Goal: Task Accomplishment & Management: Use online tool/utility

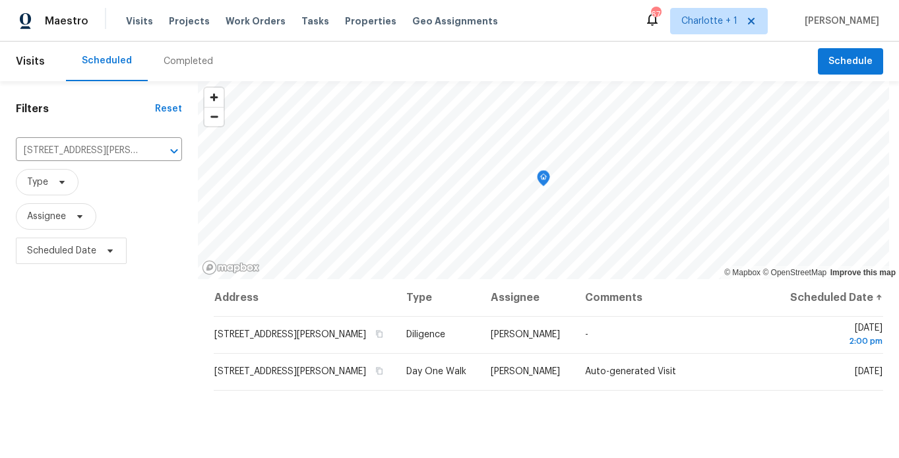
click at [172, 66] on div "Completed" at bounding box center [188, 61] width 49 height 13
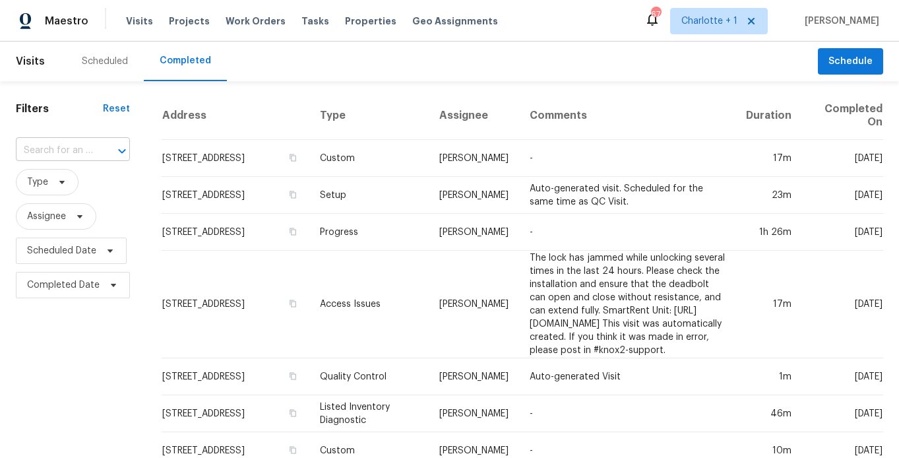
click at [92, 156] on div "​" at bounding box center [73, 150] width 114 height 20
type input "3801 f"
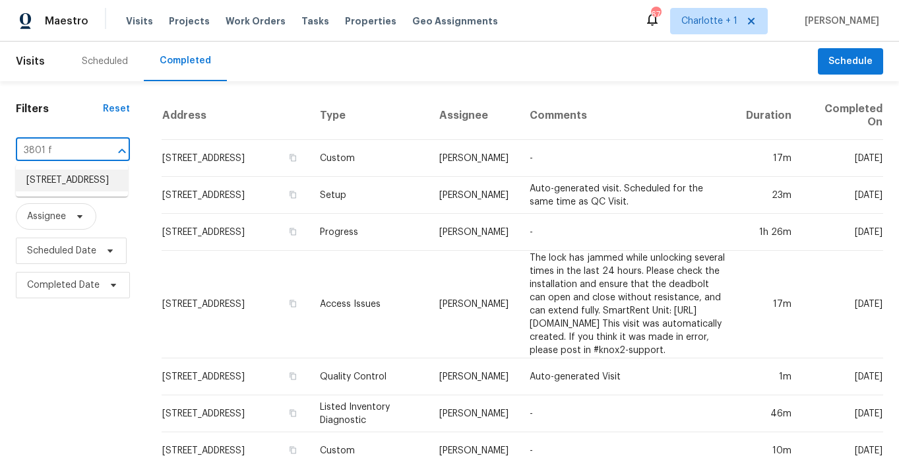
click at [62, 180] on li "3801 Fig Leaf Ct, Greensboro, NC 27406" at bounding box center [72, 180] width 112 height 22
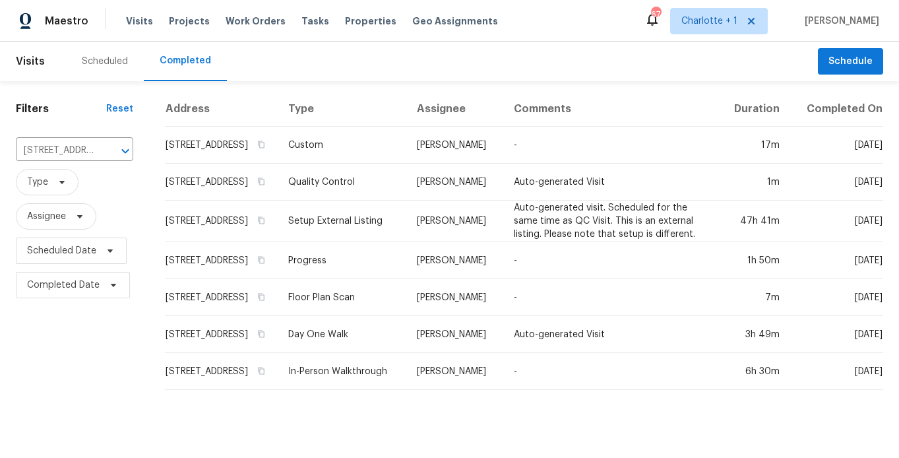
click at [243, 150] on td "3801 Fig Leaf Ct, Greensboro, NC 27406" at bounding box center [221, 145] width 113 height 37
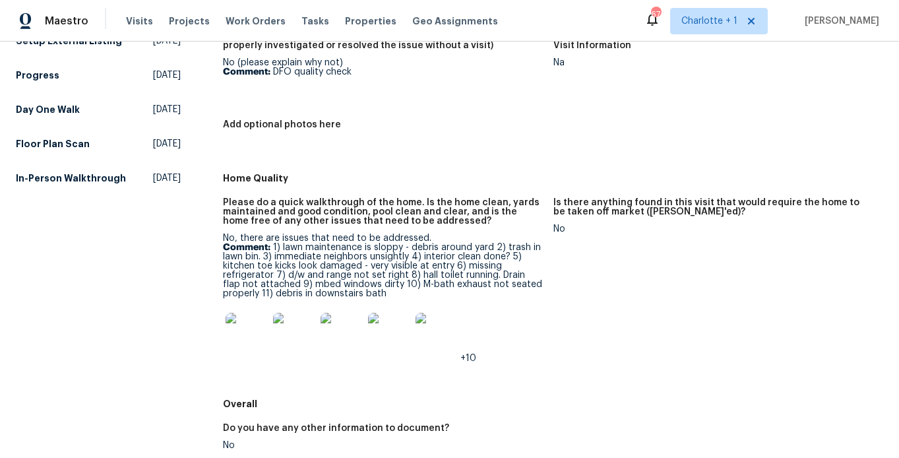
scroll to position [204, 0]
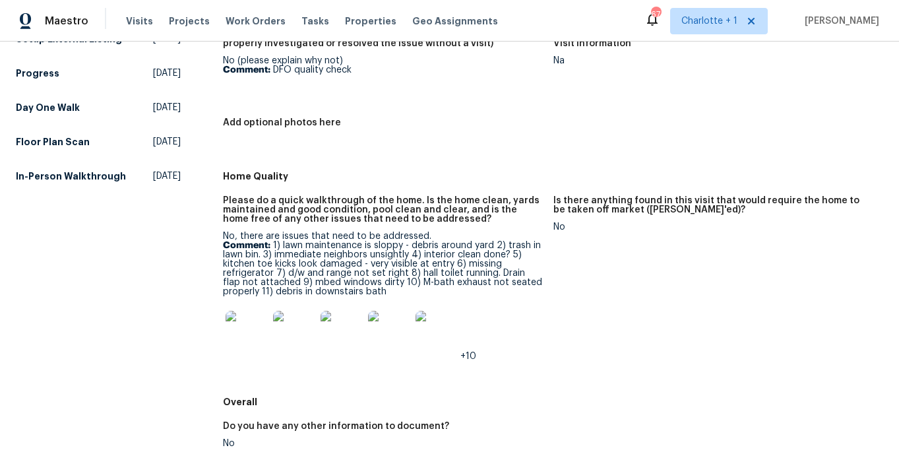
click at [240, 327] on img at bounding box center [247, 332] width 42 height 42
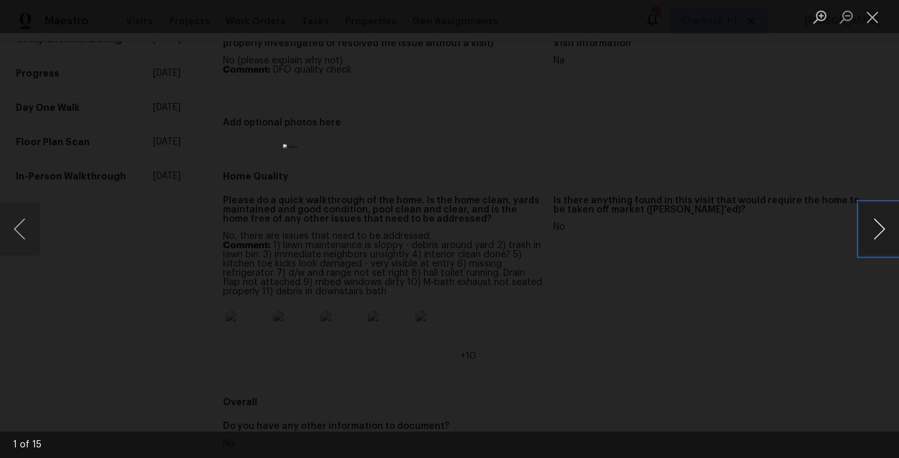
click at [878, 226] on button "Next image" at bounding box center [879, 228] width 40 height 53
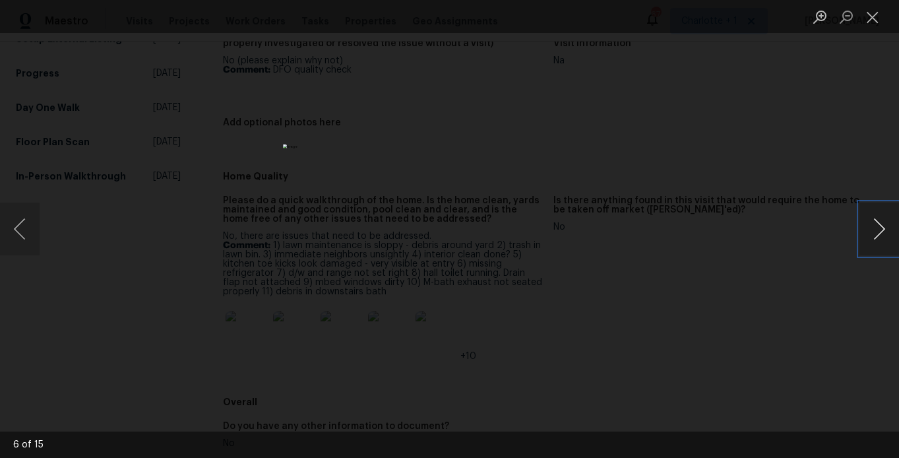
click at [878, 226] on button "Next image" at bounding box center [879, 228] width 40 height 53
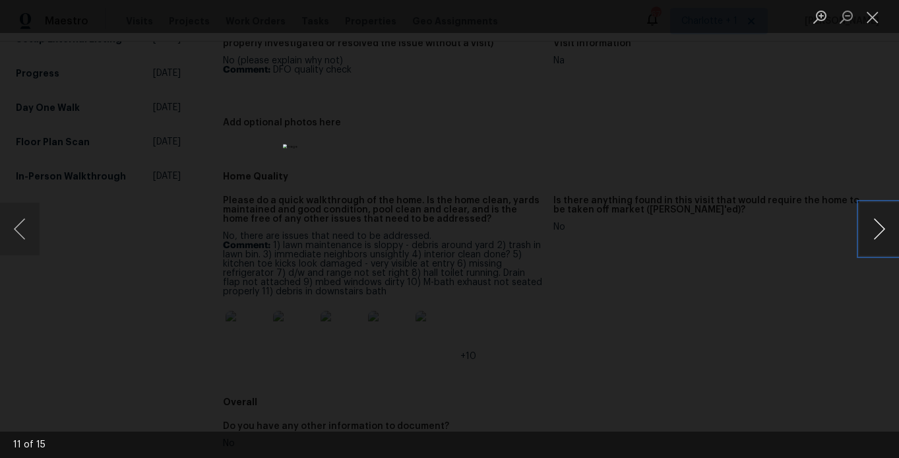
click at [878, 226] on button "Next image" at bounding box center [879, 228] width 40 height 53
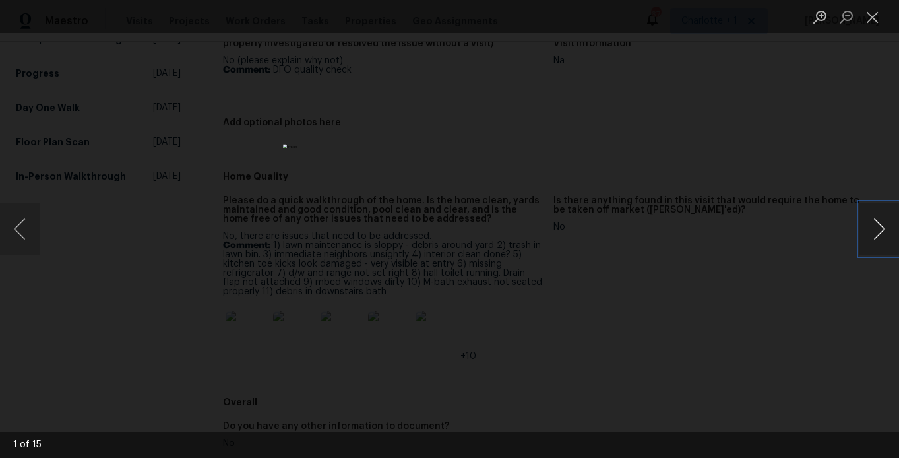
click at [878, 226] on button "Next image" at bounding box center [879, 228] width 40 height 53
click at [803, 137] on div "Lightbox" at bounding box center [449, 229] width 899 height 458
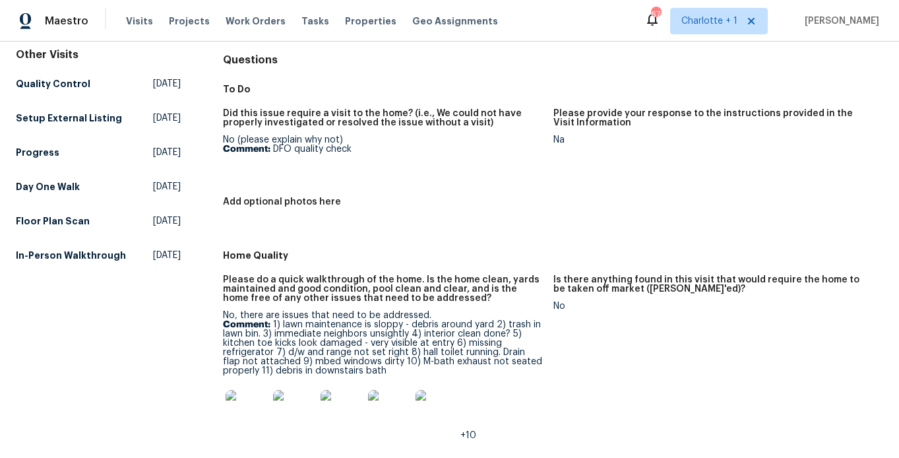
scroll to position [146, 0]
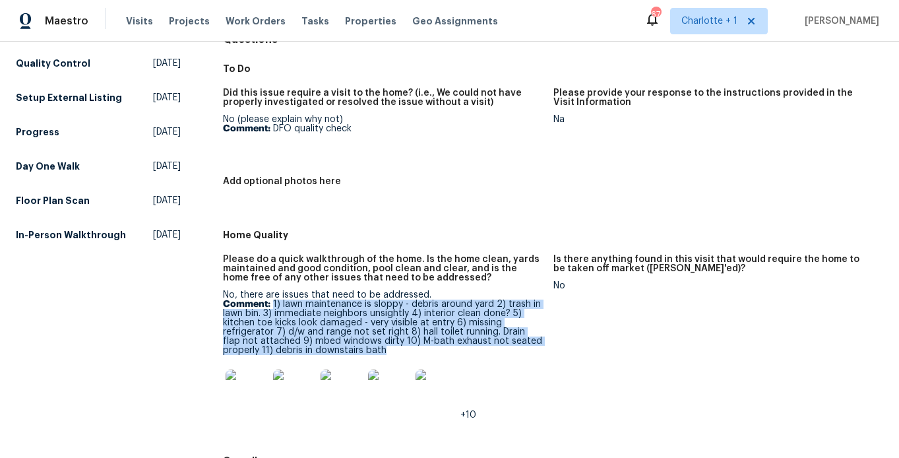
drag, startPoint x: 272, startPoint y: 303, endPoint x: 448, endPoint y: 348, distance: 181.0
click at [448, 348] on p "Comment: 1) lawn maintenance is sloppy - debris around yard 2) trash in lawn bi…" at bounding box center [382, 326] width 319 height 55
copy p "1) lawn maintenance is sloppy - debris around yard 2) trash in lawn bin. 3) imm…"
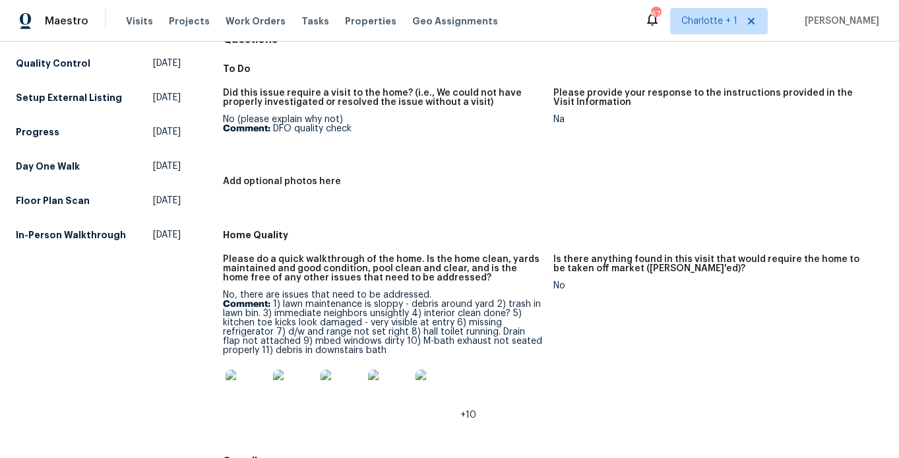
click at [553, 102] on h5 "Please provide your response to the instructions provided in the Visit Informat…" at bounding box center [712, 97] width 319 height 18
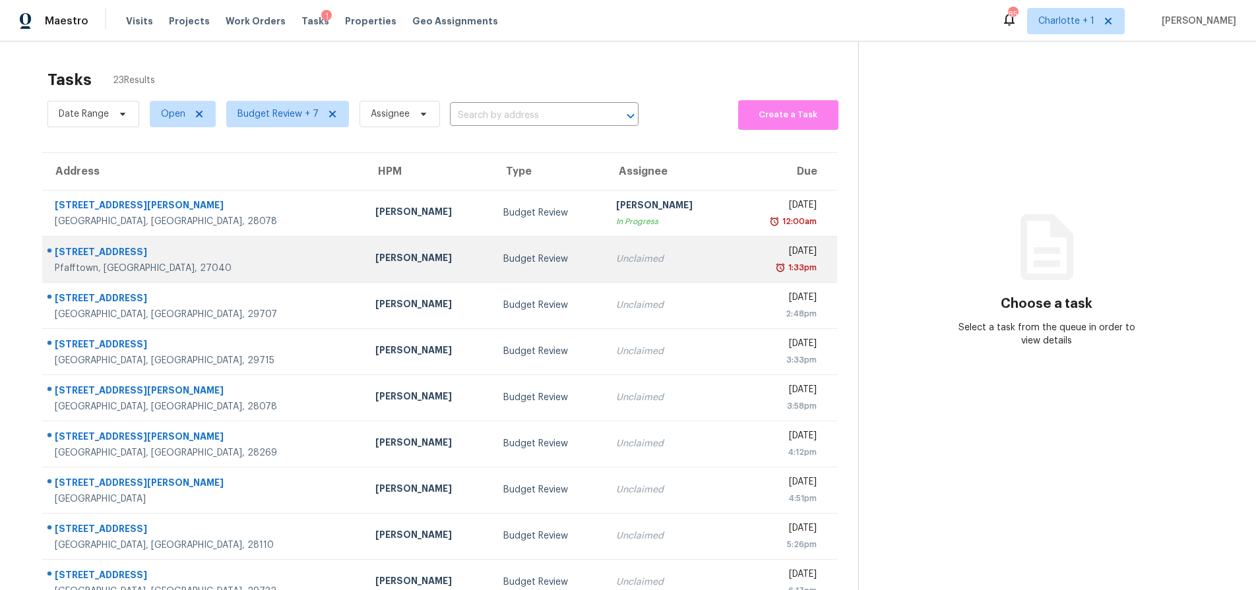
click at [365, 267] on td "[PERSON_NAME]" at bounding box center [429, 259] width 128 height 46
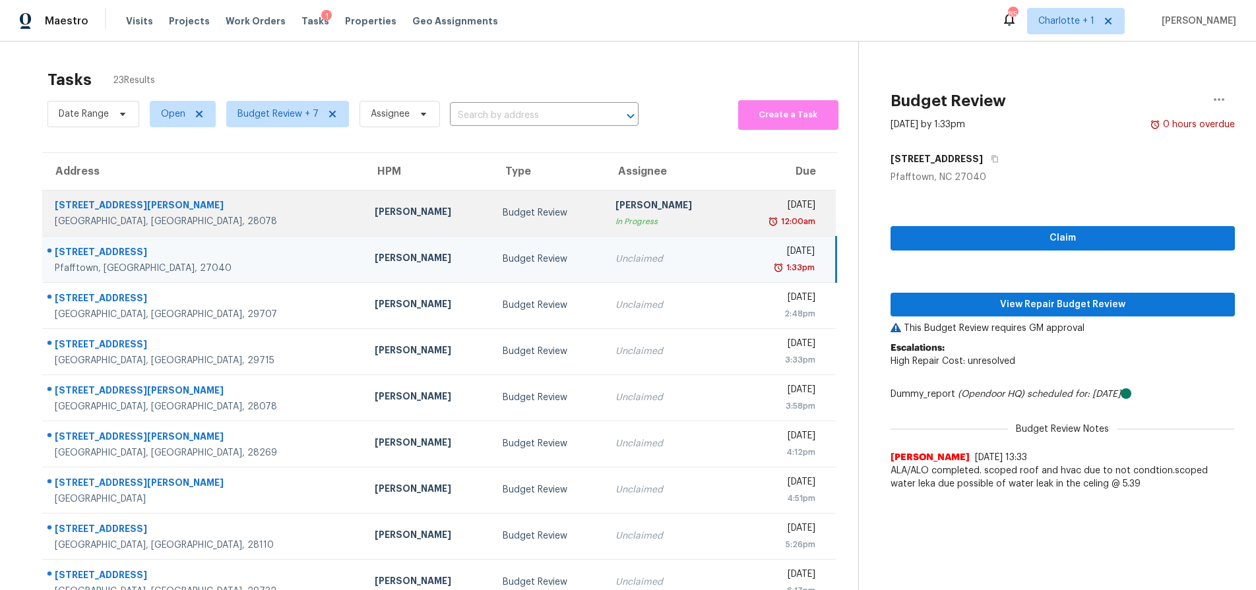
click at [375, 210] on div "Dan Baquero" at bounding box center [428, 213] width 107 height 16
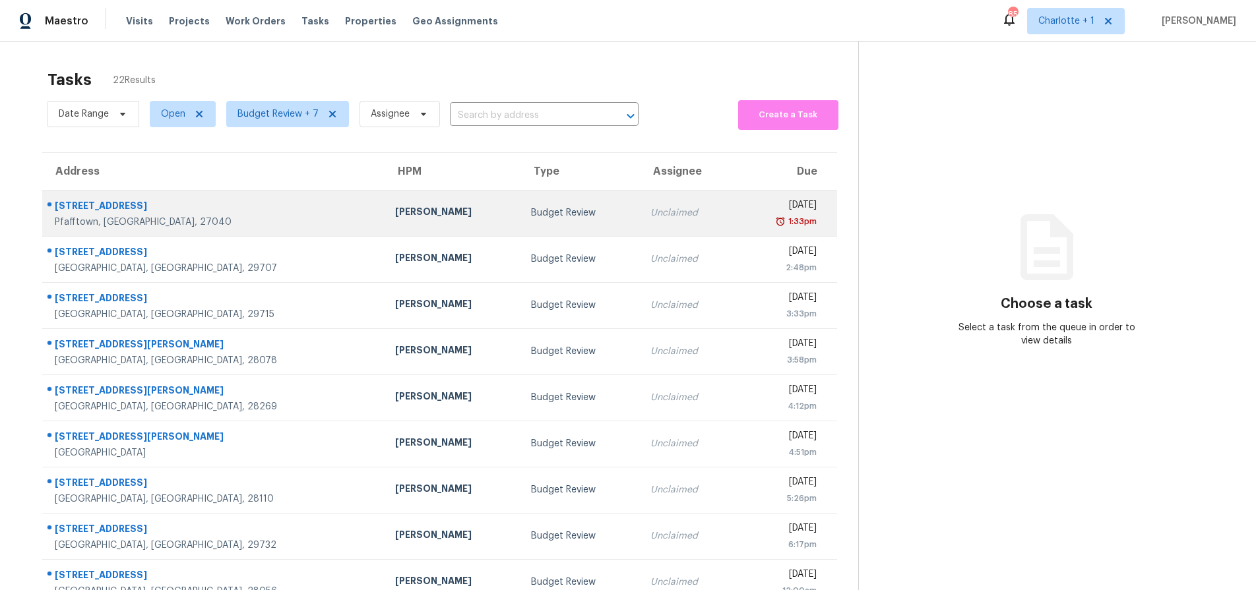
click at [219, 201] on div "[STREET_ADDRESS]" at bounding box center [214, 207] width 319 height 16
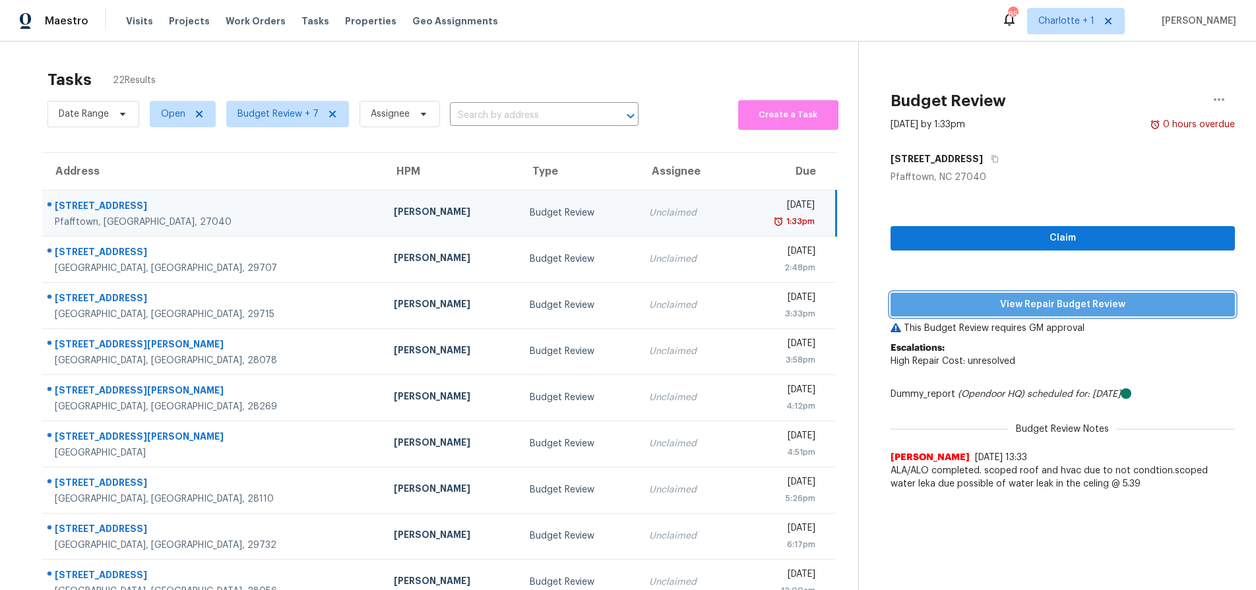
click at [1076, 310] on span "View Repair Budget Review" at bounding box center [1062, 305] width 323 height 16
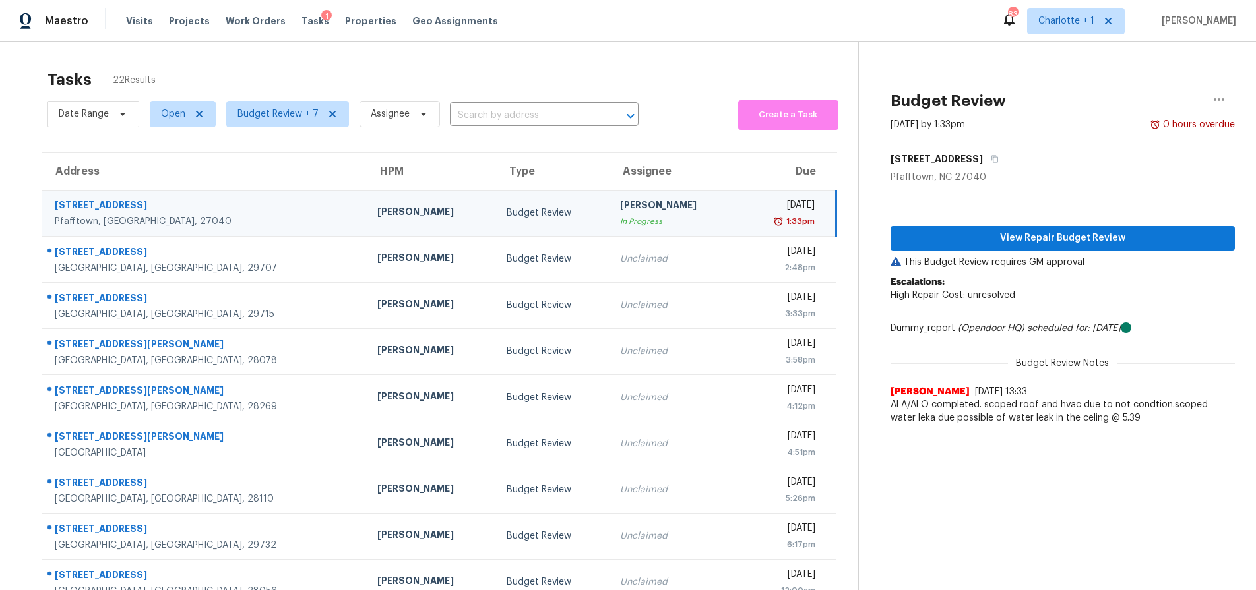
click at [496, 224] on td "Budget Review" at bounding box center [552, 213] width 113 height 46
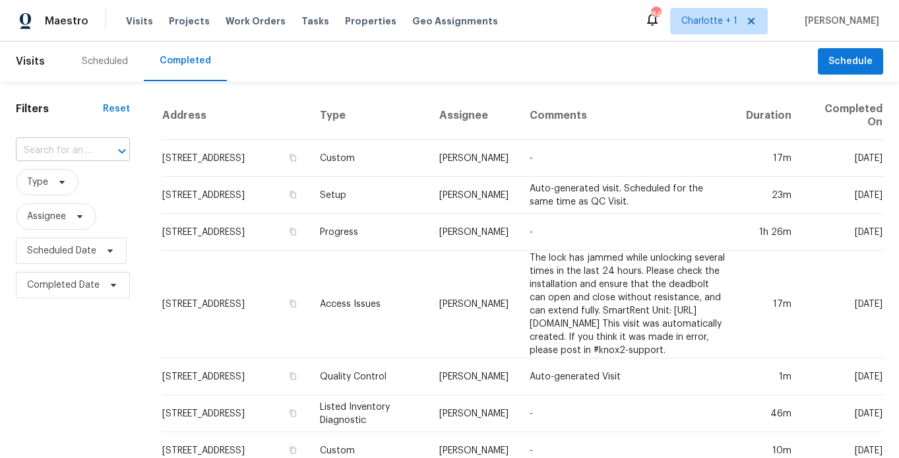
click at [87, 158] on input "text" at bounding box center [54, 150] width 77 height 20
click at [86, 153] on input "text" at bounding box center [54, 150] width 77 height 20
type input "3877 wel"
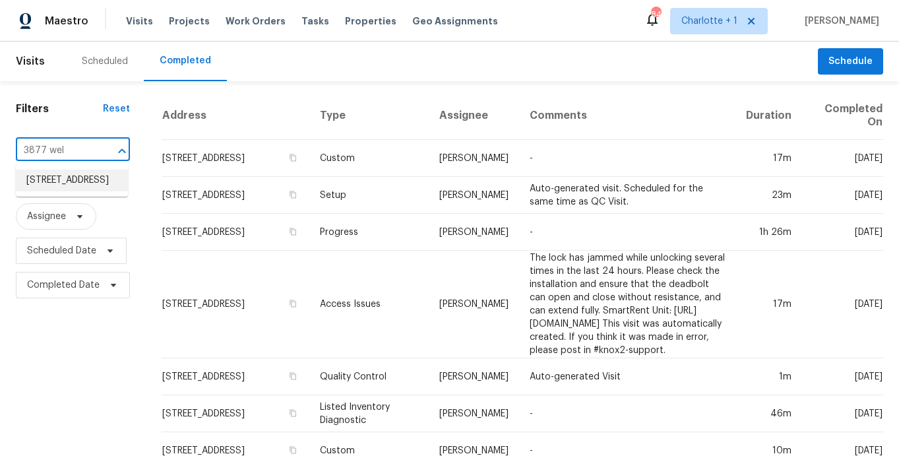
click at [68, 181] on li "3877 Welcome Arcadia Rd, Lexington, NC 27295" at bounding box center [72, 180] width 112 height 22
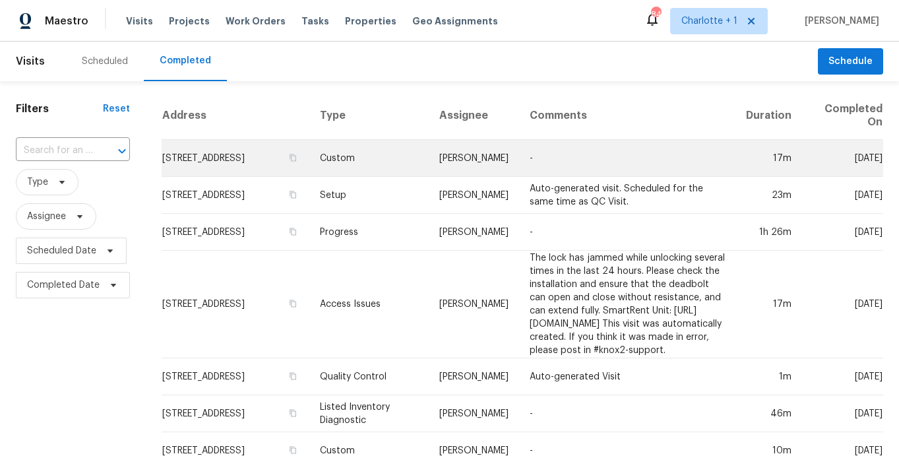
click at [235, 142] on td "3801 Fig Leaf Ct, Greensboro, NC 27406" at bounding box center [236, 158] width 148 height 37
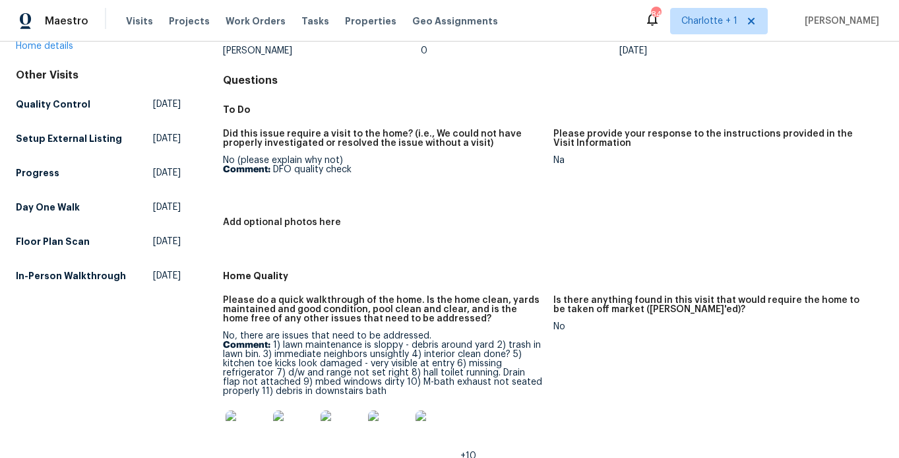
scroll to position [123, 0]
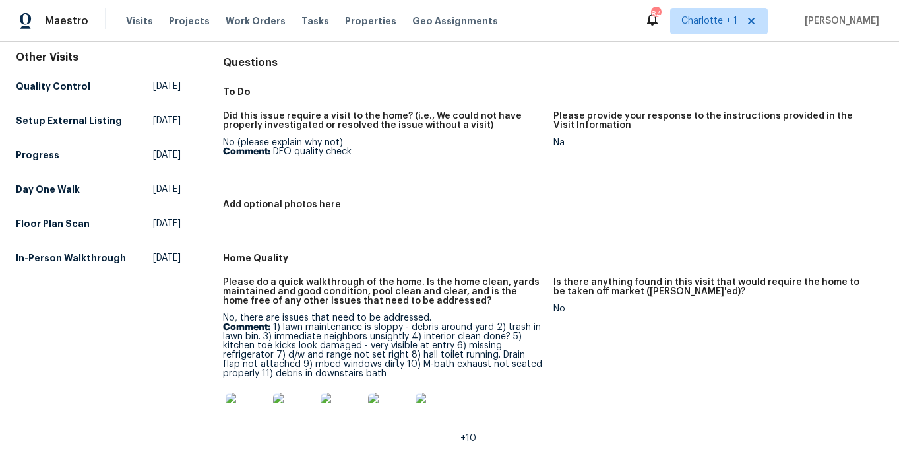
click at [280, 321] on div "No, there are issues that need to be addressed. Comment: 1) lawn maintenance is…" at bounding box center [382, 377] width 319 height 129
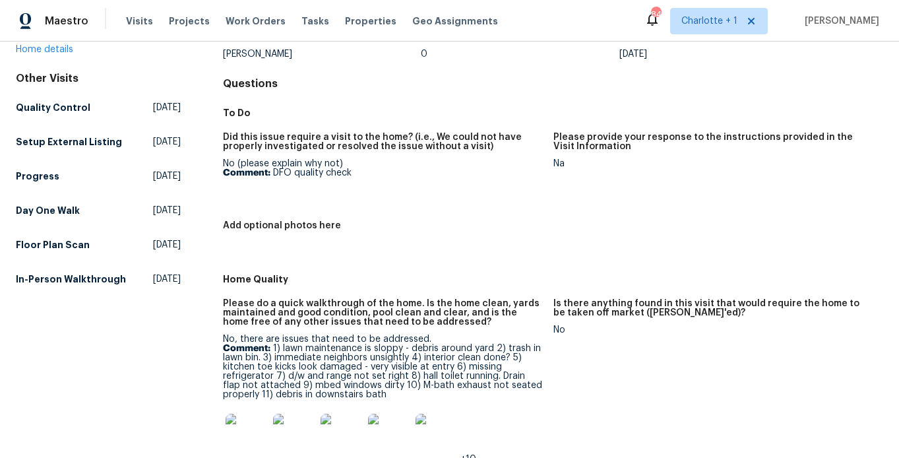
scroll to position [0, 0]
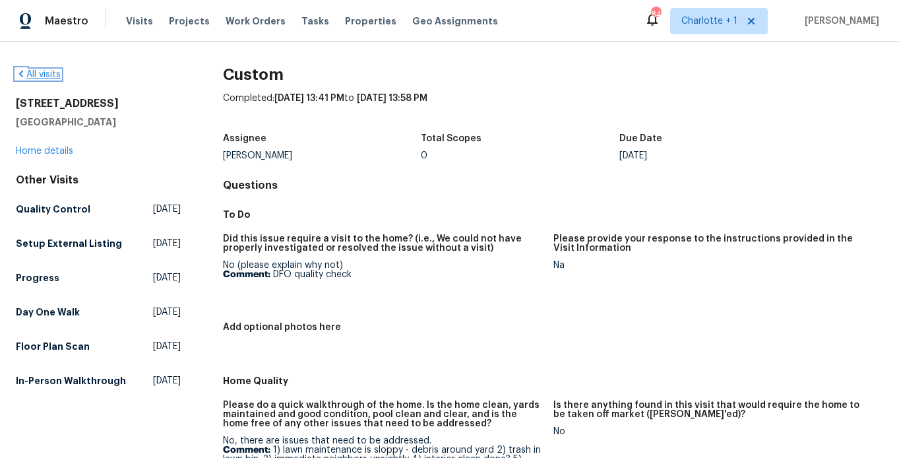
click at [34, 73] on link "All visits" at bounding box center [38, 74] width 45 height 9
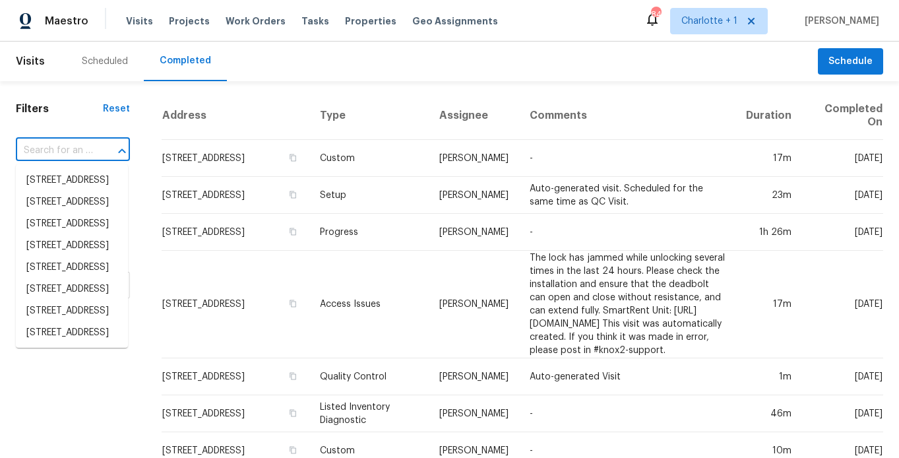
click at [63, 158] on input "text" at bounding box center [54, 150] width 77 height 20
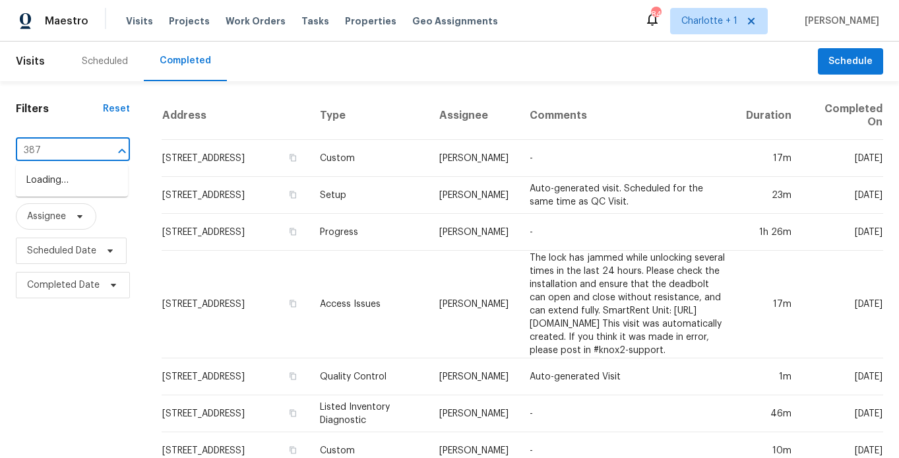
type input "3877"
click at [62, 191] on li "[STREET_ADDRESS]" at bounding box center [72, 180] width 112 height 22
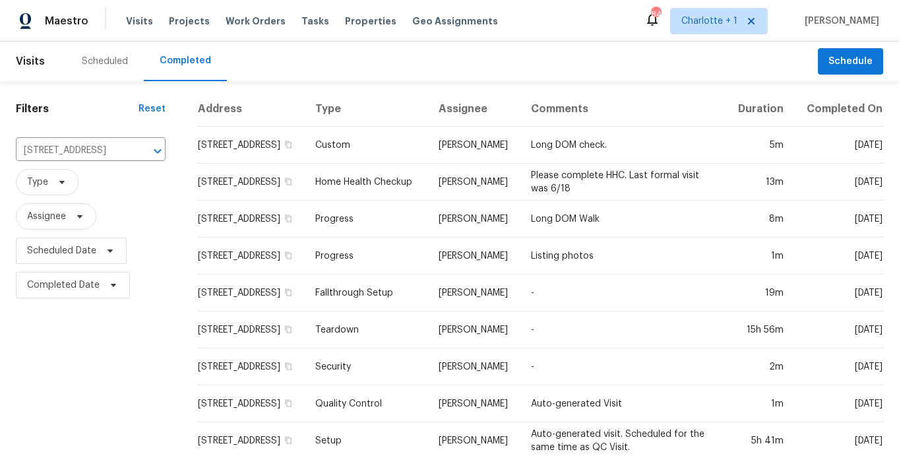
click at [265, 158] on td "3877 Welcome Arcadia Rd, Lexington, NC 27295" at bounding box center [251, 145] width 108 height 37
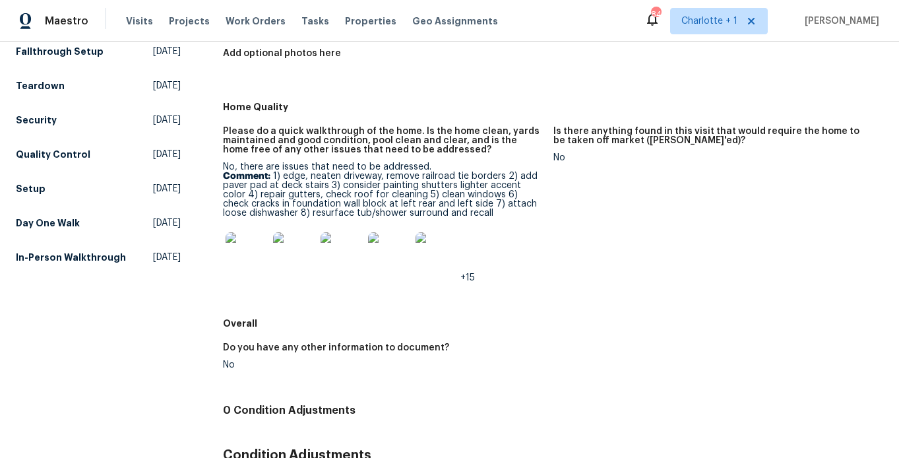
scroll to position [277, 0]
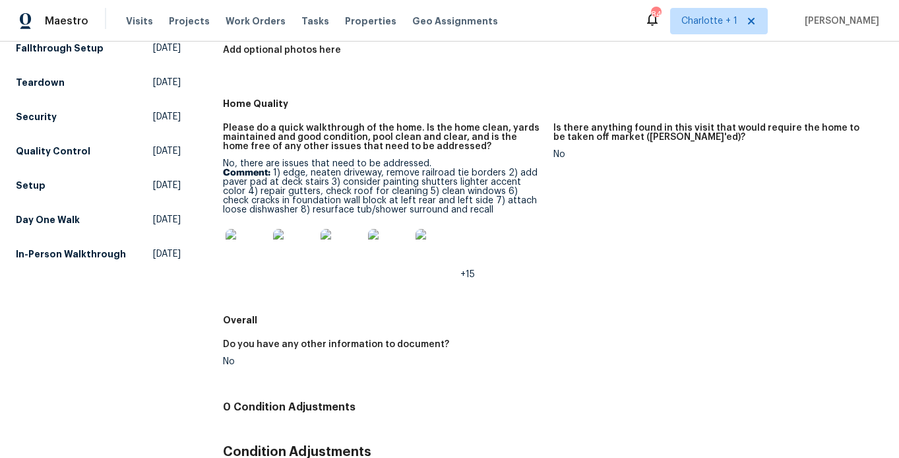
click at [277, 202] on p "Comment: 1) edge, neaten driveway, remove railroad tie borders 2) add paver pad…" at bounding box center [382, 191] width 319 height 46
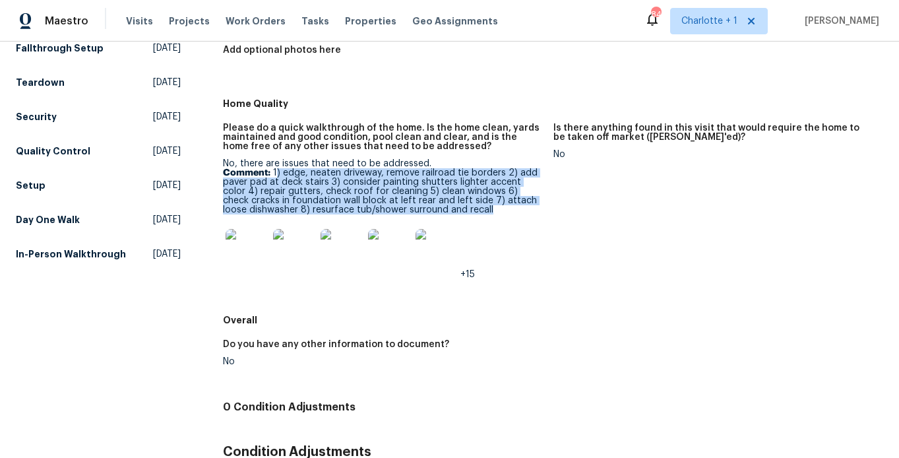
drag, startPoint x: 273, startPoint y: 173, endPoint x: 499, endPoint y: 210, distance: 228.5
click at [499, 210] on p "Comment: 1) edge, neaten driveway, remove railroad tie borders 2) add paver pad…" at bounding box center [382, 191] width 319 height 46
copy p ") edge, neaten driveway, remove railroad tie borders 2) add paver pad at deck s…"
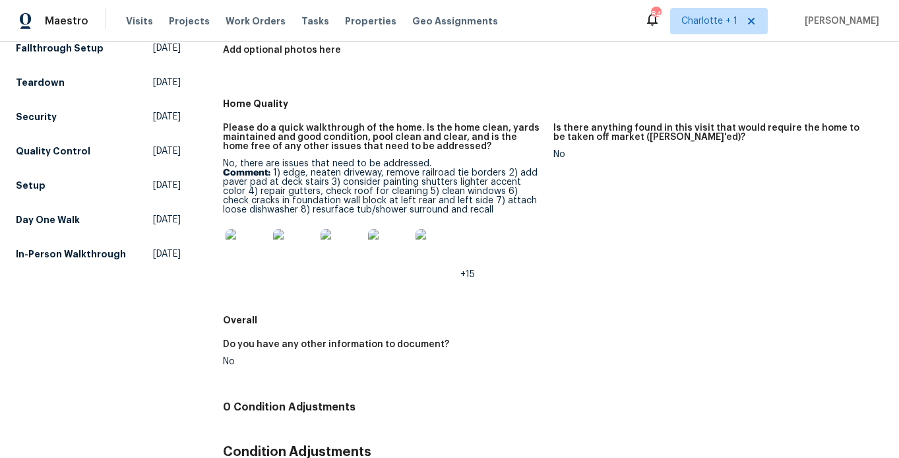
click at [476, 212] on p "Comment: 1) edge, neaten driveway, remove railroad tie borders 2) add paver pad…" at bounding box center [382, 191] width 319 height 46
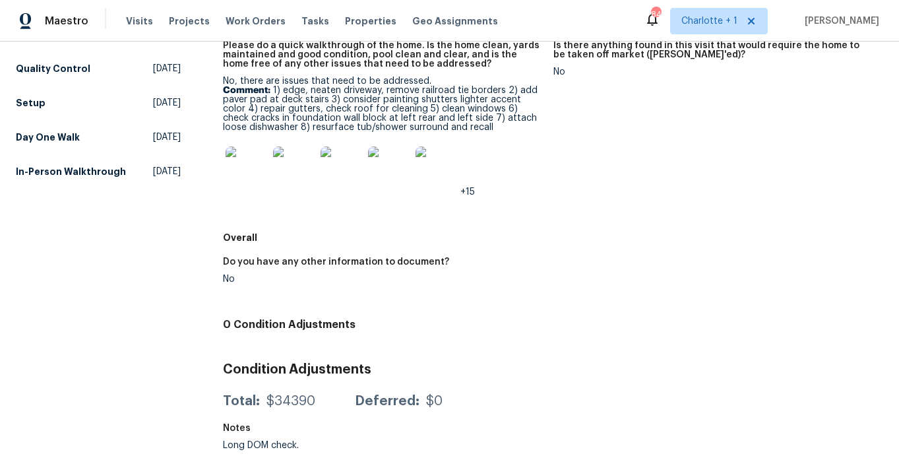
scroll to position [0, 0]
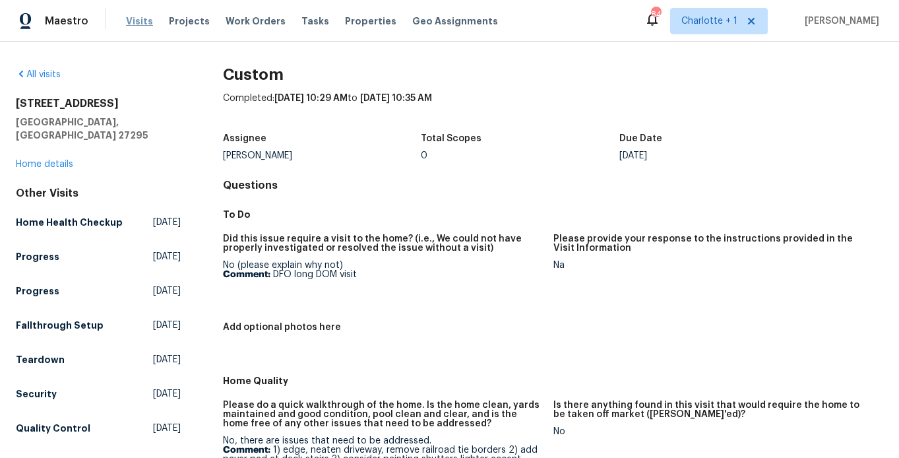
click at [137, 20] on span "Visits" at bounding box center [139, 21] width 27 height 13
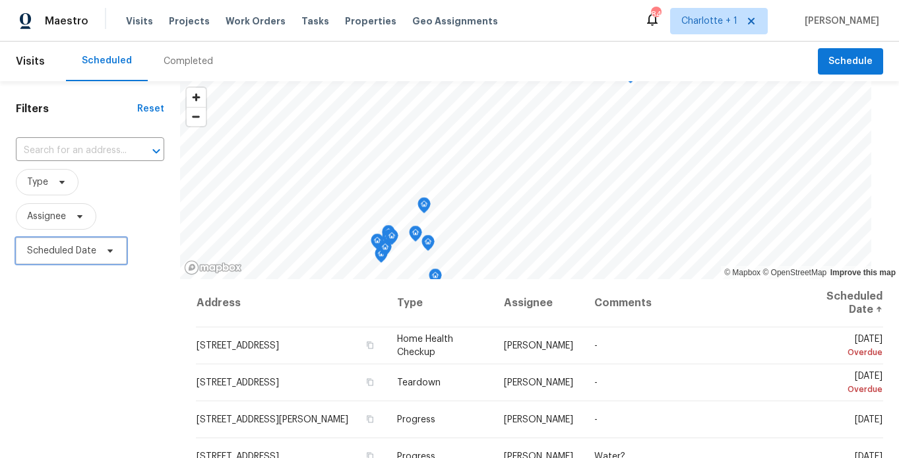
click at [46, 251] on span "Scheduled Date" at bounding box center [61, 250] width 69 height 13
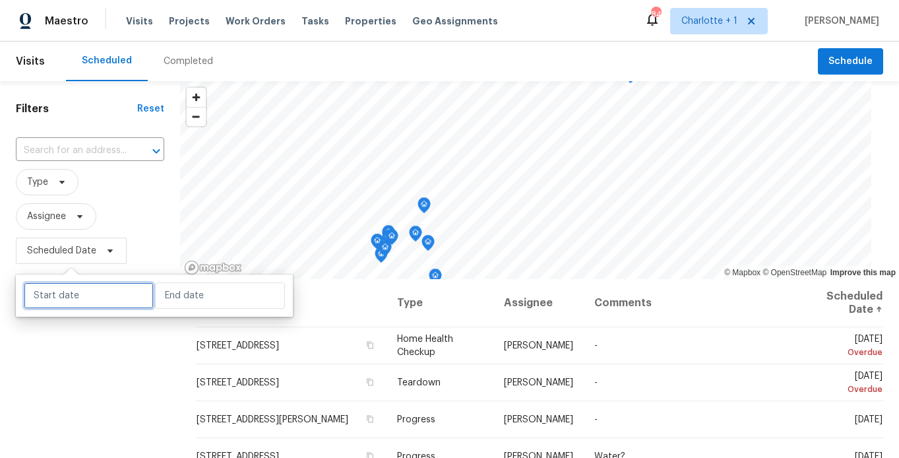
select select "9"
select select "2025"
select select "10"
select select "2025"
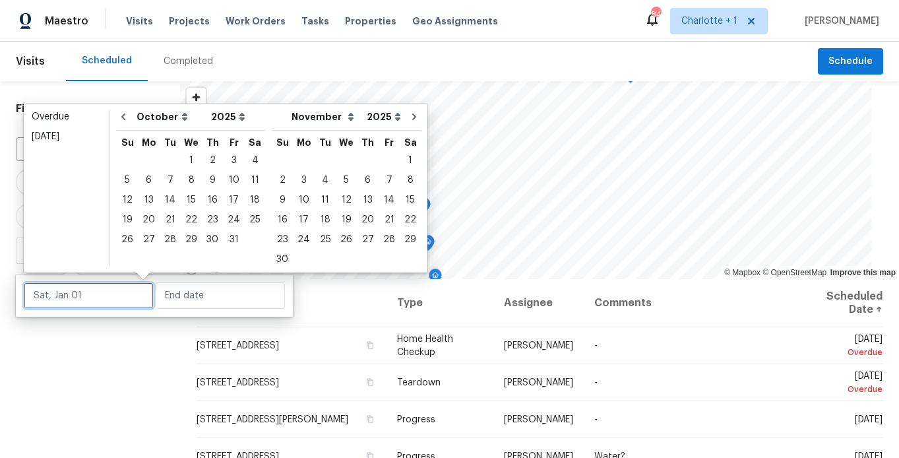
click at [71, 284] on input "text" at bounding box center [89, 295] width 130 height 26
type input "Tue, Nov 04"
click at [251, 155] on div "4" at bounding box center [255, 160] width 20 height 18
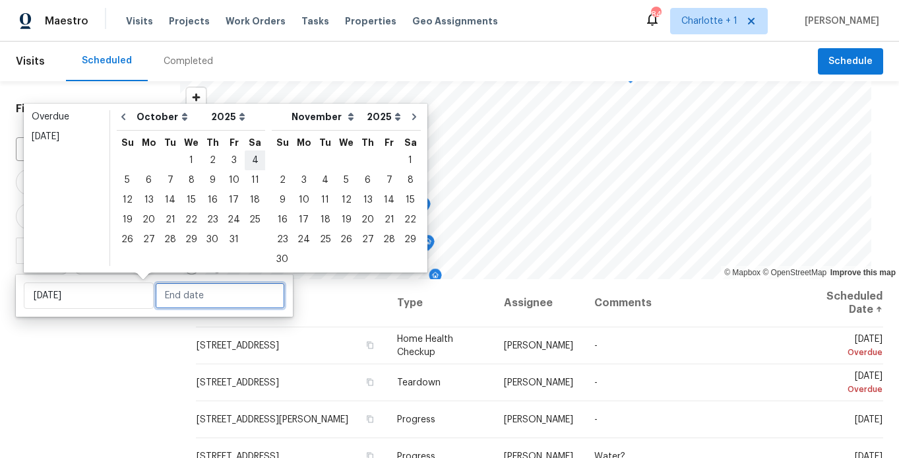
type input "Sat, Oct 04"
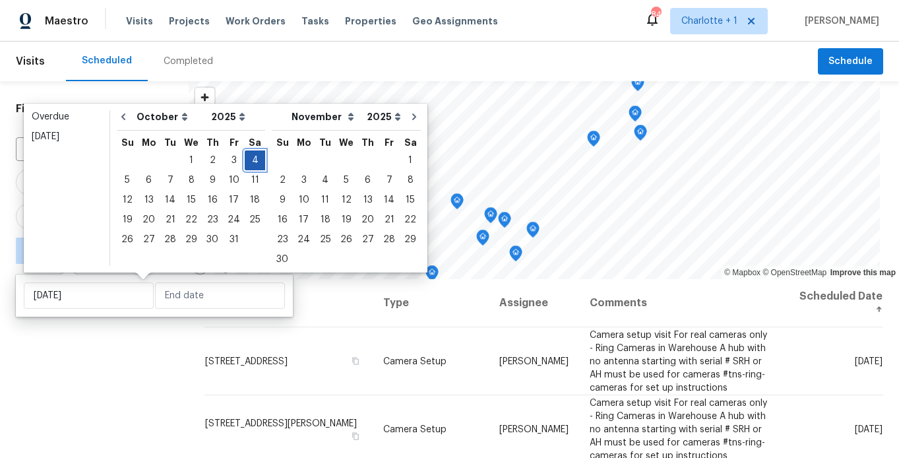
click at [251, 155] on div "4" at bounding box center [255, 160] width 20 height 18
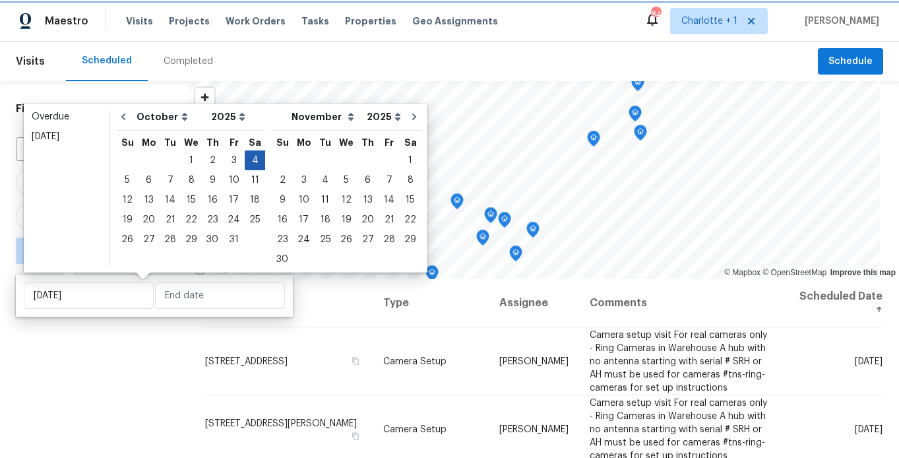
type input "Sat, Oct 04"
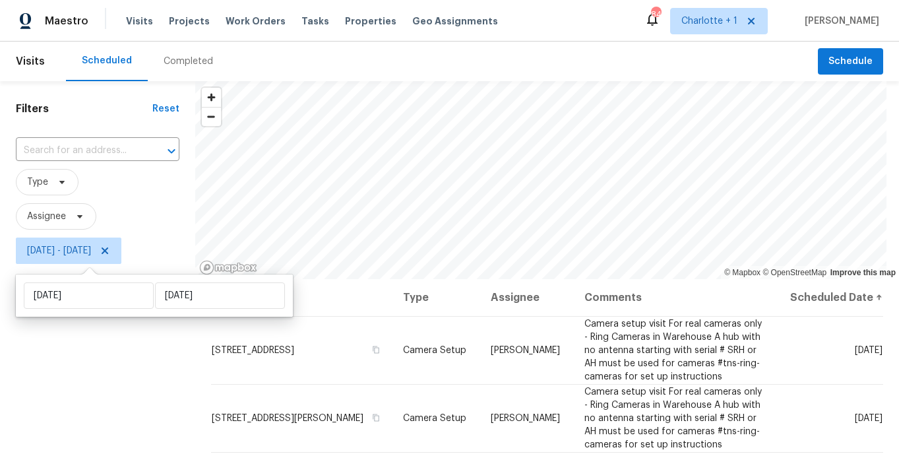
click at [92, 352] on div "Filters Reset ​ Type Assignee Sat, Oct 04 - Sat, Oct 04" at bounding box center [97, 363] width 195 height 564
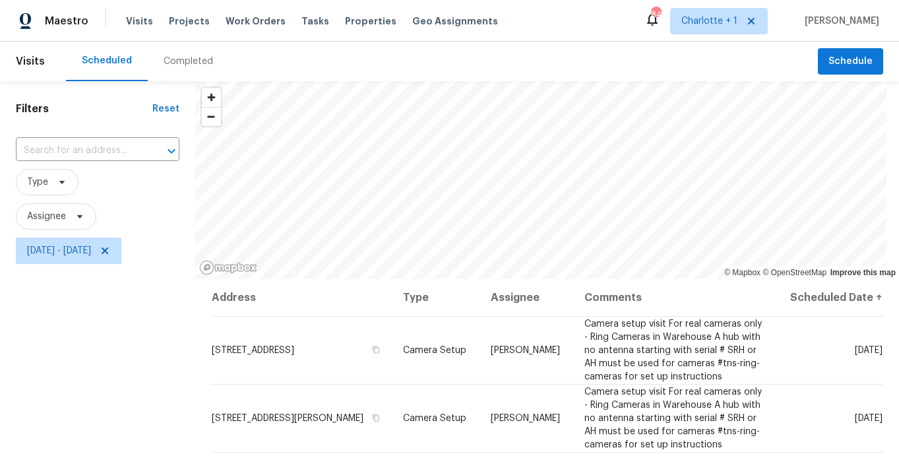
click at [129, 342] on div "Filters Reset ​ Type Assignee Sat, Oct 04 - Sat, Oct 04" at bounding box center [97, 363] width 195 height 564
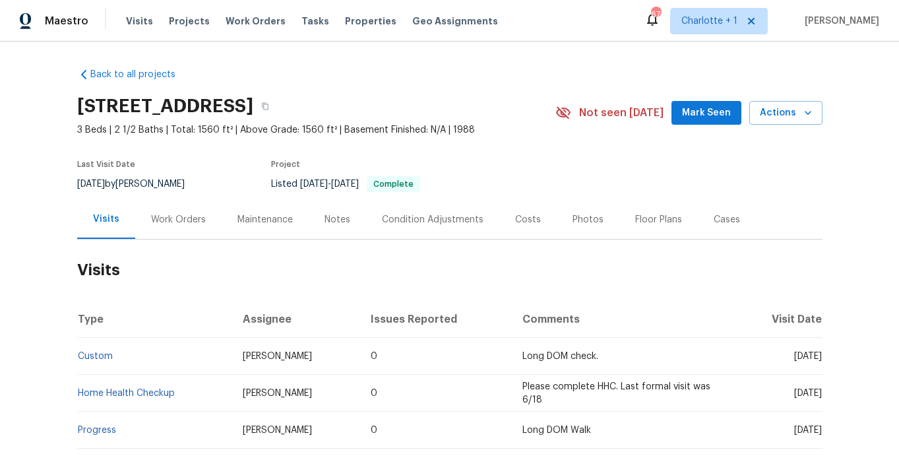
scroll to position [386, 0]
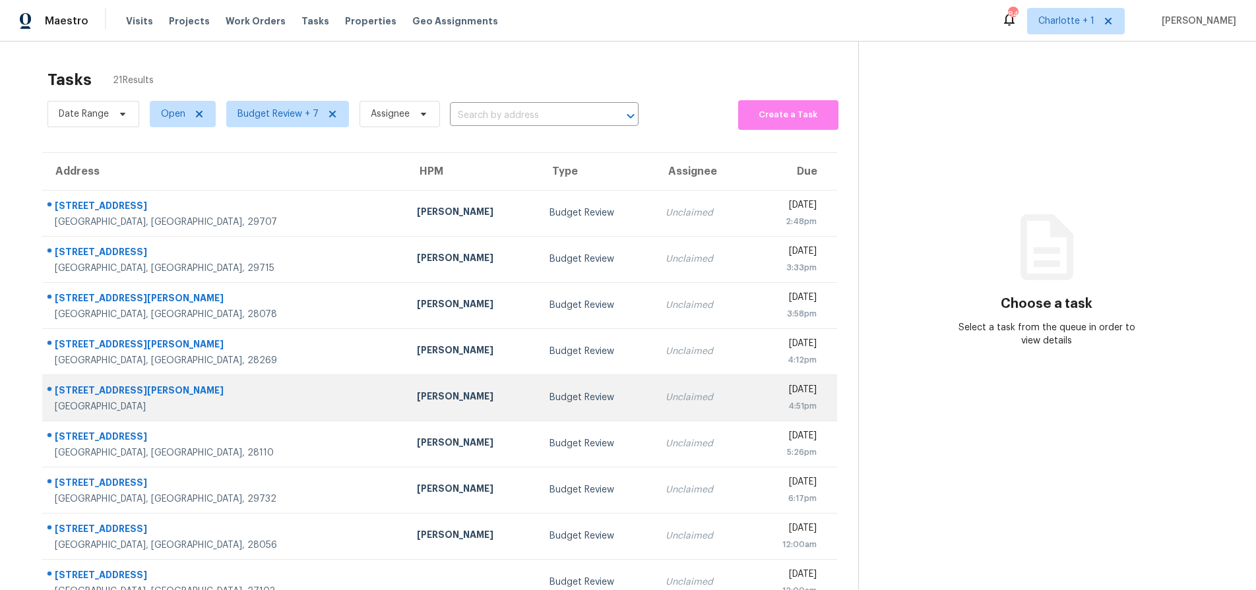
scroll to position [106, 0]
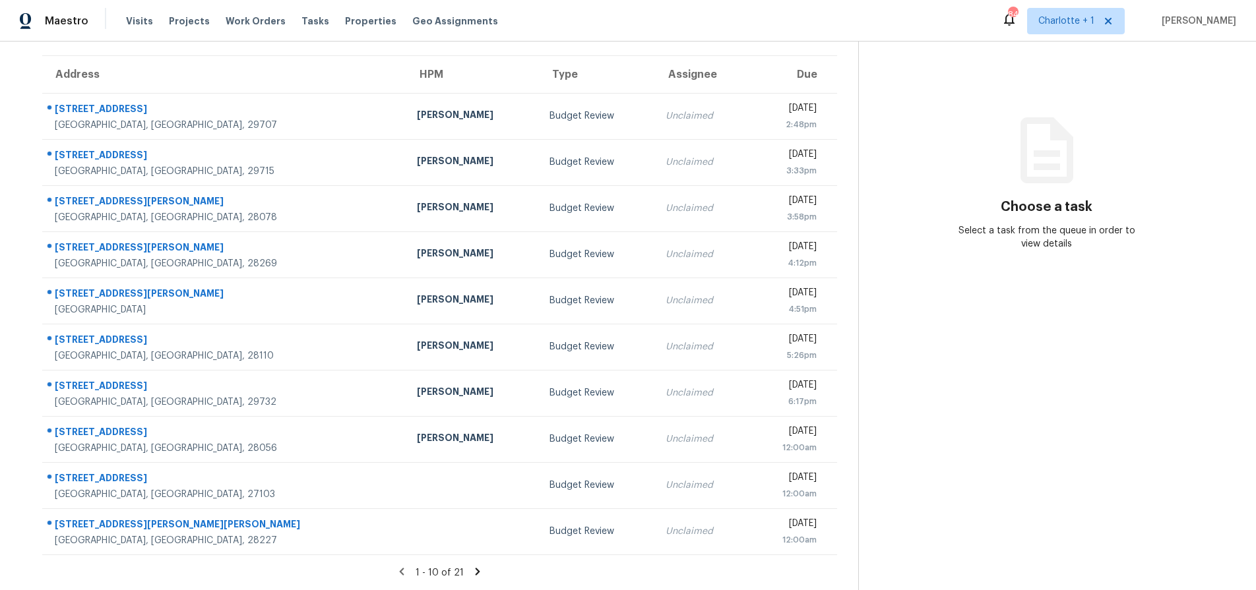
click at [475, 568] on icon at bounding box center [477, 571] width 5 height 7
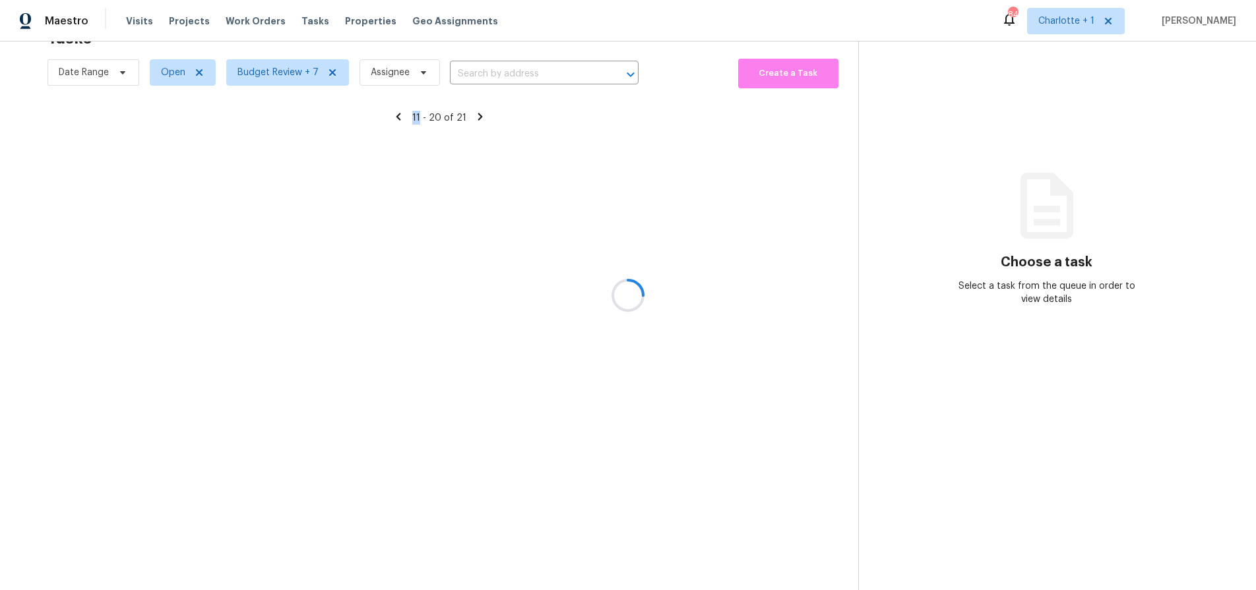
click at [470, 562] on div at bounding box center [628, 295] width 1256 height 590
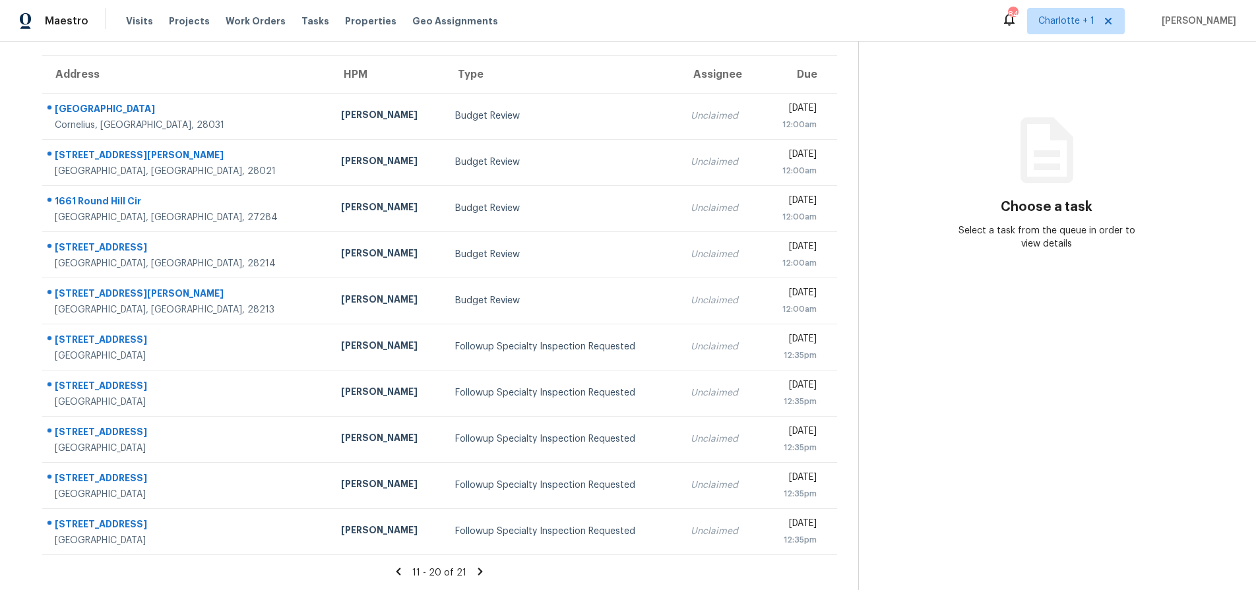
click at [474, 566] on icon at bounding box center [480, 572] width 12 height 12
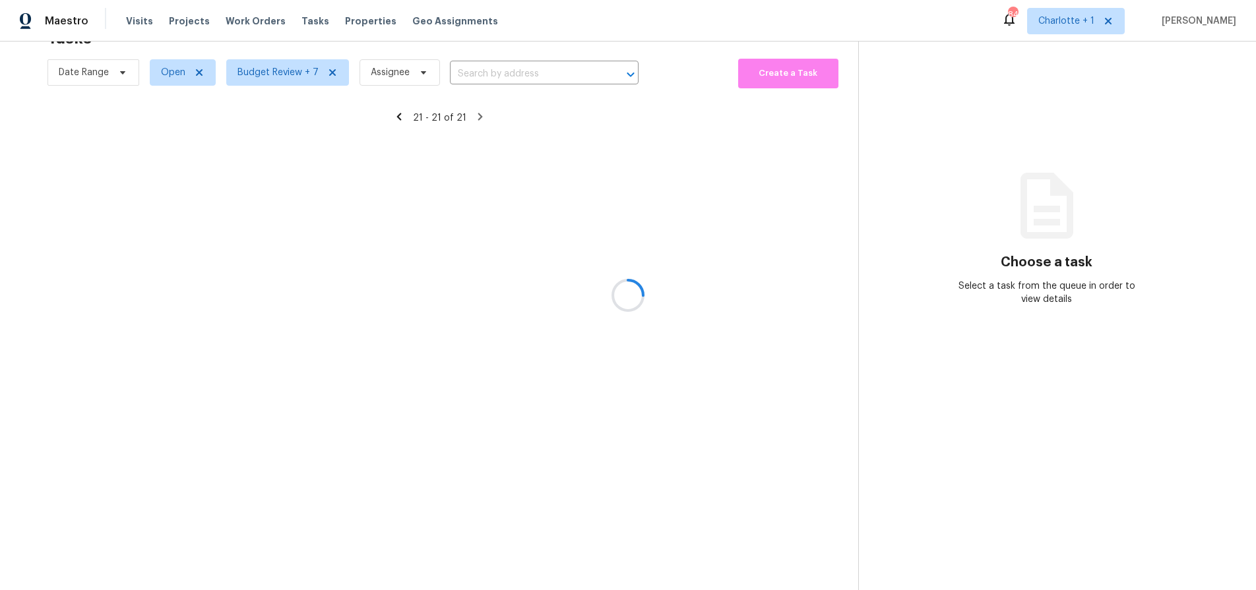
scroll to position [51, 0]
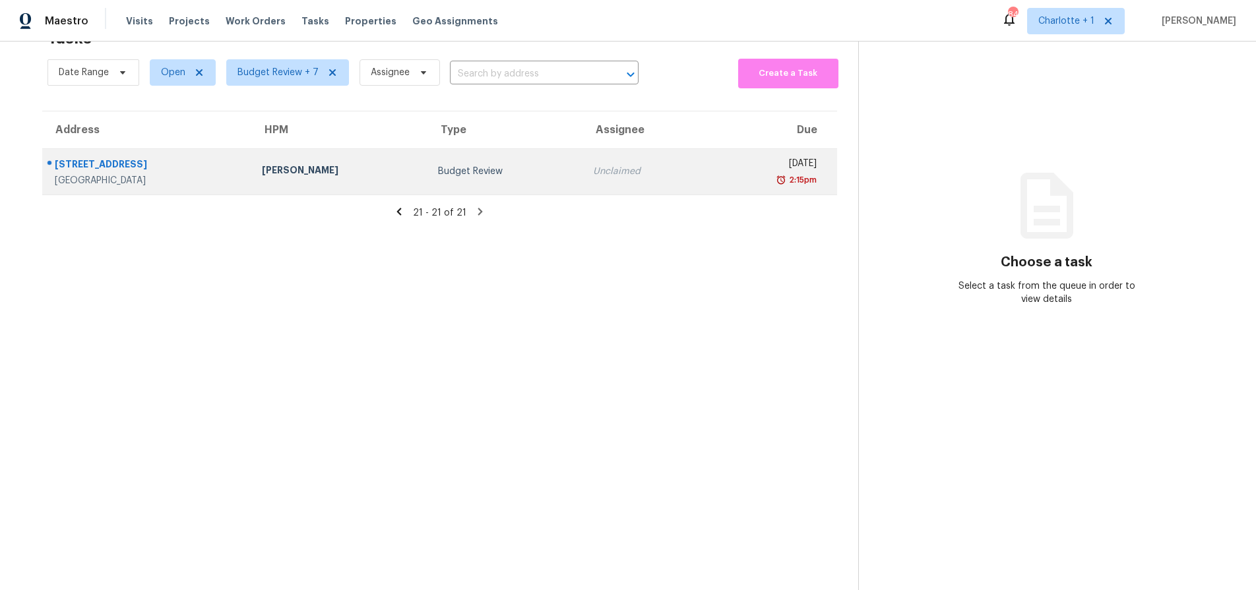
click at [197, 158] on div "3210 Cumberland Rd" at bounding box center [148, 166] width 186 height 16
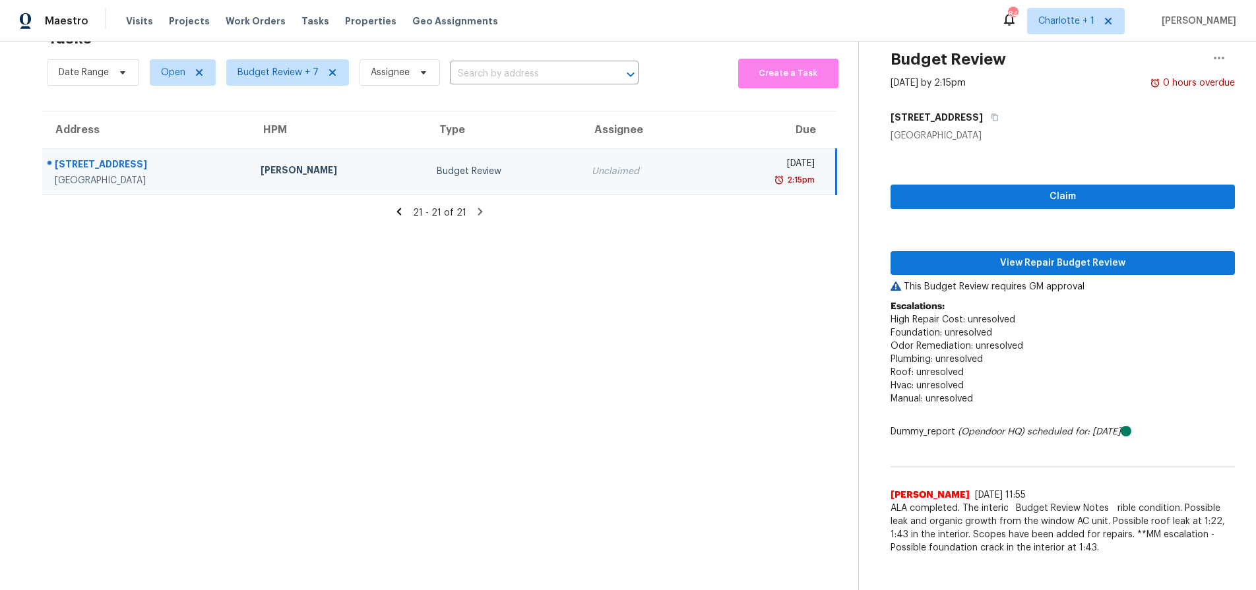
click at [217, 174] on div "Winston Salem, NC, 27105" at bounding box center [147, 180] width 185 height 13
click at [1047, 256] on span "View Repair Budget Review" at bounding box center [1062, 263] width 323 height 16
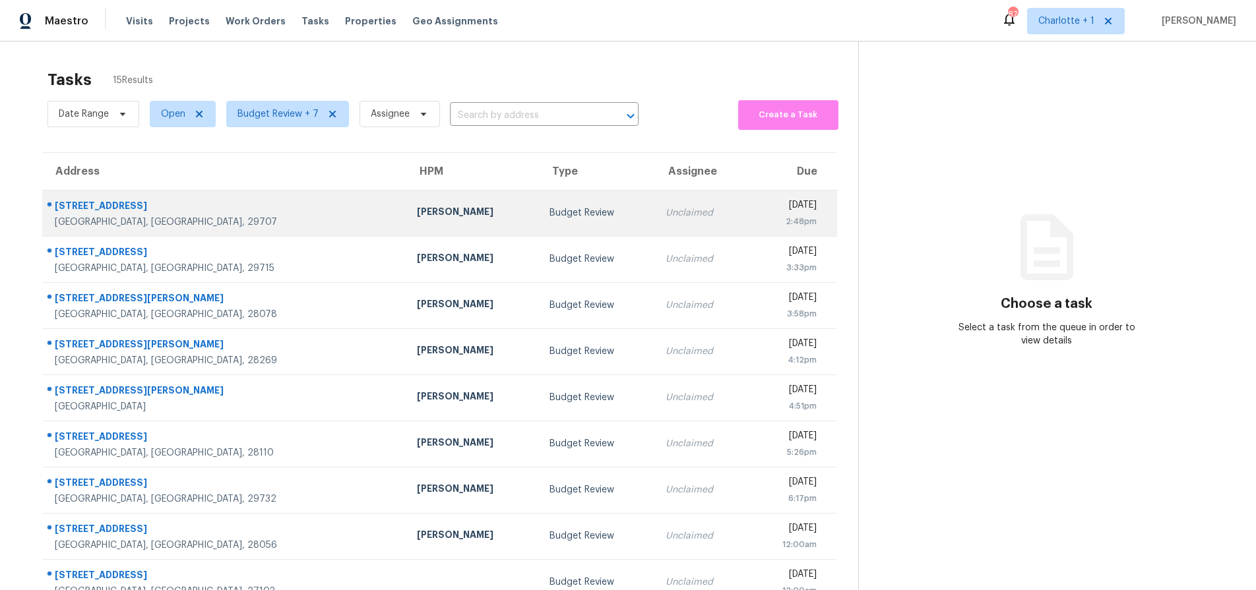
click at [191, 212] on div "[STREET_ADDRESS]" at bounding box center [225, 207] width 341 height 16
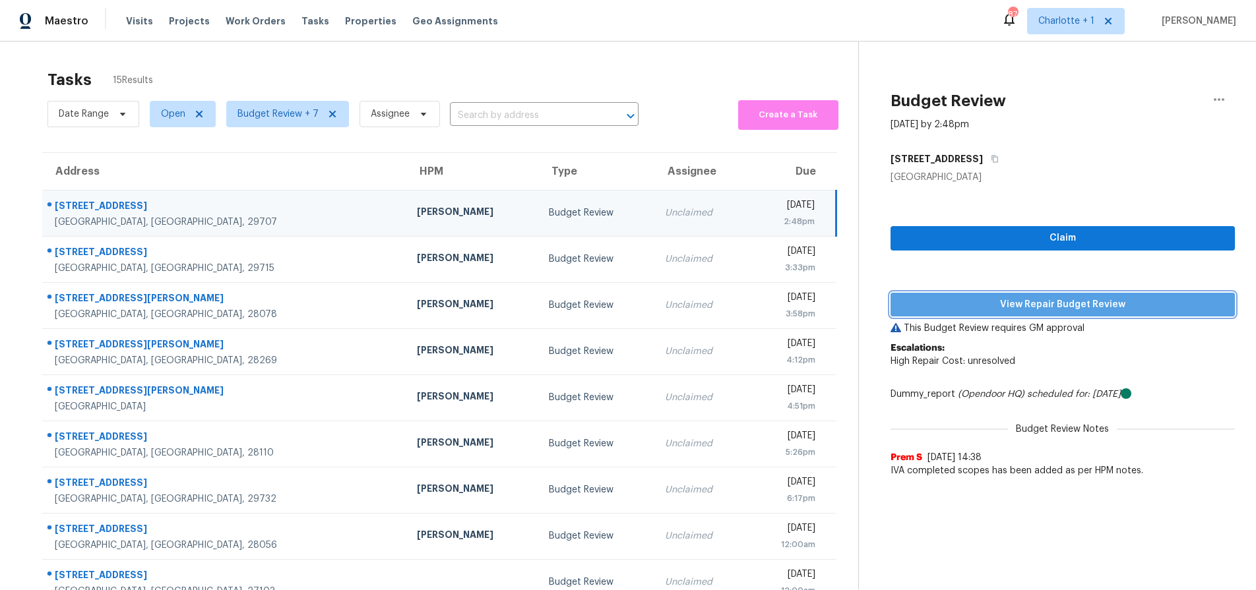
drag, startPoint x: 938, startPoint y: 311, endPoint x: 922, endPoint y: 303, distance: 18.3
click at [938, 311] on span "View Repair Budget Review" at bounding box center [1062, 305] width 323 height 16
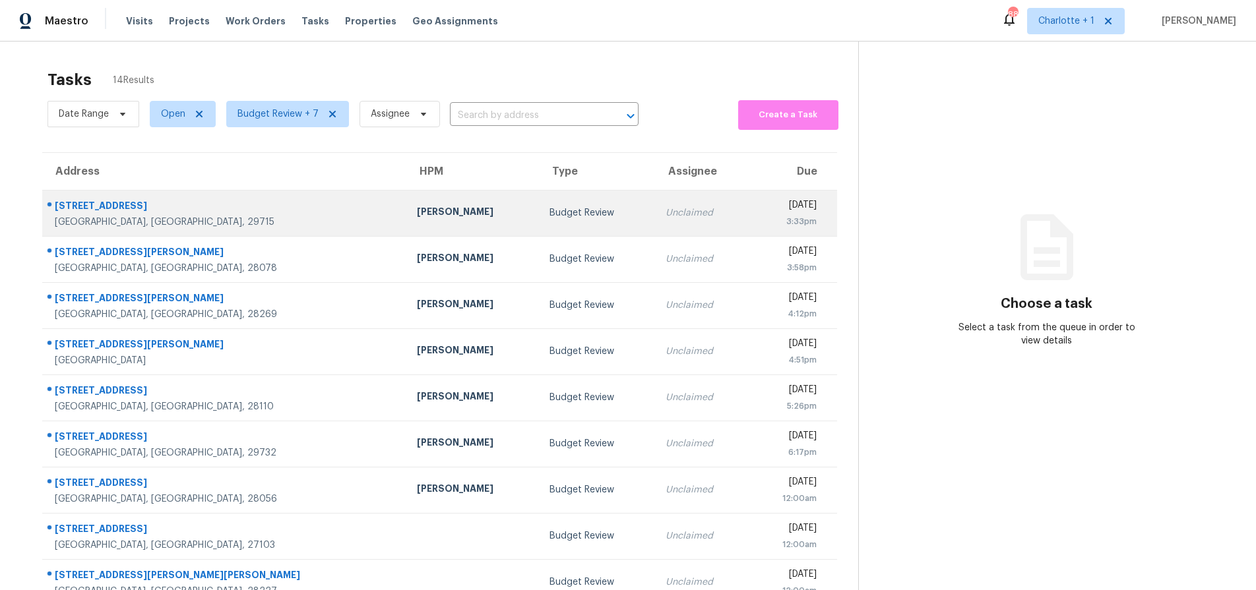
click at [406, 222] on td "[PERSON_NAME]" at bounding box center [472, 213] width 133 height 46
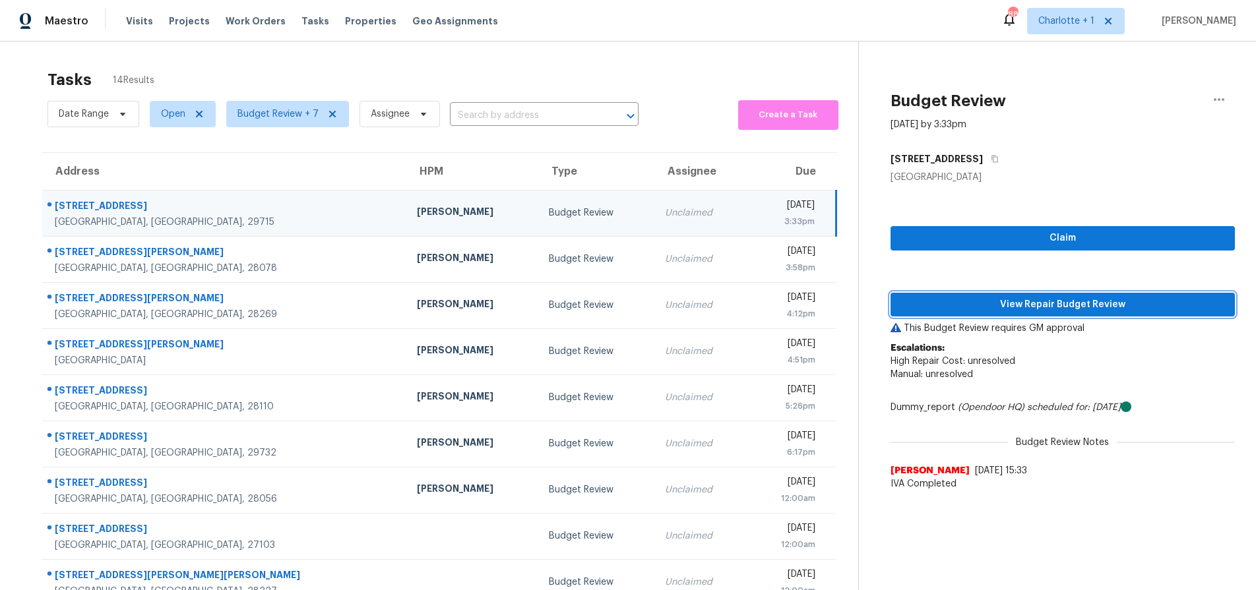
click at [1074, 304] on span "View Repair Budget Review" at bounding box center [1062, 305] width 323 height 16
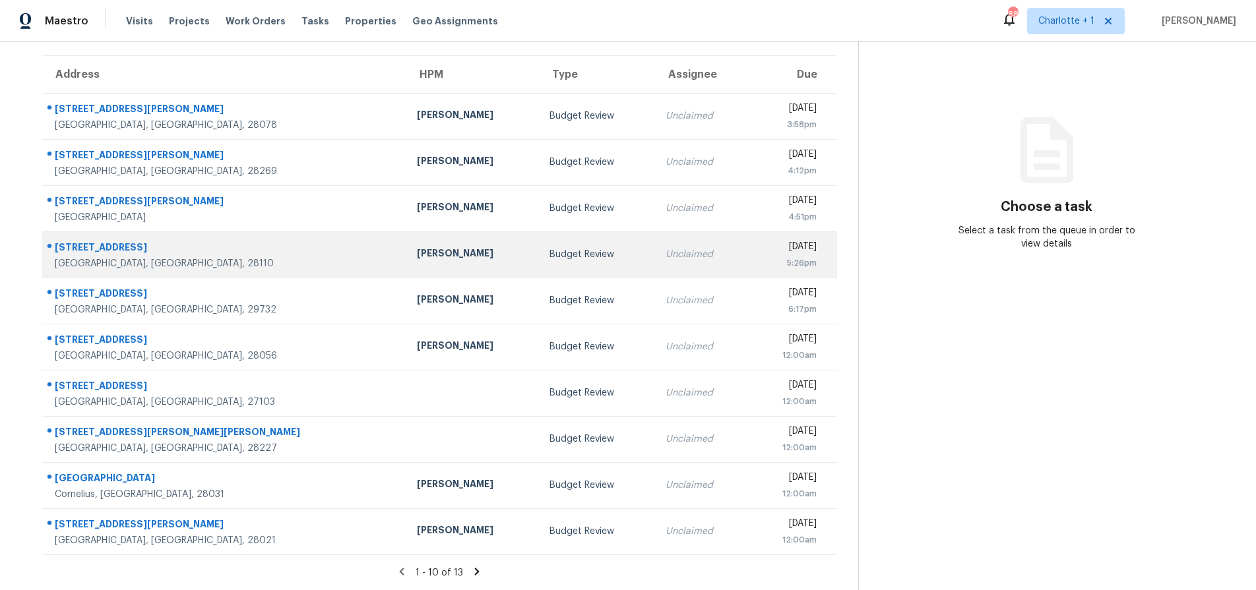
scroll to position [106, 0]
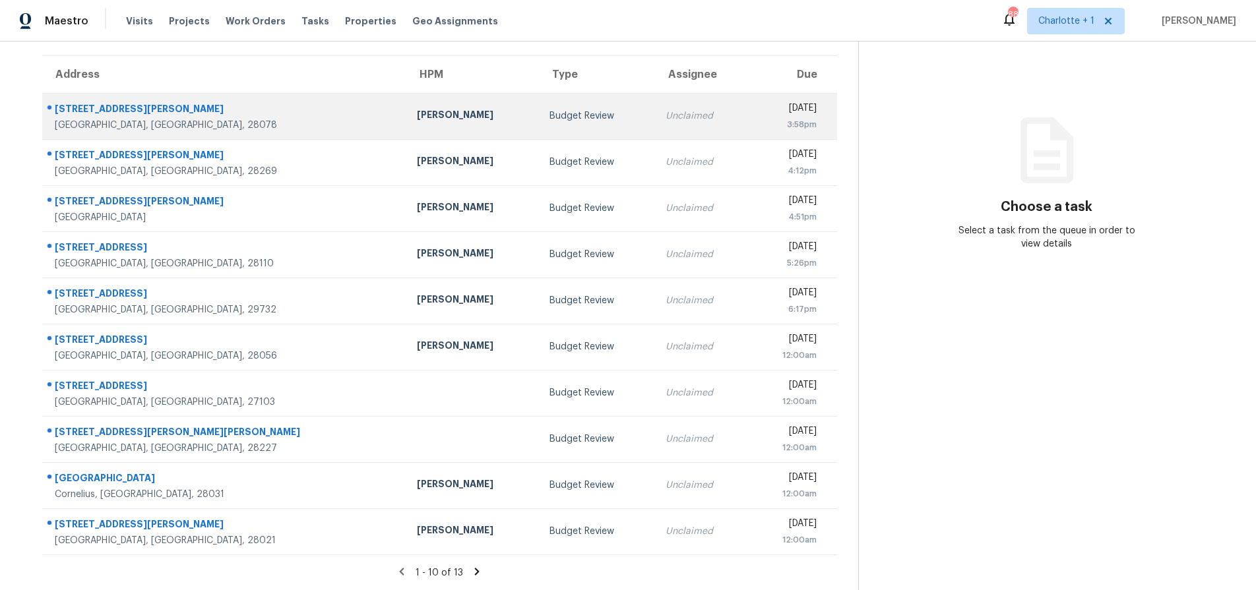
click at [235, 102] on div "[STREET_ADDRESS][PERSON_NAME]" at bounding box center [225, 110] width 341 height 16
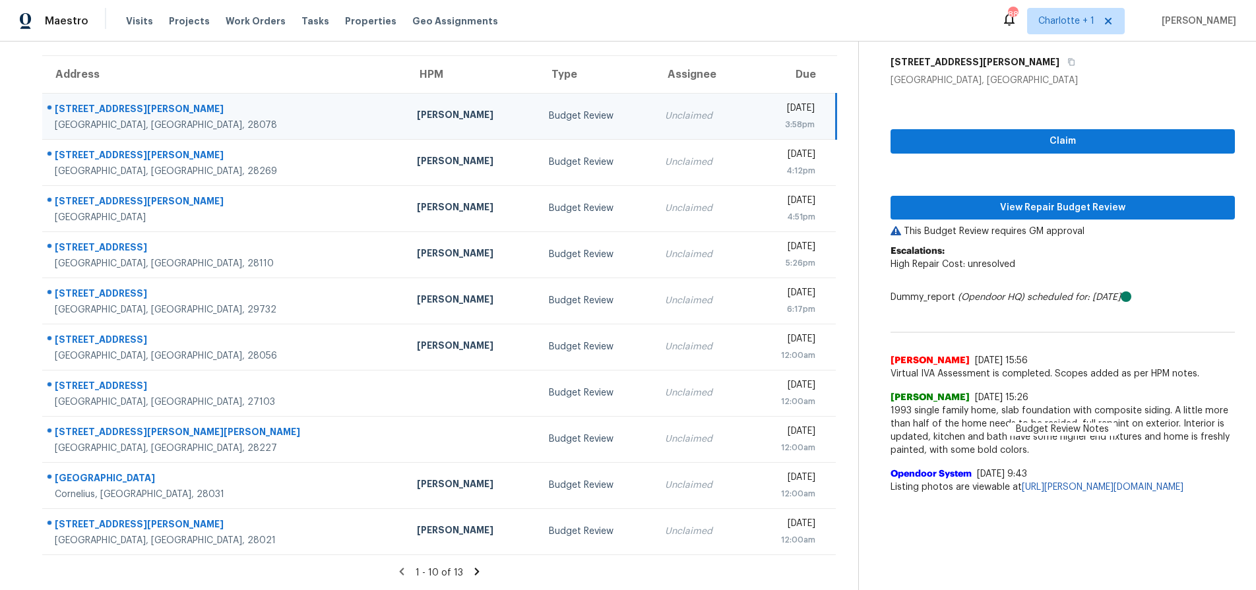
drag, startPoint x: 191, startPoint y: 103, endPoint x: 223, endPoint y: 107, distance: 32.6
click at [191, 103] on div "7334 Henderson Park Rd" at bounding box center [225, 110] width 341 height 16
click at [993, 202] on span "View Repair Budget Review" at bounding box center [1062, 208] width 323 height 16
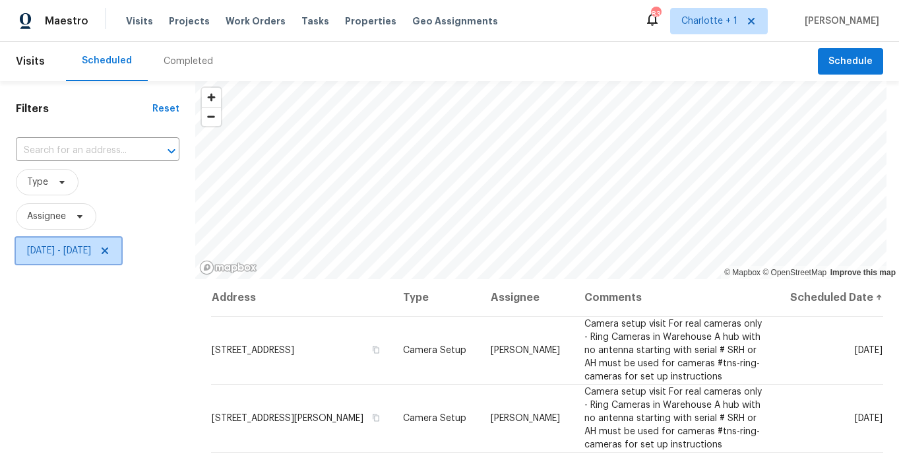
click at [121, 257] on span "[DATE] - [DATE]" at bounding box center [69, 250] width 106 height 26
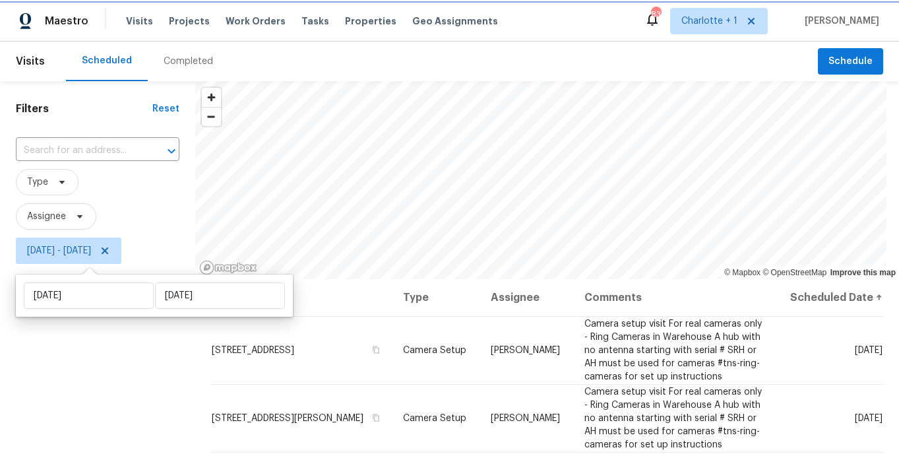
click at [108, 252] on icon at bounding box center [105, 250] width 7 height 7
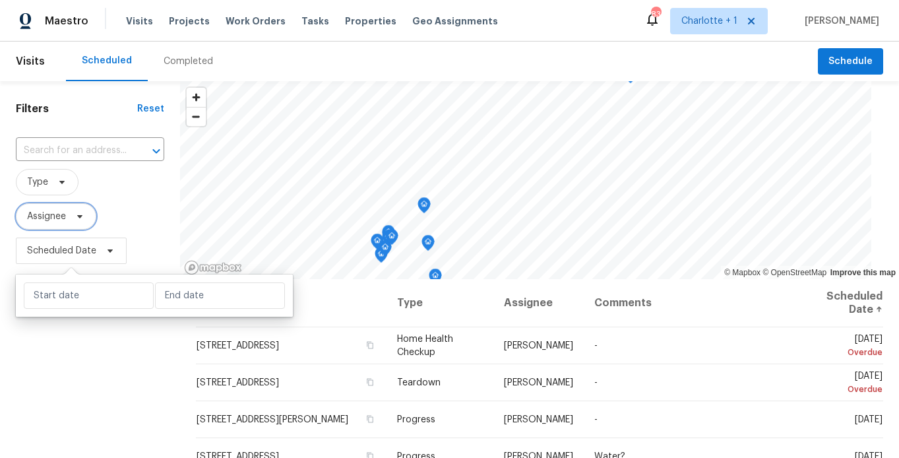
click at [75, 218] on icon at bounding box center [80, 216] width 11 height 11
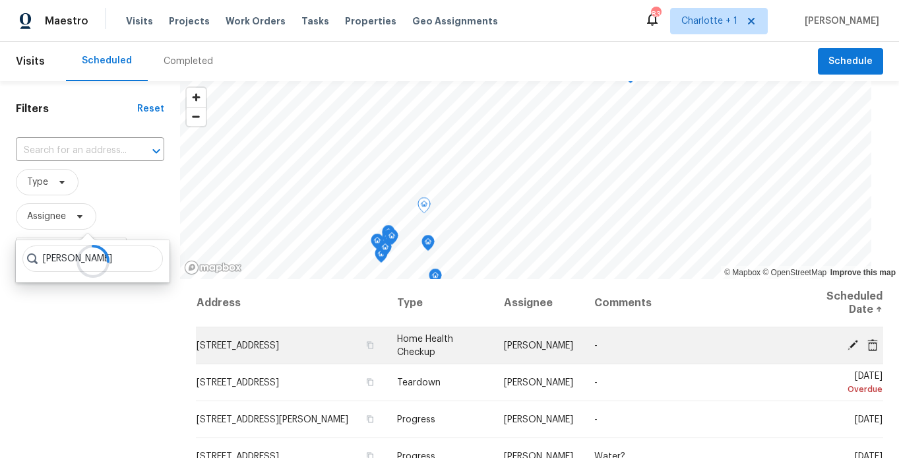
scroll to position [2, 0]
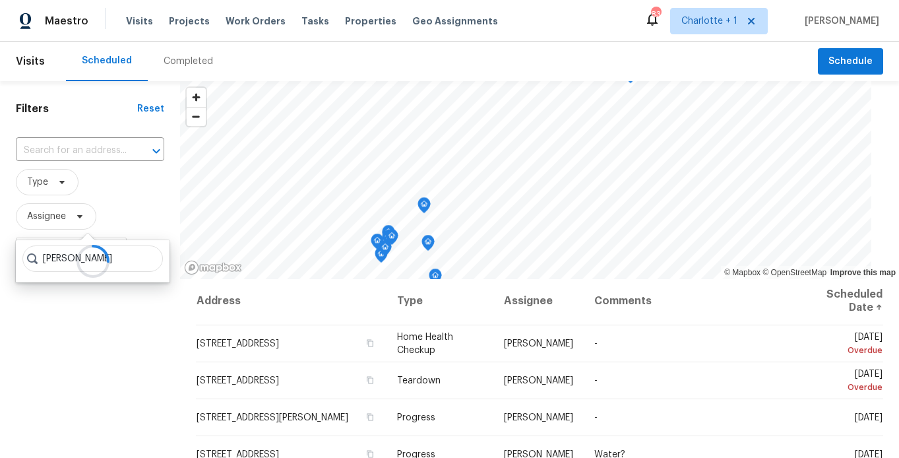
type input "brian fudge"
click at [115, 261] on div at bounding box center [93, 261] width 154 height 42
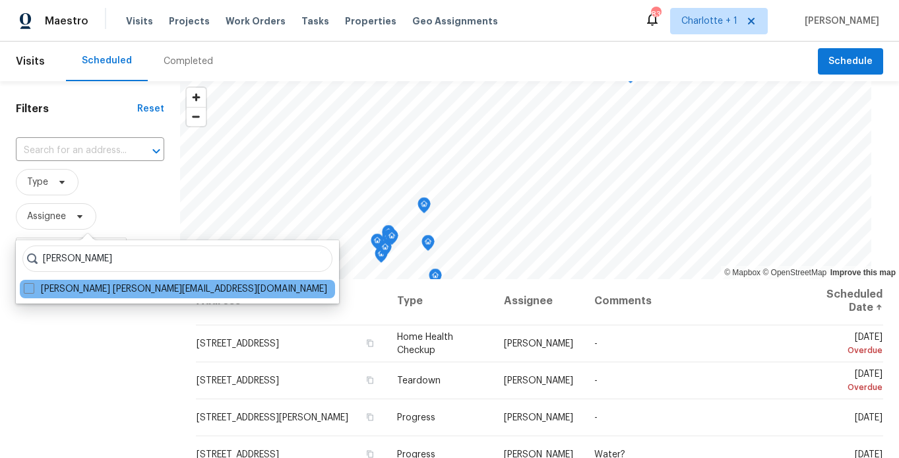
click at [66, 282] on div "Brian Fudge brian.fudge@opendoor.com" at bounding box center [177, 289] width 315 height 18
click at [51, 288] on label "Brian Fudge brian.fudge@opendoor.com" at bounding box center [175, 288] width 303 height 13
click at [32, 288] on input "Brian Fudge brian.fudge@opendoor.com" at bounding box center [28, 286] width 9 height 9
checkbox input "true"
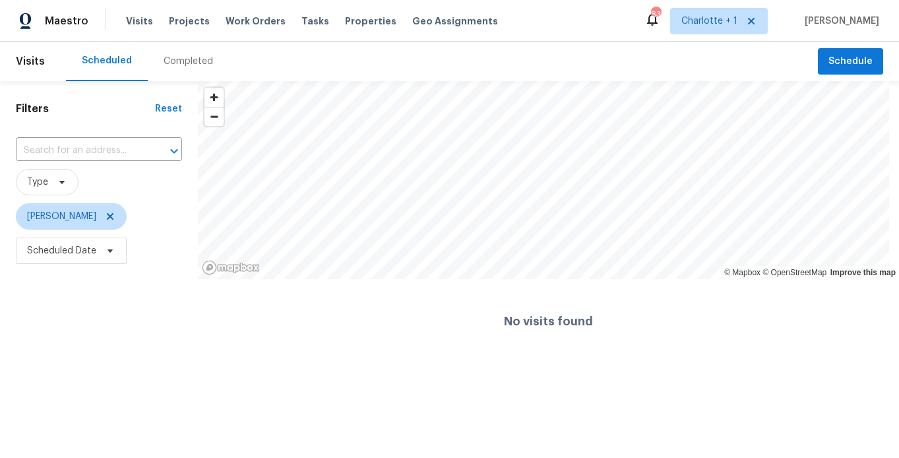
drag, startPoint x: 88, startPoint y: 334, endPoint x: 147, endPoint y: 293, distance: 72.4
click at [90, 332] on div "Filters Reset ​ Type Brian Fudge Scheduled Date" at bounding box center [99, 222] width 198 height 282
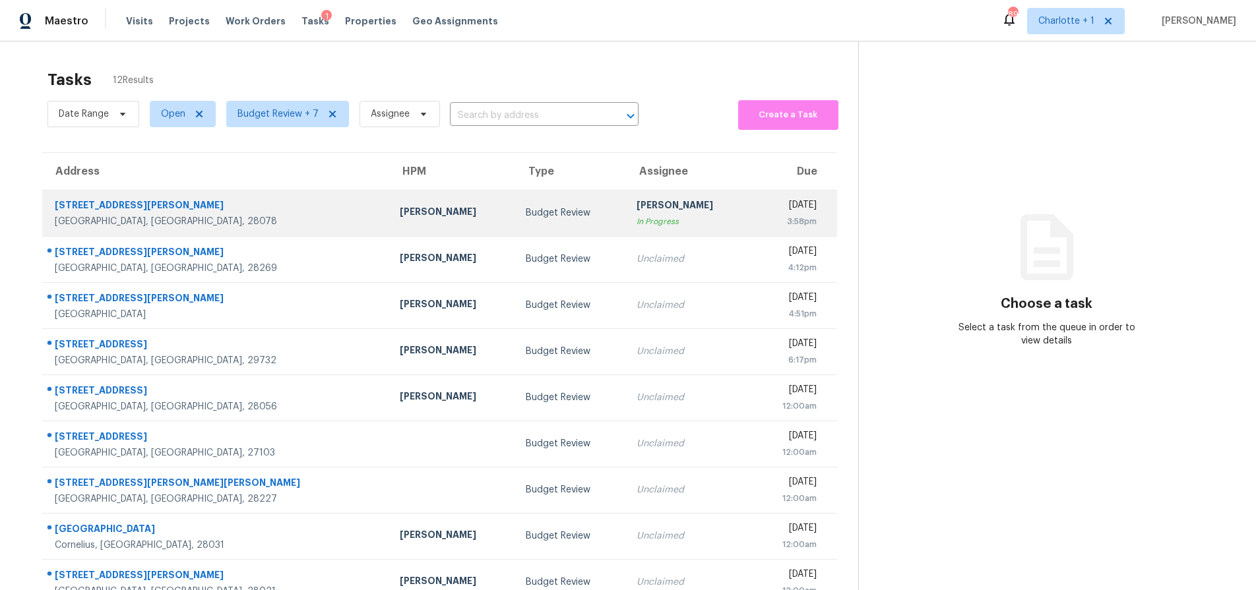
click at [515, 222] on td "Budget Review" at bounding box center [570, 213] width 111 height 46
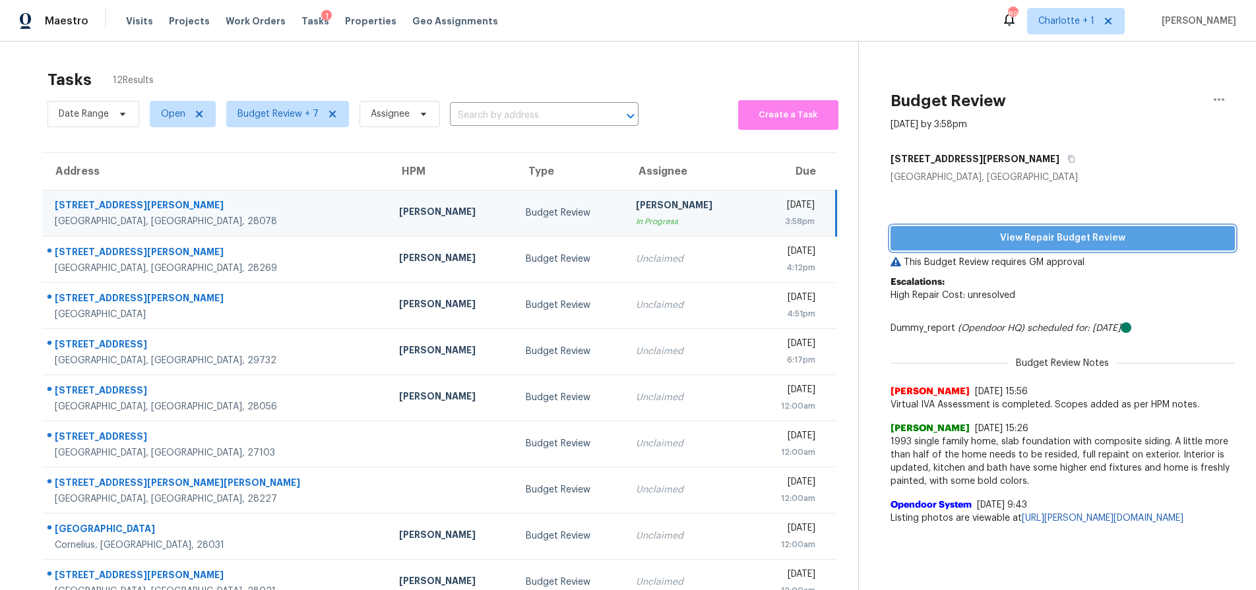
click at [969, 243] on span "View Repair Budget Review" at bounding box center [1062, 238] width 323 height 16
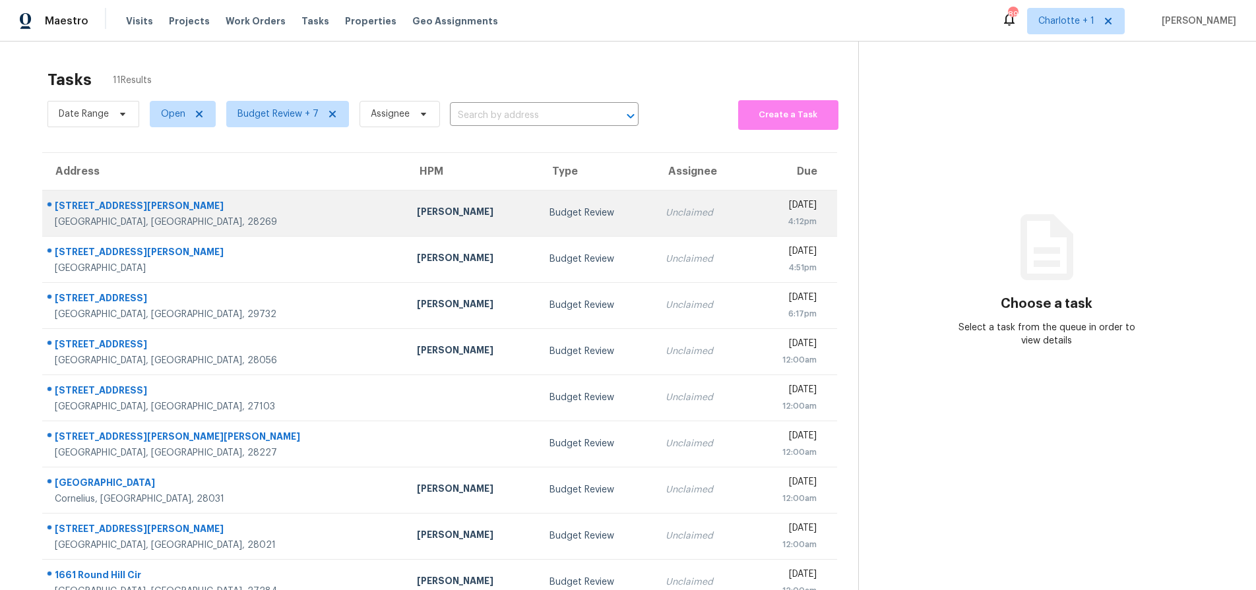
click at [208, 213] on div "3111 Ewert Cut Ln" at bounding box center [225, 207] width 341 height 16
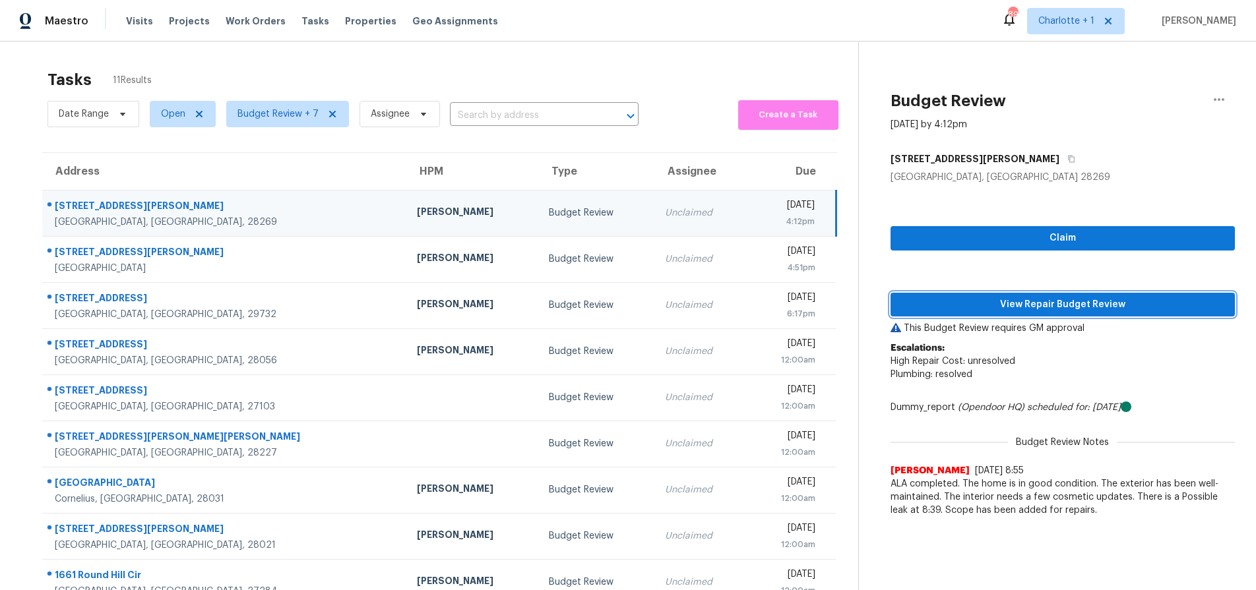
drag, startPoint x: 1103, startPoint y: 293, endPoint x: 1101, endPoint y: 304, distance: 10.7
click at [1101, 302] on button "View Repair Budget Review" at bounding box center [1062, 305] width 344 height 24
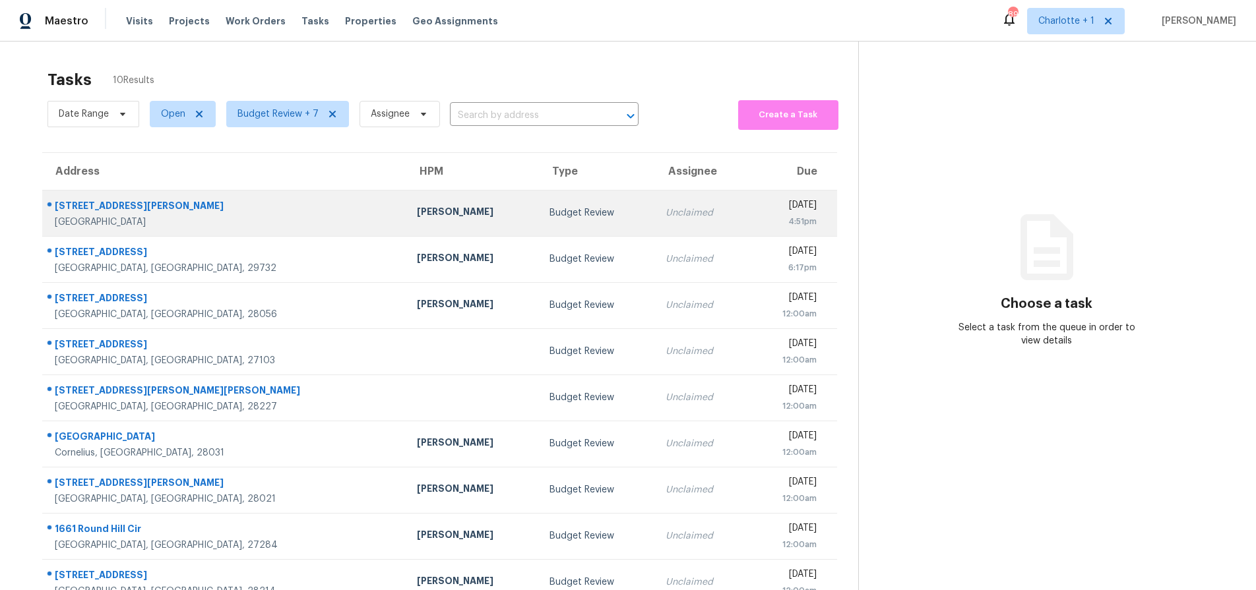
click at [207, 229] on td "[STREET_ADDRESS][PERSON_NAME]" at bounding box center [224, 213] width 364 height 46
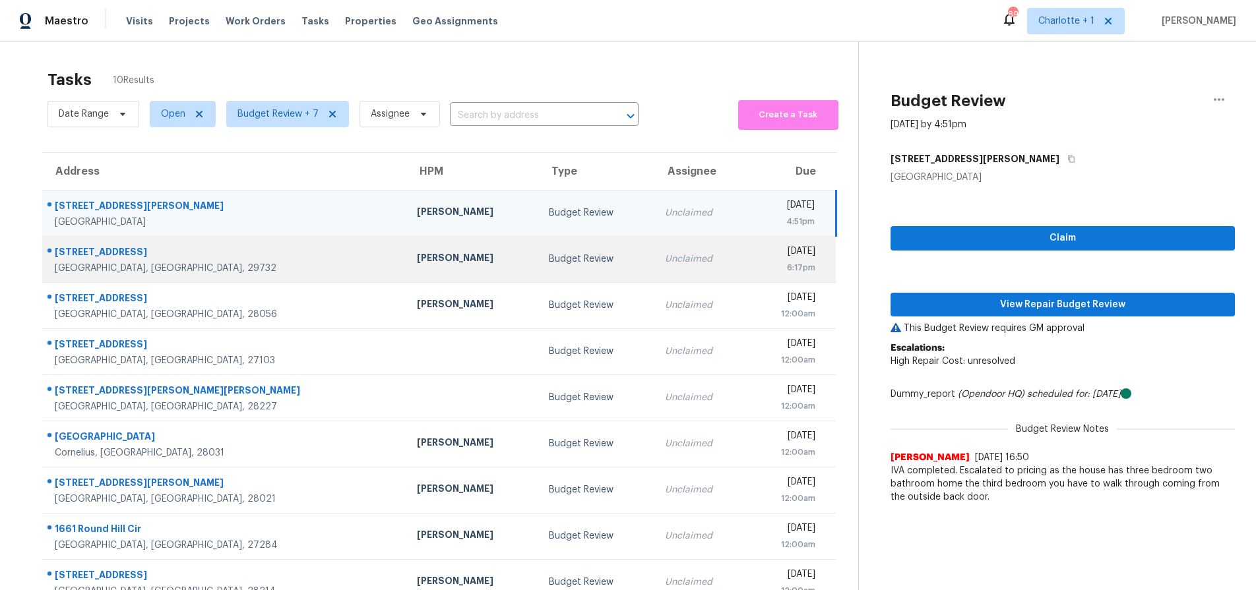
scroll to position [8, 0]
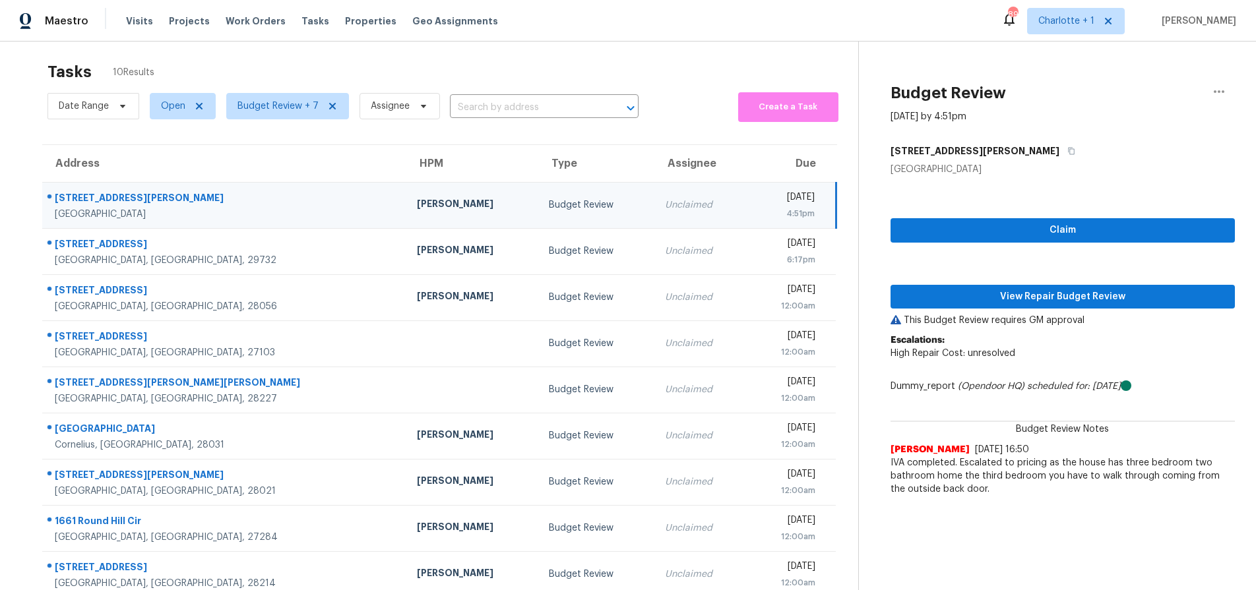
click at [207, 212] on div "Greensboro, NC, 27401" at bounding box center [225, 214] width 341 height 13
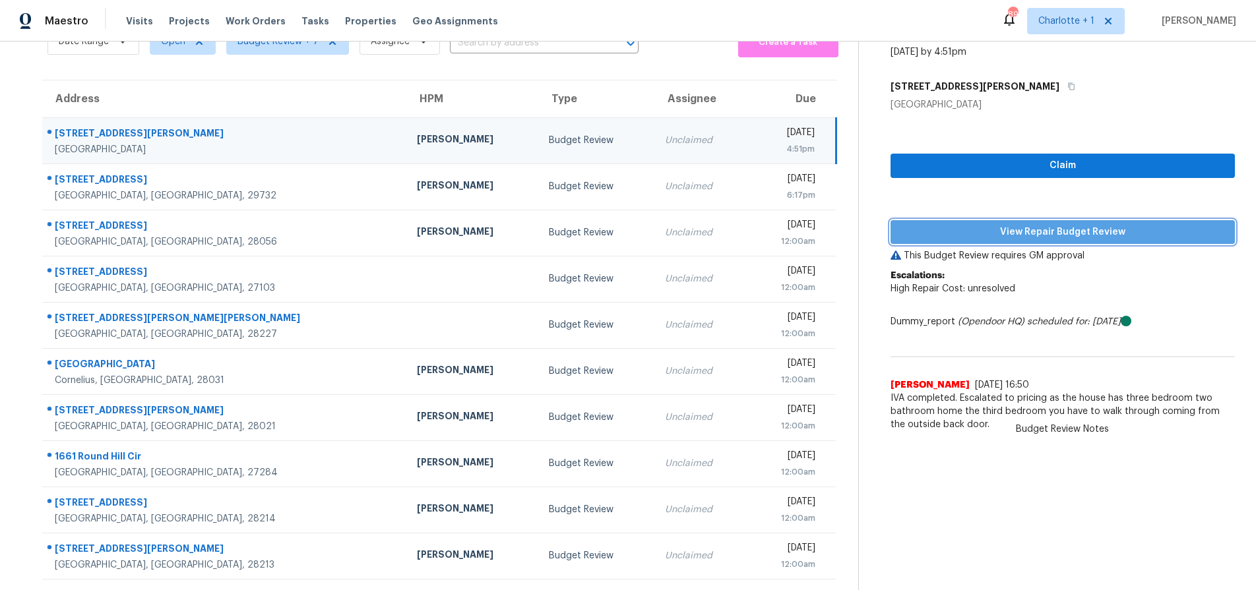
click at [1001, 226] on span "View Repair Budget Review" at bounding box center [1062, 232] width 323 height 16
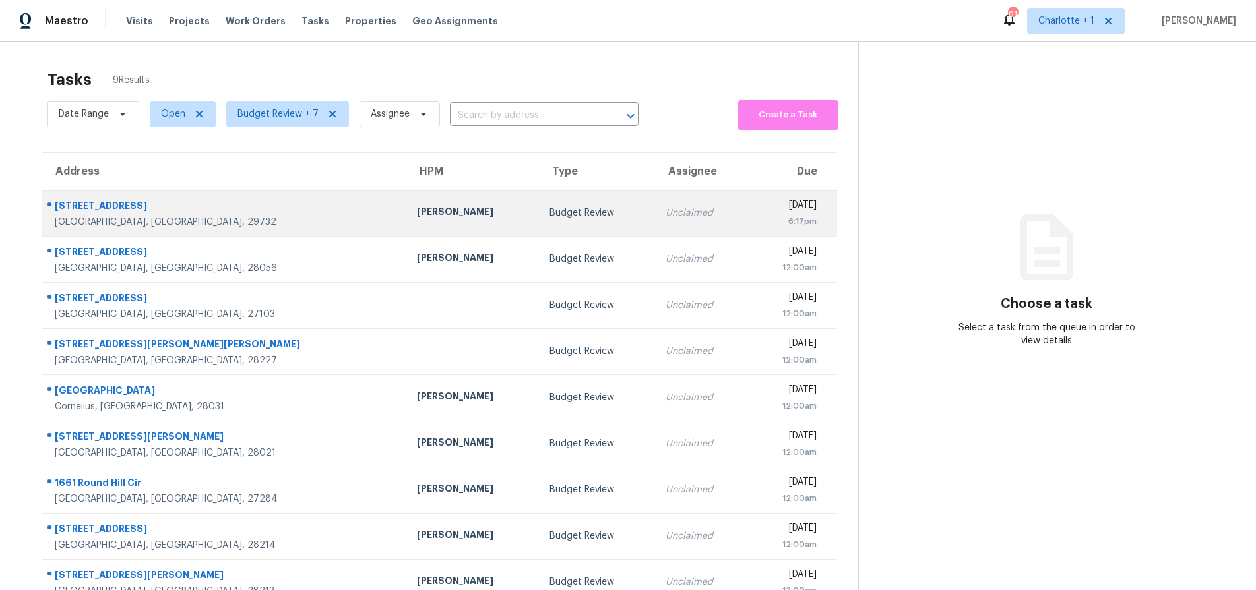
click at [246, 205] on div "[STREET_ADDRESS]" at bounding box center [225, 207] width 341 height 16
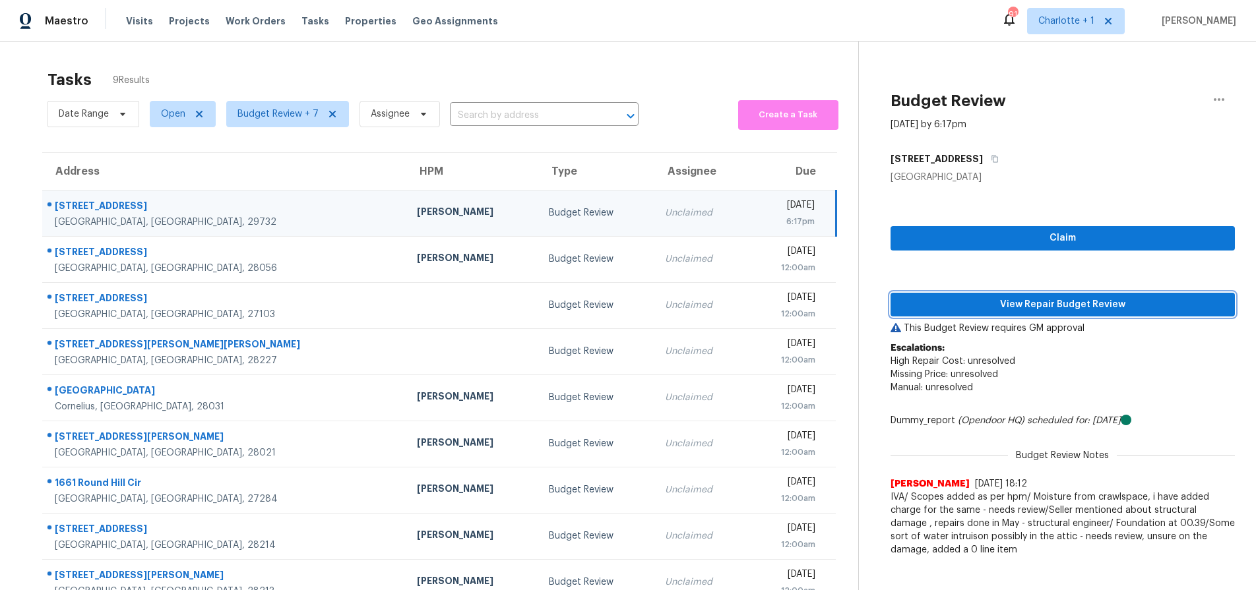
click at [1049, 309] on span "View Repair Budget Review" at bounding box center [1062, 305] width 323 height 16
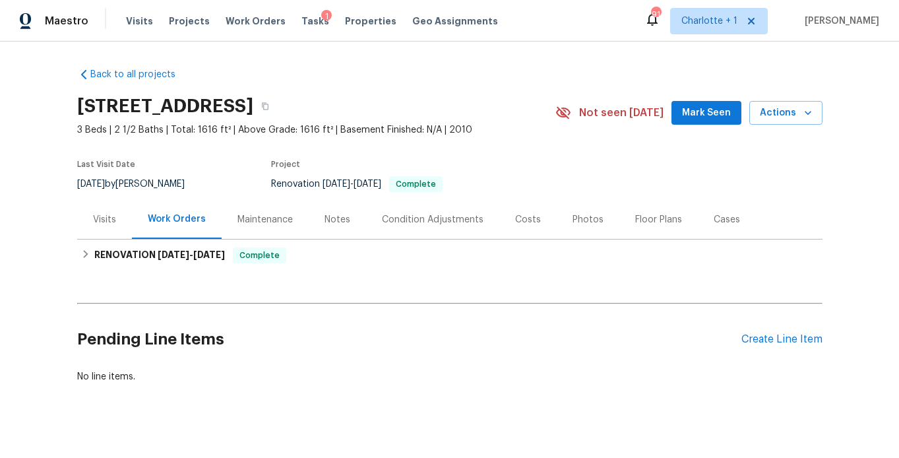
click at [557, 210] on div "Photos" at bounding box center [588, 219] width 63 height 39
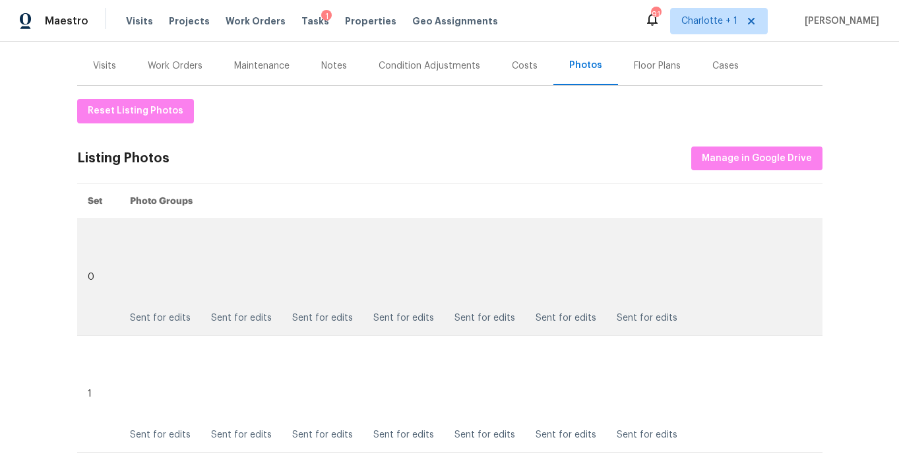
scroll to position [162, 0]
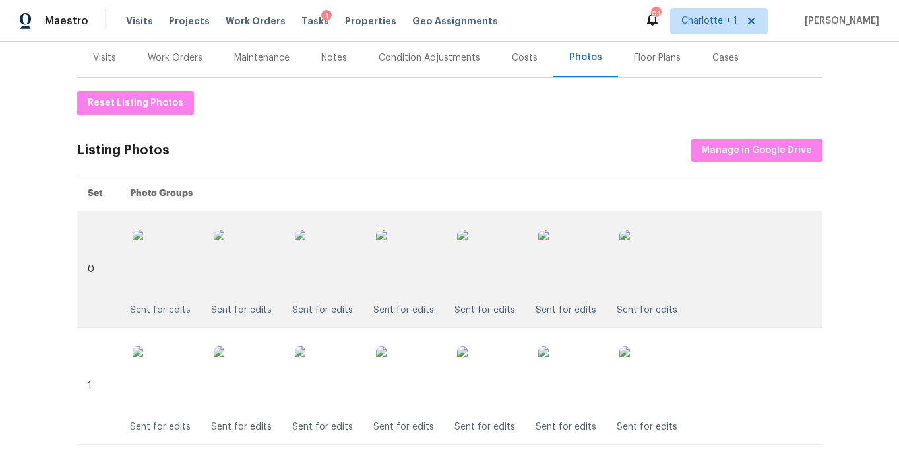
click at [437, 258] on img at bounding box center [409, 262] width 66 height 66
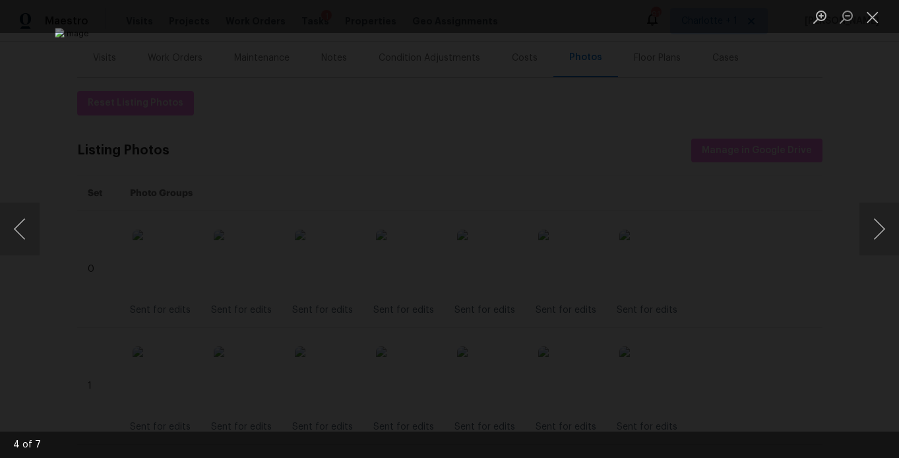
click at [841, 131] on div "Lightbox" at bounding box center [449, 229] width 899 height 458
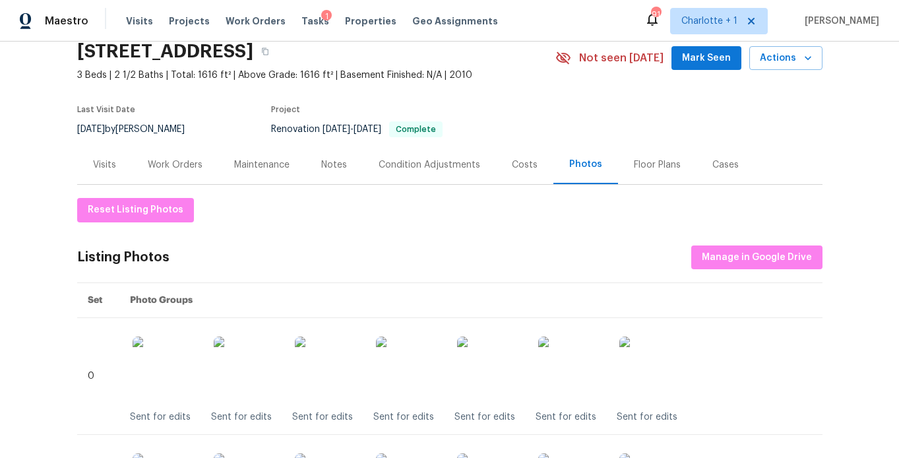
scroll to position [0, 0]
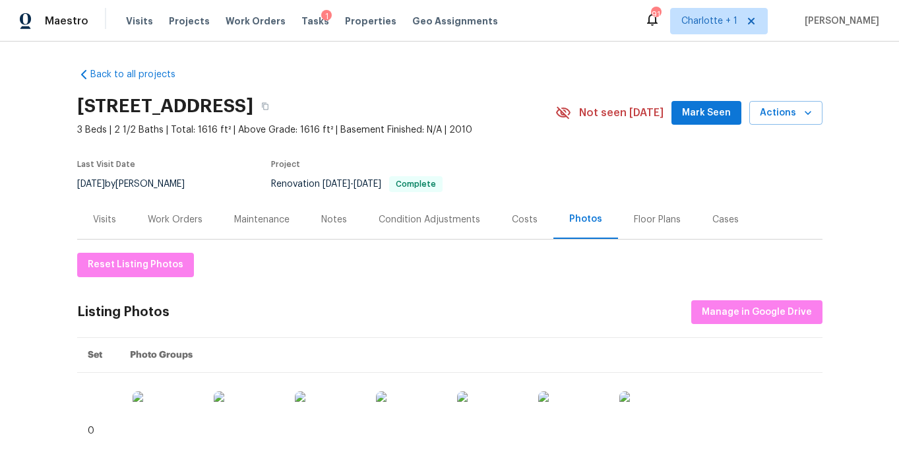
click at [502, 212] on div "Costs" at bounding box center [524, 219] width 57 height 39
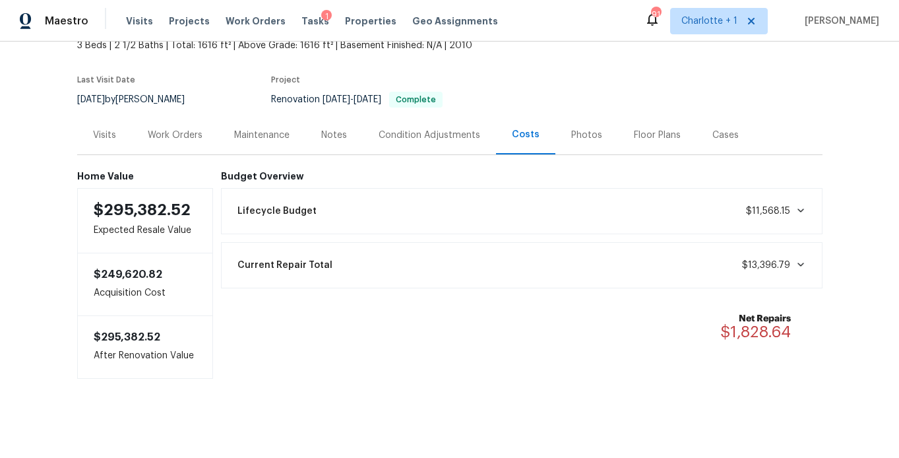
scroll to position [91, 0]
click at [322, 136] on div "Notes" at bounding box center [333, 134] width 57 height 39
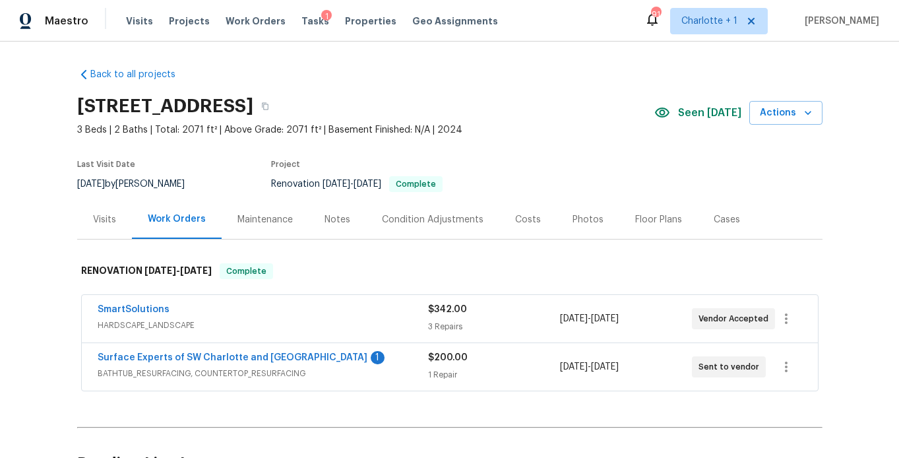
click at [522, 230] on div "Costs" at bounding box center [527, 219] width 57 height 39
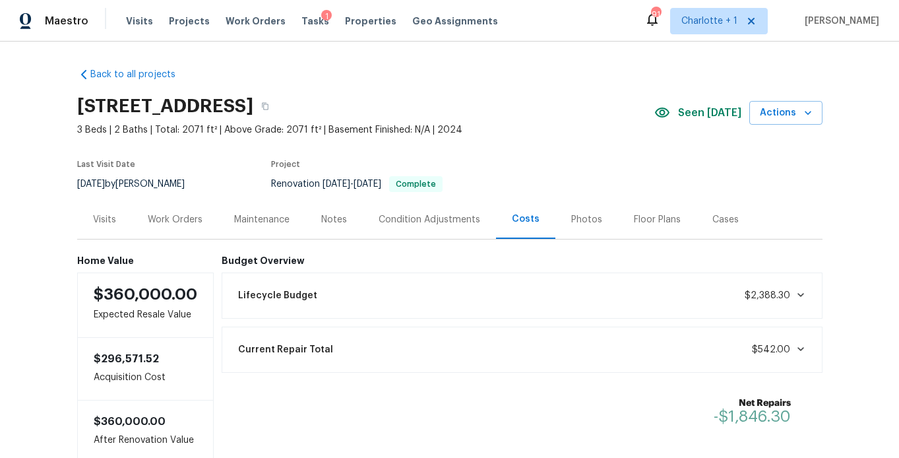
click at [580, 224] on div "Photos" at bounding box center [586, 219] width 31 height 13
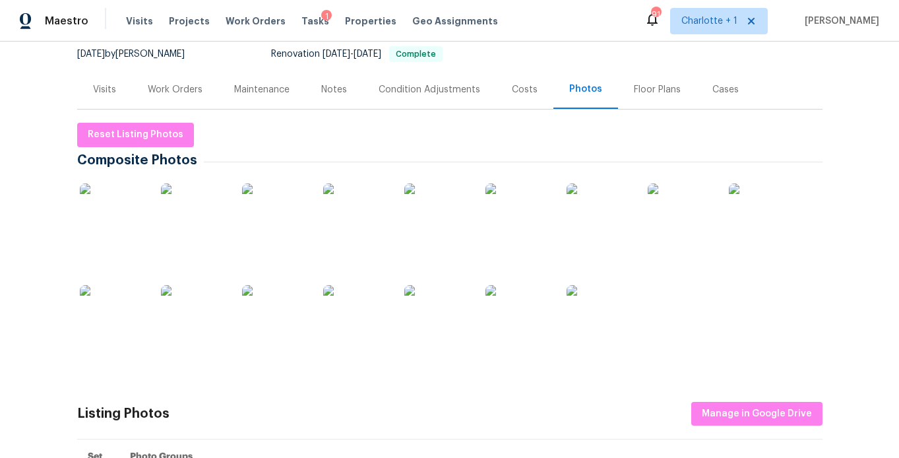
scroll to position [157, 0]
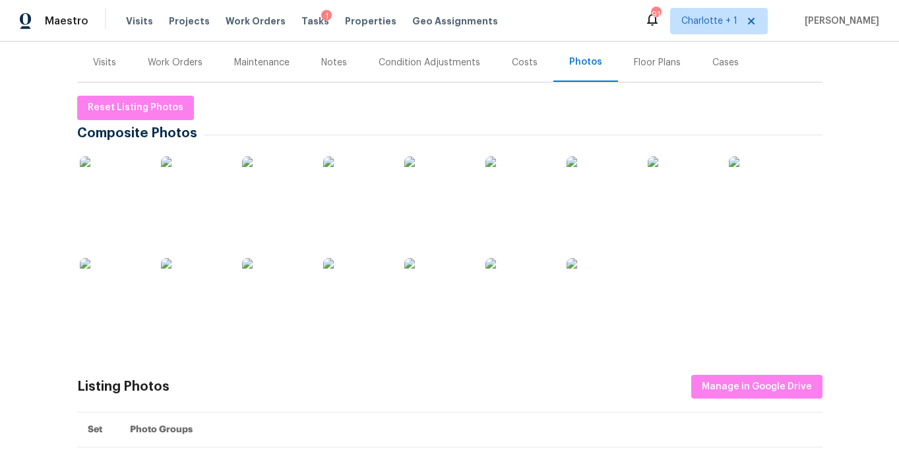
click at [126, 187] on img at bounding box center [113, 189] width 66 height 66
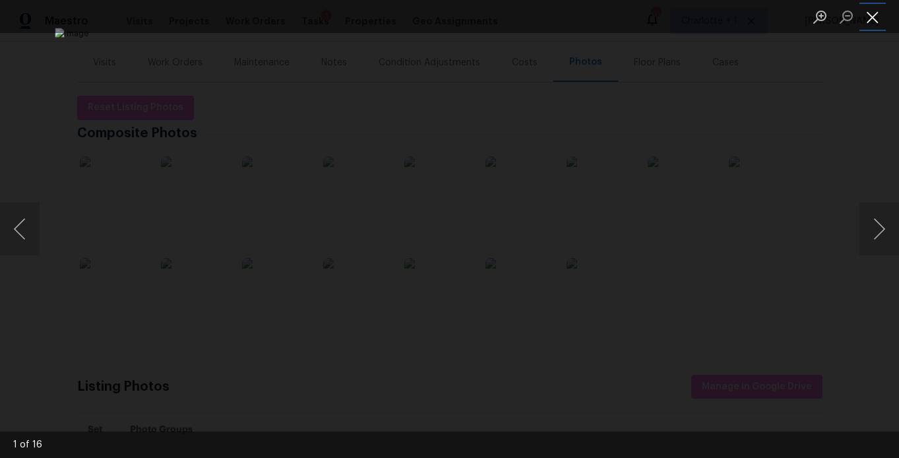
click at [874, 16] on button "Close lightbox" at bounding box center [872, 16] width 26 height 23
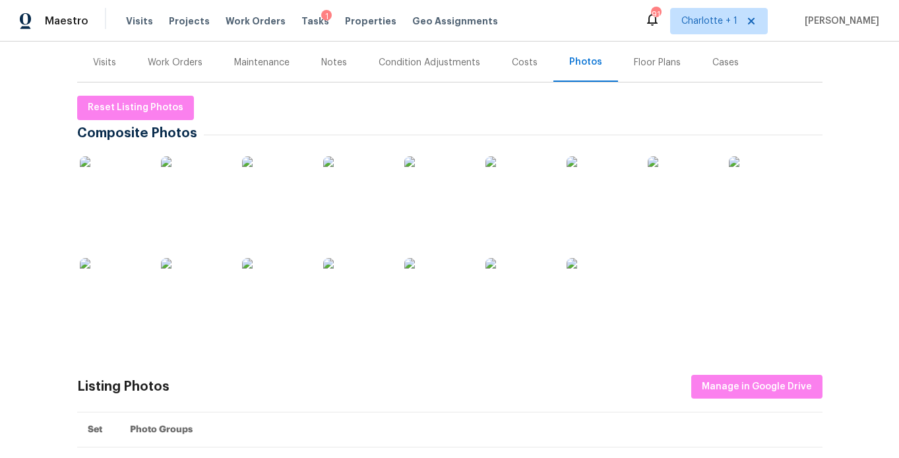
click at [518, 61] on div "Costs" at bounding box center [525, 62] width 26 height 13
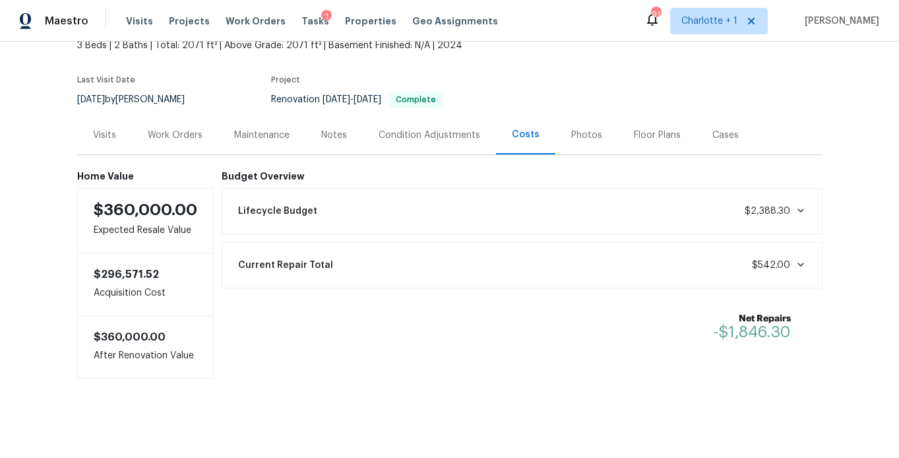
scroll to position [95, 0]
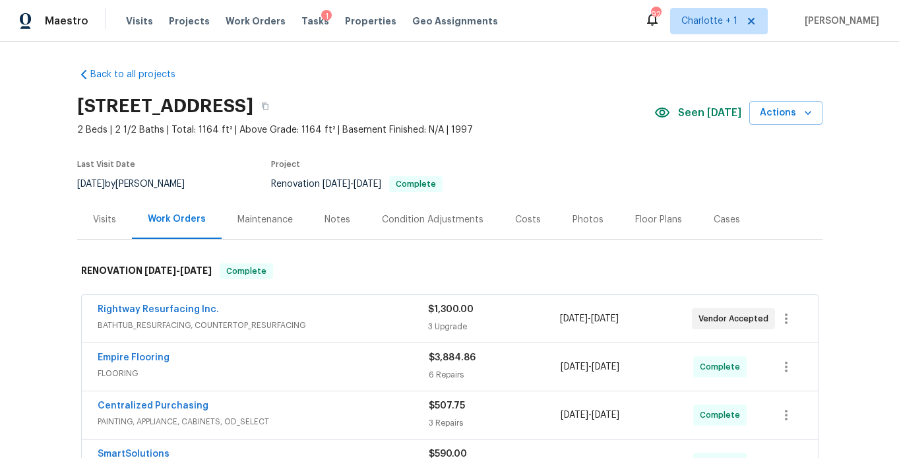
click at [521, 221] on div "Costs" at bounding box center [528, 219] width 26 height 13
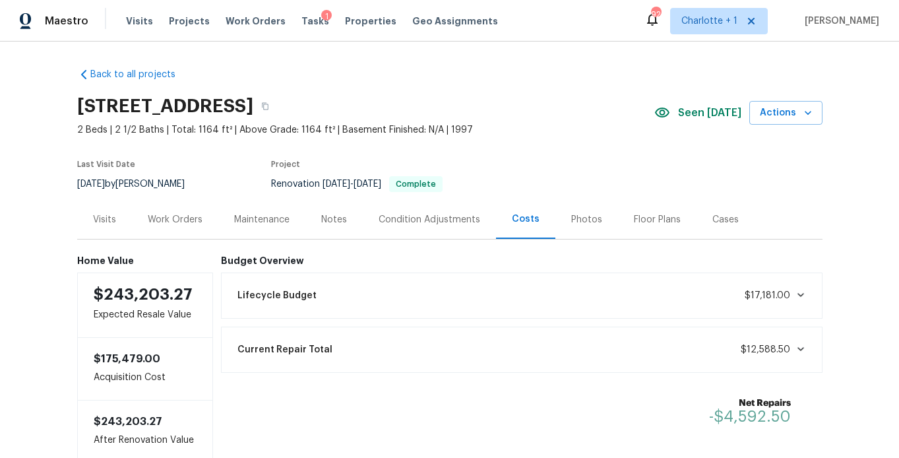
click at [341, 220] on div "Notes" at bounding box center [333, 219] width 57 height 39
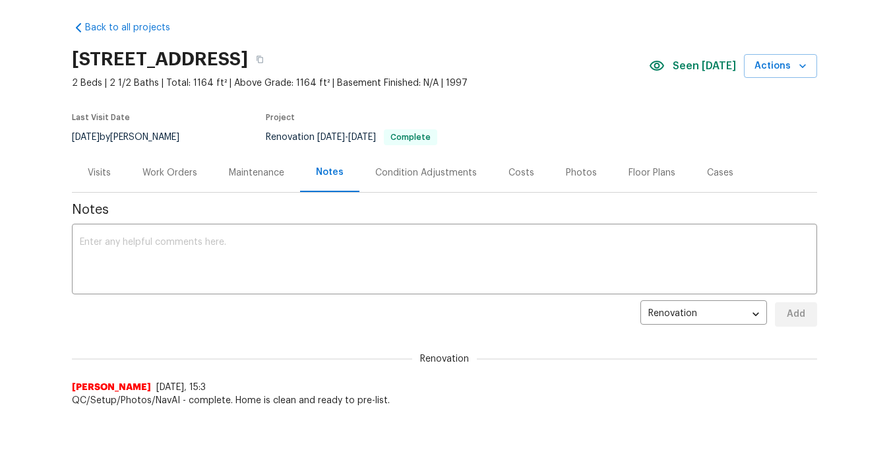
scroll to position [45, 0]
click at [566, 172] on div "Photos" at bounding box center [581, 173] width 31 height 13
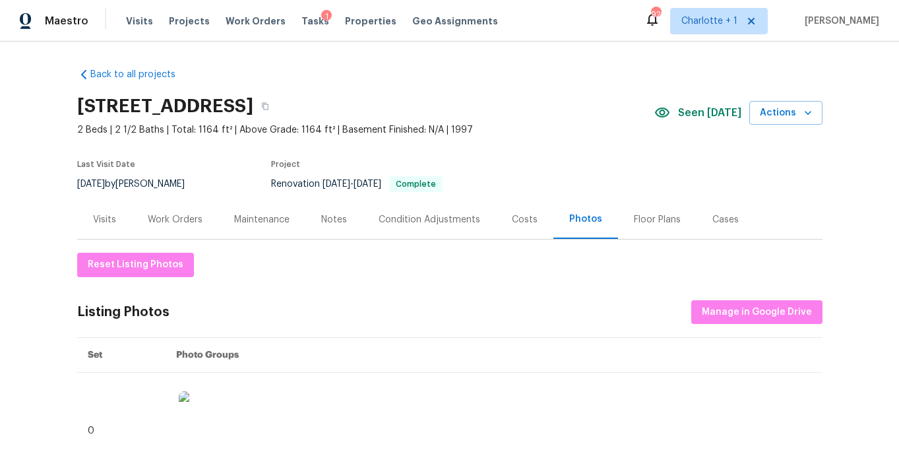
click at [186, 221] on div "Work Orders" at bounding box center [175, 219] width 55 height 13
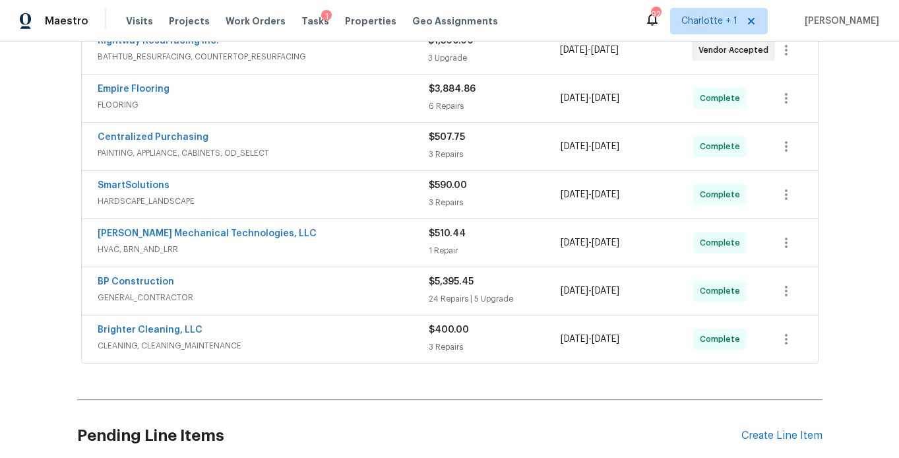
scroll to position [227, 0]
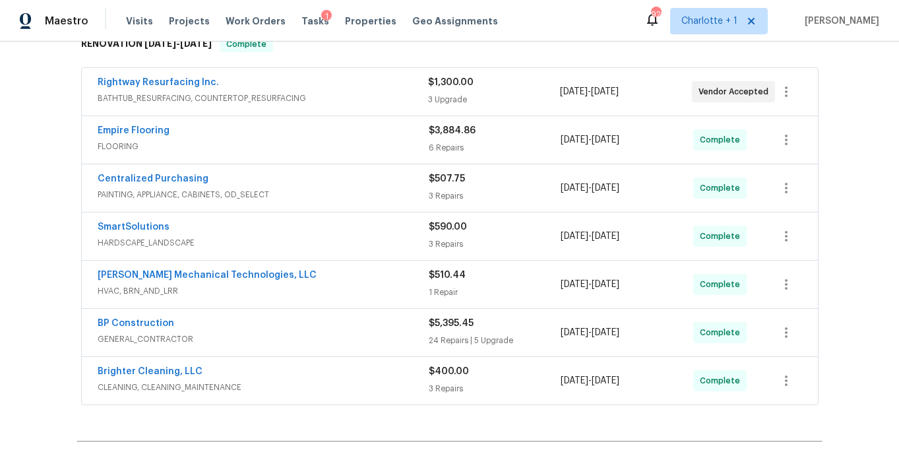
click at [311, 377] on div "Brighter Cleaning, LLC" at bounding box center [263, 373] width 331 height 16
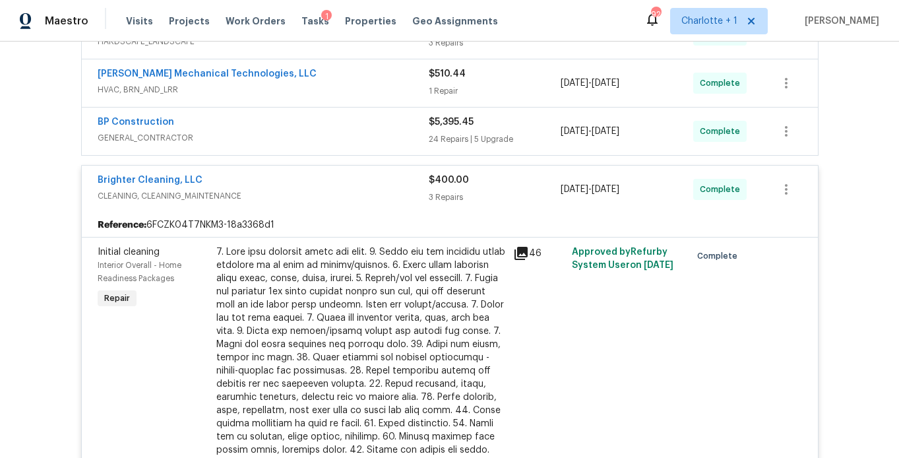
scroll to position [431, 0]
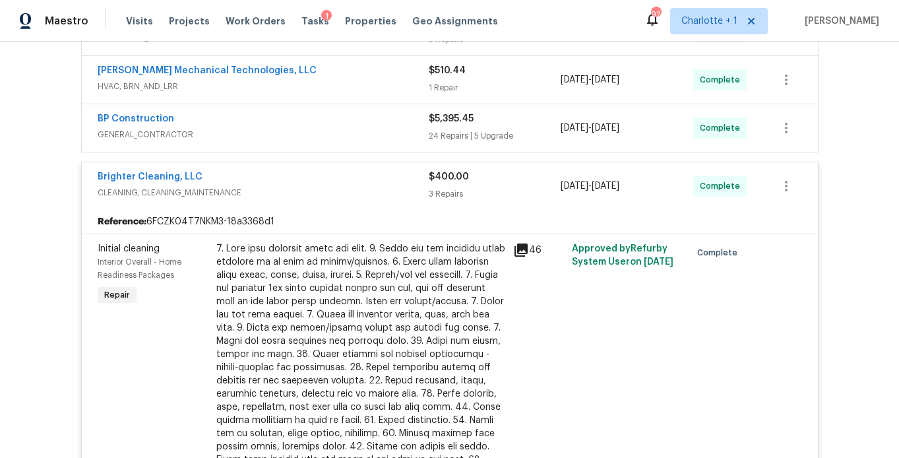
click at [387, 291] on div at bounding box center [360, 380] width 289 height 277
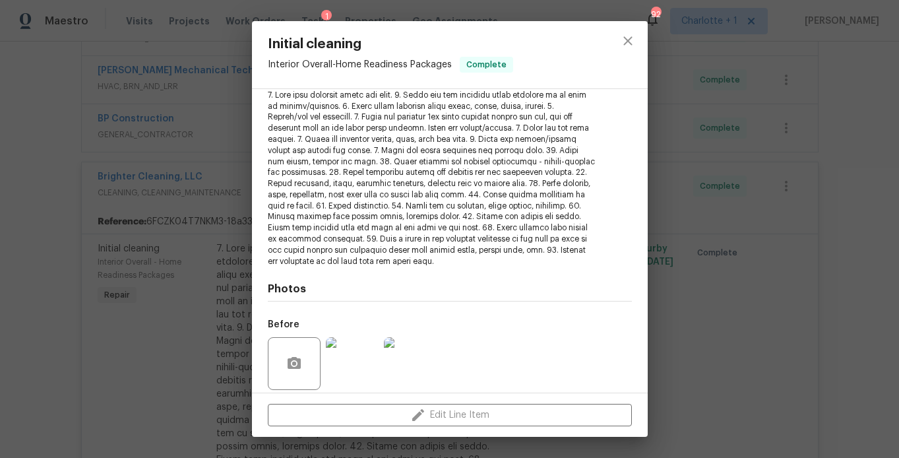
scroll to position [249, 0]
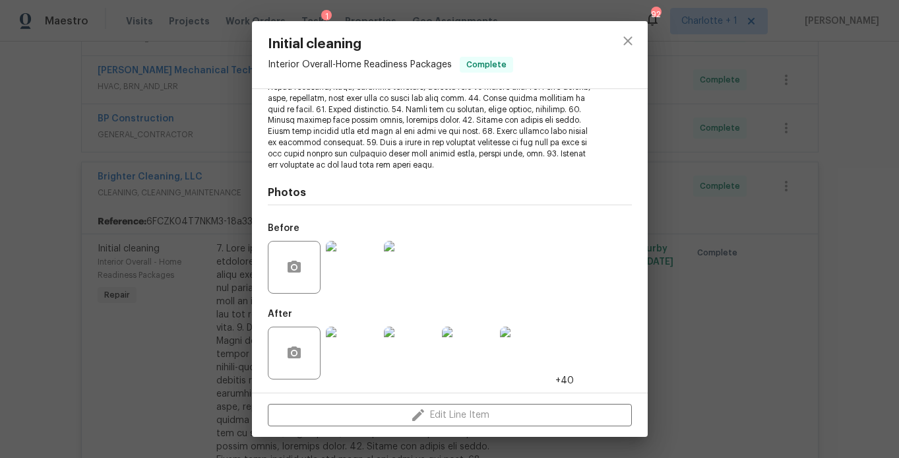
click at [362, 351] on img at bounding box center [352, 352] width 53 height 53
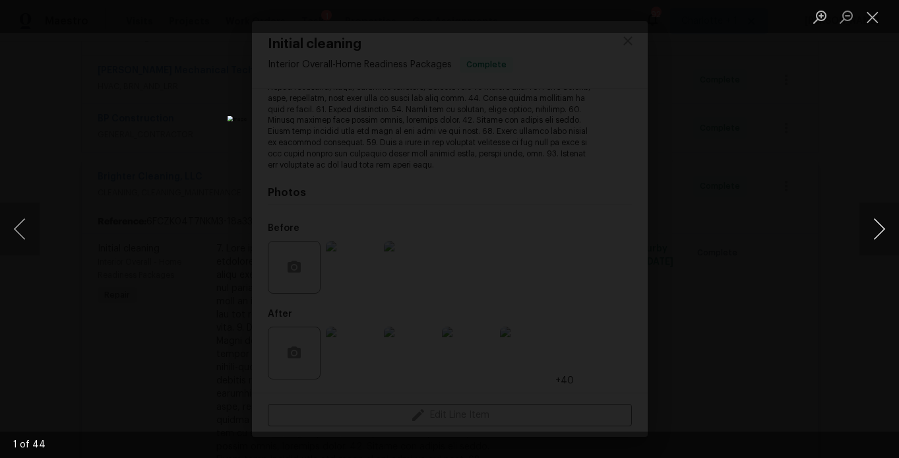
click at [866, 227] on button "Next image" at bounding box center [879, 228] width 40 height 53
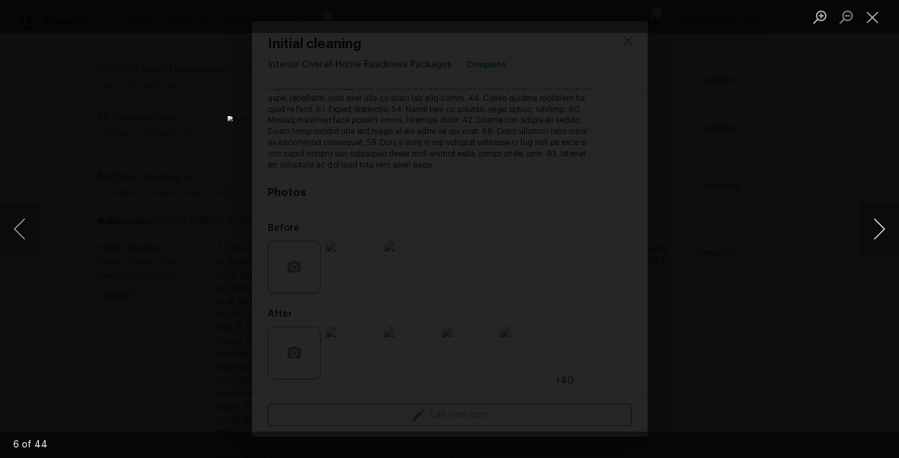
click at [866, 227] on button "Next image" at bounding box center [879, 228] width 40 height 53
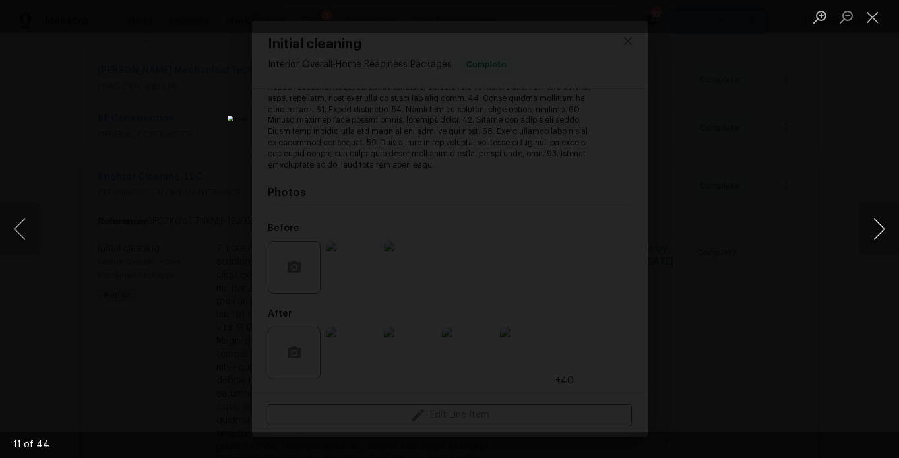
click at [866, 227] on button "Next image" at bounding box center [879, 228] width 40 height 53
click at [870, 227] on button "Next image" at bounding box center [879, 228] width 40 height 53
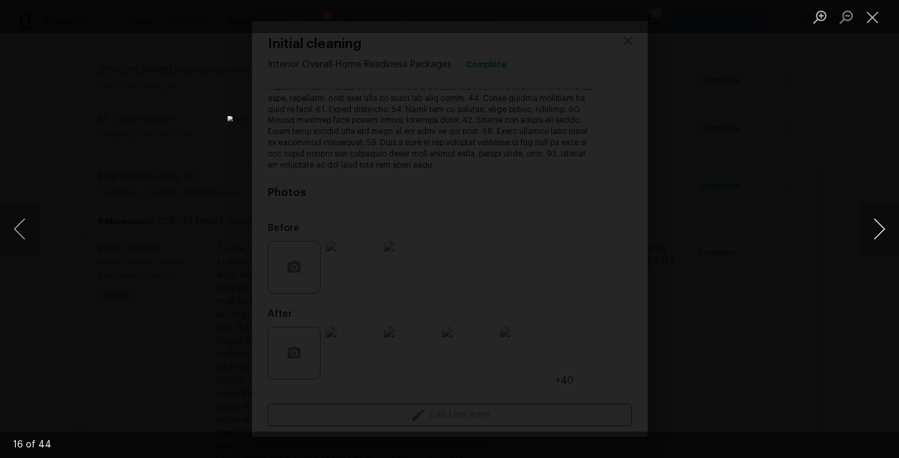
click at [870, 227] on button "Next image" at bounding box center [879, 228] width 40 height 53
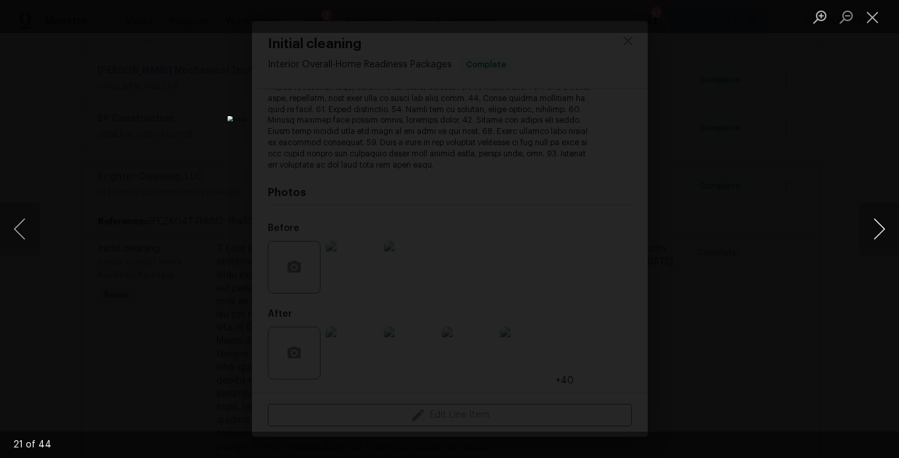
click at [870, 227] on button "Next image" at bounding box center [879, 228] width 40 height 53
click at [866, 115] on div "Lightbox" at bounding box center [449, 229] width 899 height 458
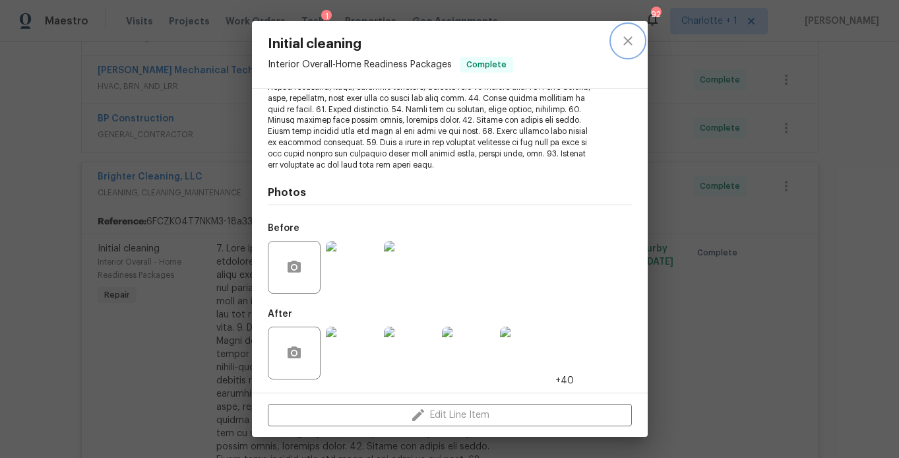
click at [629, 34] on icon "close" at bounding box center [628, 41] width 16 height 16
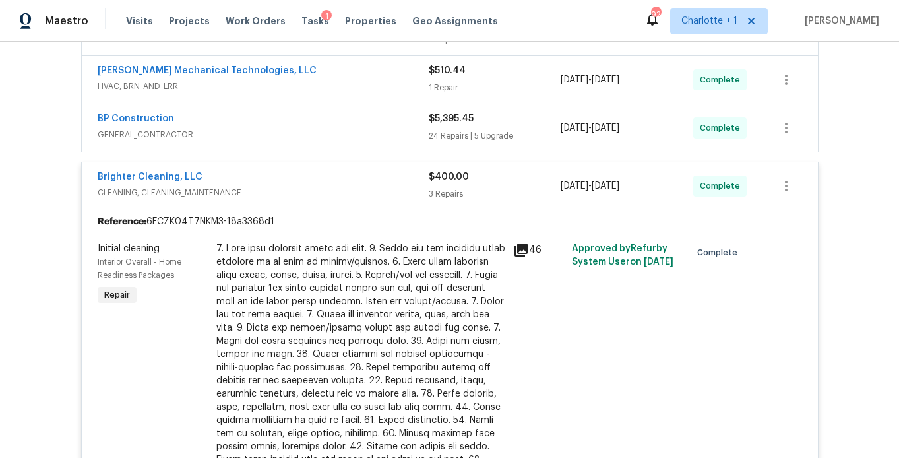
click at [297, 173] on div "Brighter Cleaning, LLC" at bounding box center [263, 178] width 331 height 16
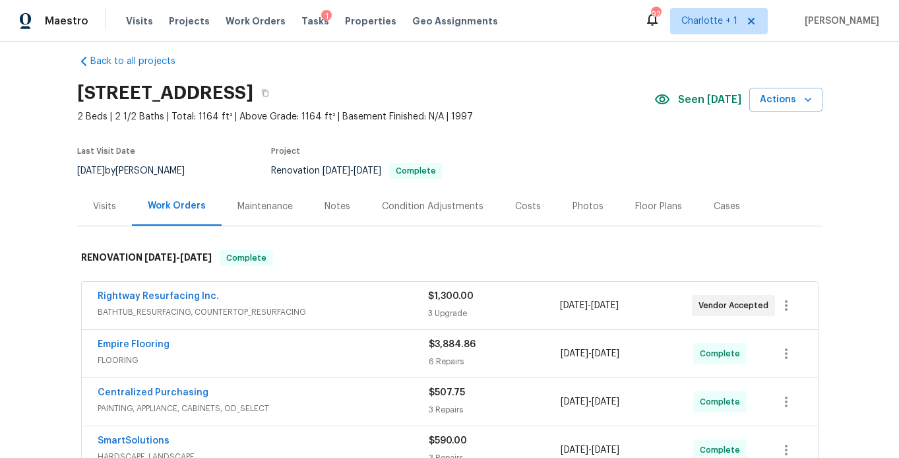
scroll to position [8, 0]
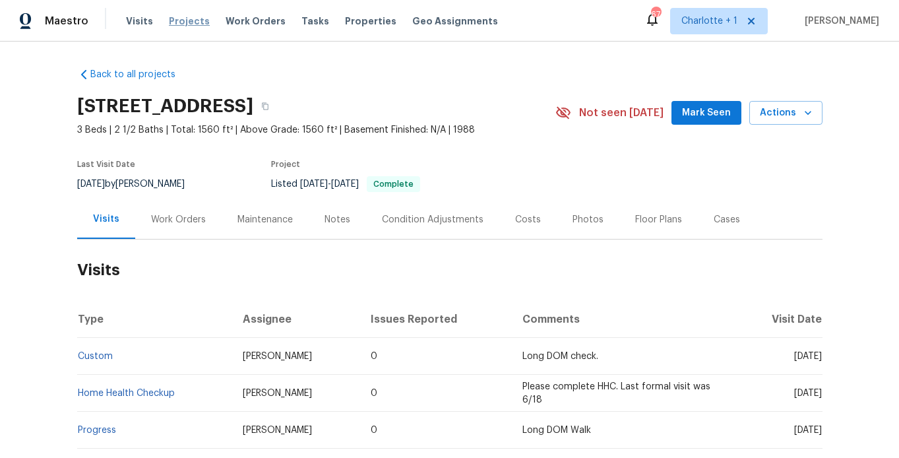
click at [193, 22] on span "Projects" at bounding box center [189, 21] width 41 height 13
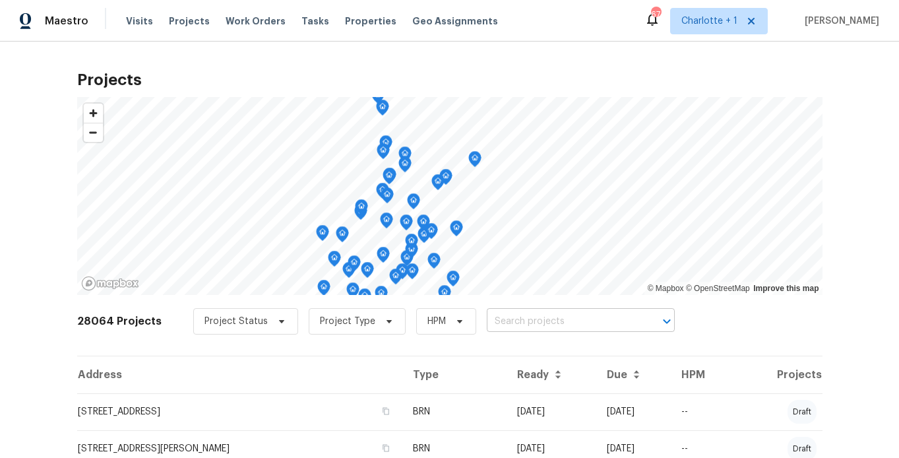
click at [499, 326] on input "text" at bounding box center [562, 321] width 151 height 20
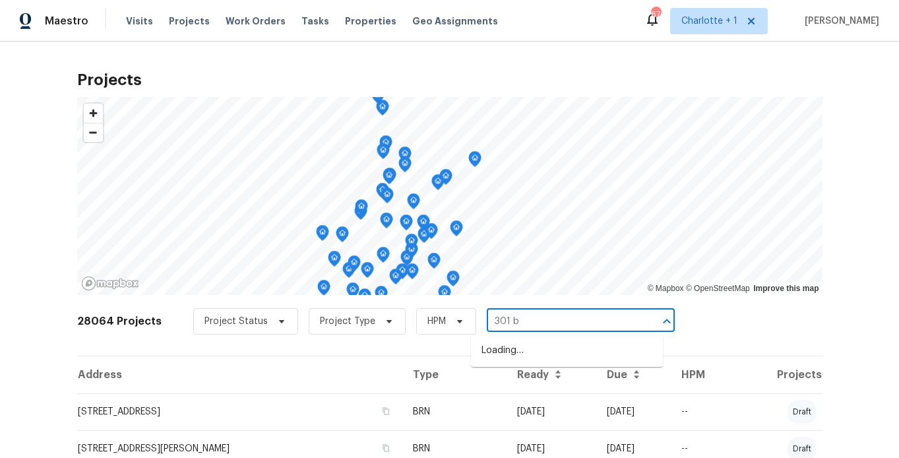
type input "301 br"
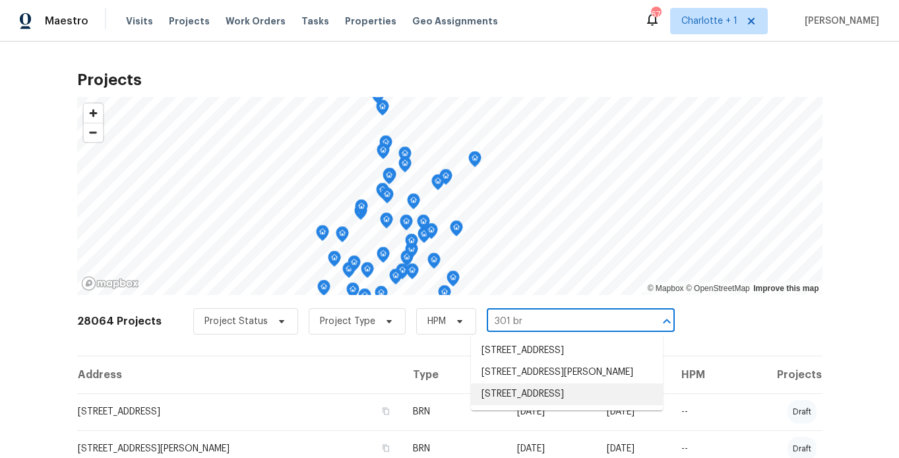
click at [530, 405] on li "301 Briarcliff Dr, Kannapolis, NC 28081" at bounding box center [567, 394] width 192 height 22
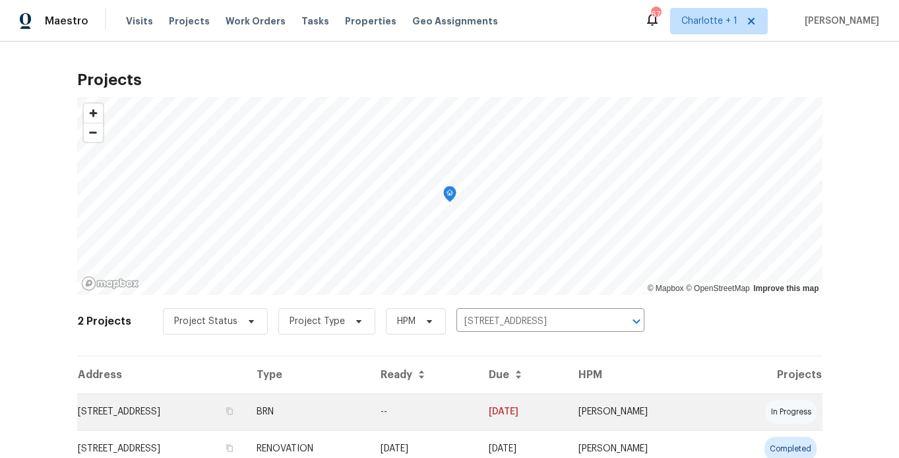
click at [204, 417] on td "301 Briarcliff Dr, Kannapolis, NC 28081" at bounding box center [161, 411] width 169 height 37
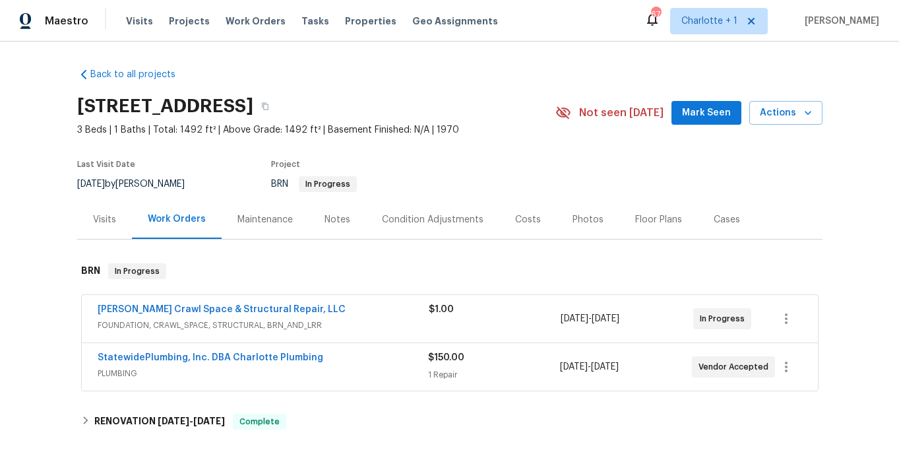
click at [529, 224] on div "Costs" at bounding box center [527, 219] width 57 height 39
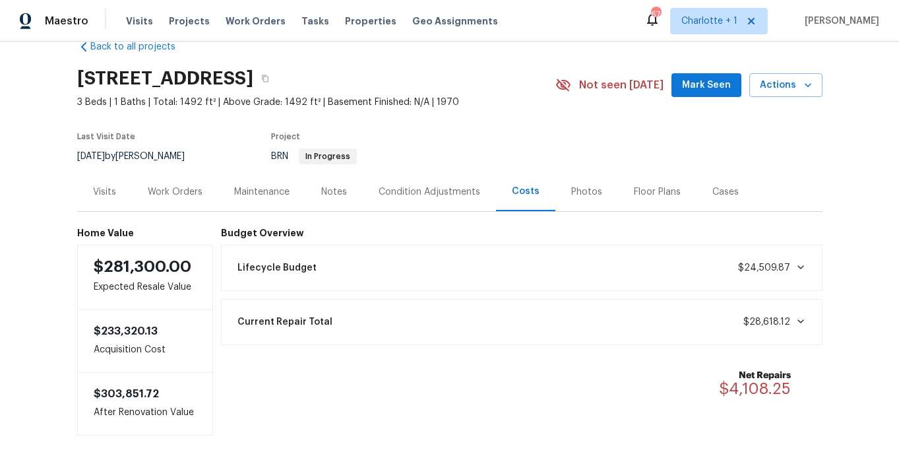
scroll to position [29, 0]
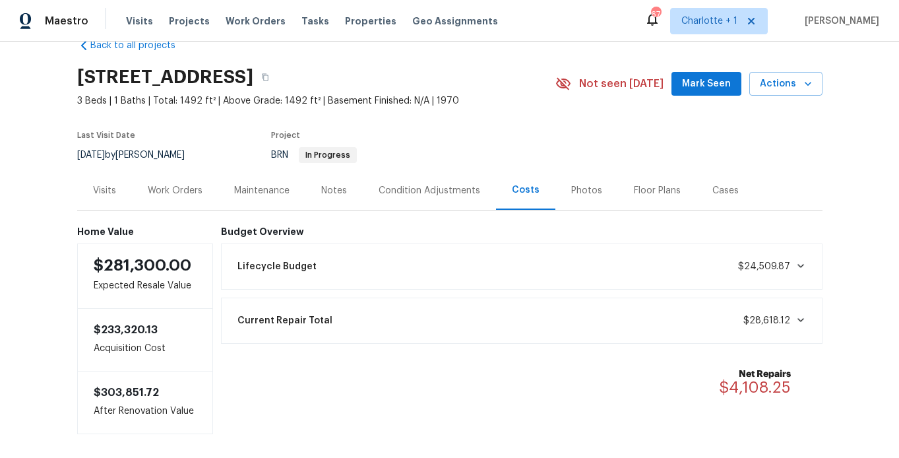
click at [573, 187] on div "Photos" at bounding box center [586, 190] width 31 height 13
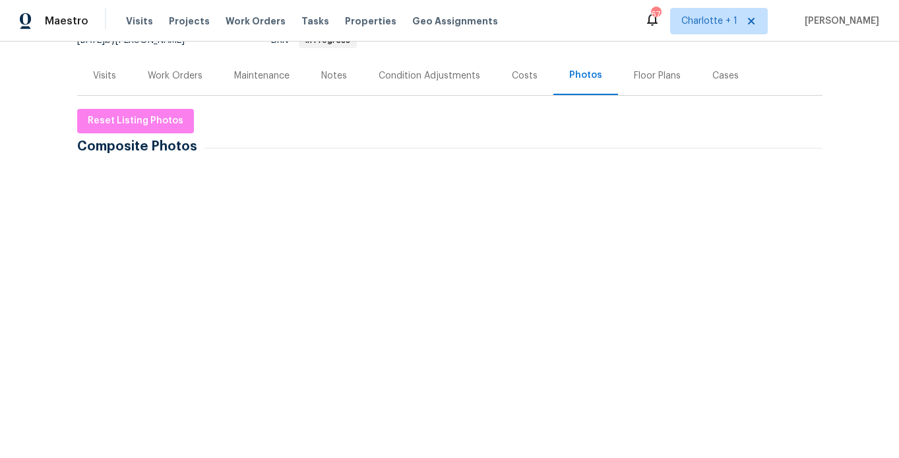
scroll to position [162, 0]
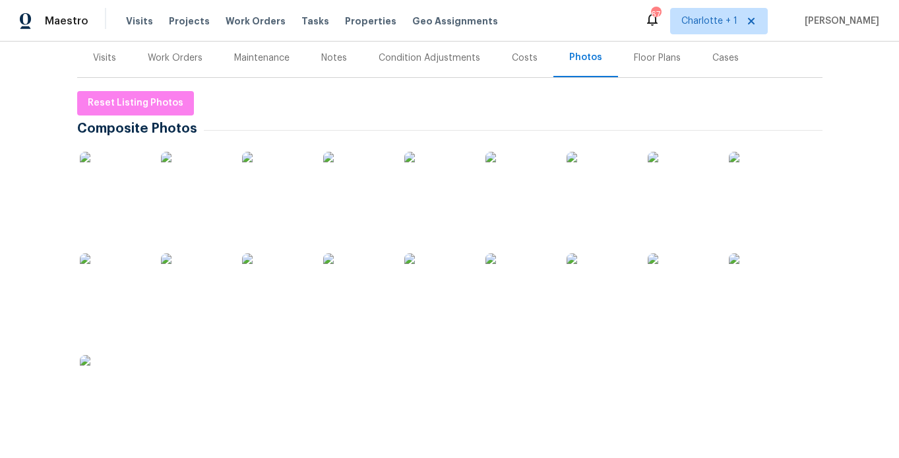
click at [97, 176] on img at bounding box center [113, 185] width 66 height 66
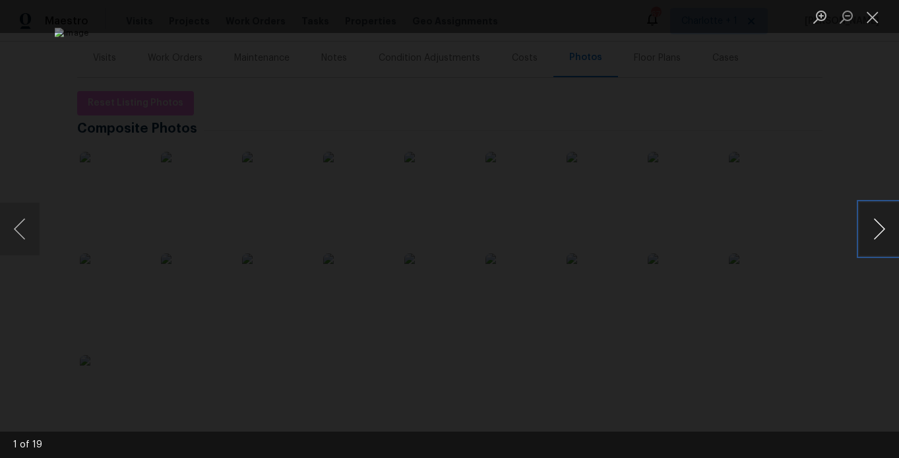
click at [878, 222] on button "Next image" at bounding box center [879, 228] width 40 height 53
click at [873, 222] on button "Next image" at bounding box center [879, 228] width 40 height 53
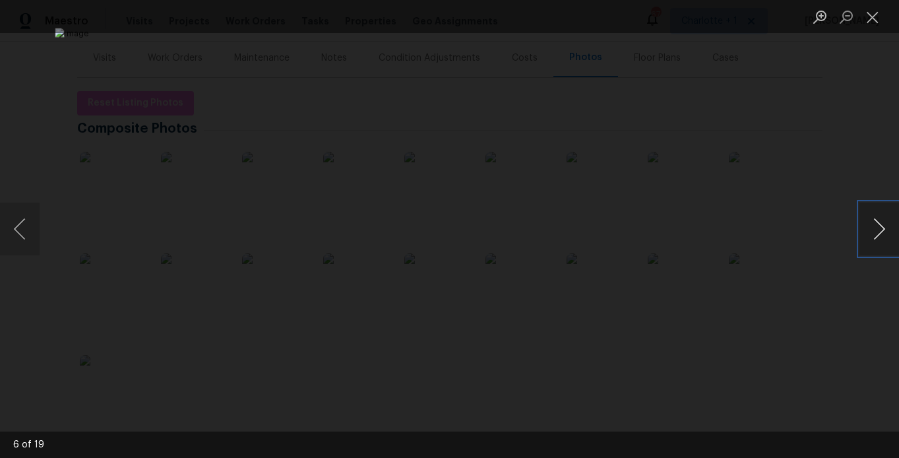
click at [873, 222] on button "Next image" at bounding box center [879, 228] width 40 height 53
click at [848, 146] on div "Lightbox" at bounding box center [449, 229] width 899 height 458
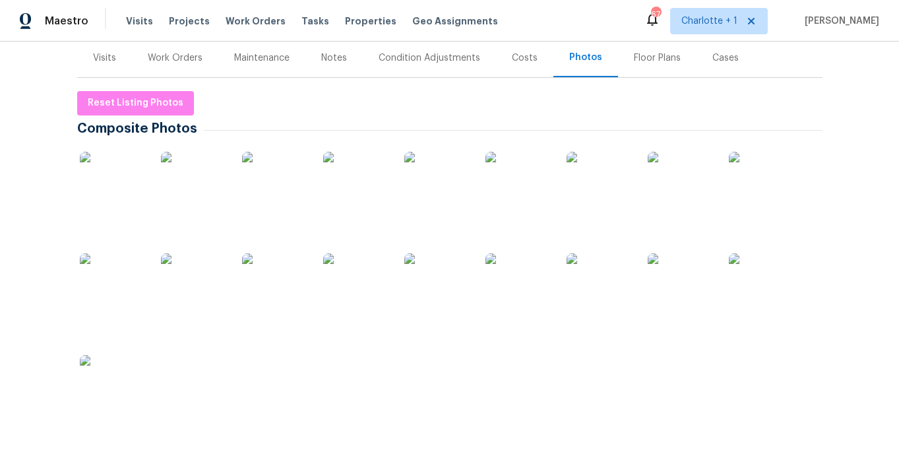
click at [93, 59] on div "Visits" at bounding box center [104, 57] width 23 height 13
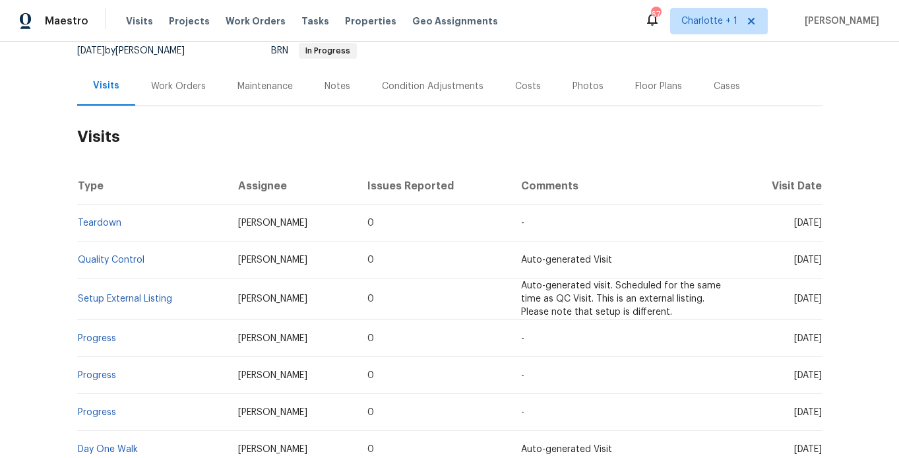
scroll to position [135, 0]
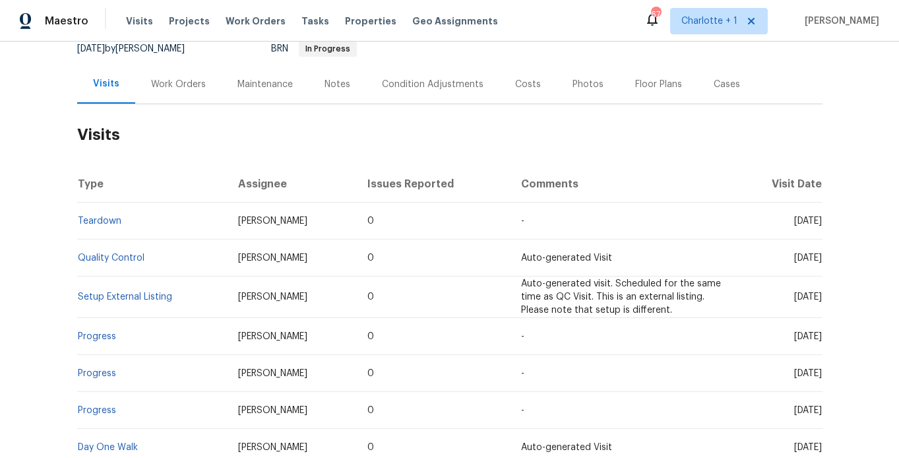
click at [515, 84] on div "Costs" at bounding box center [528, 84] width 26 height 13
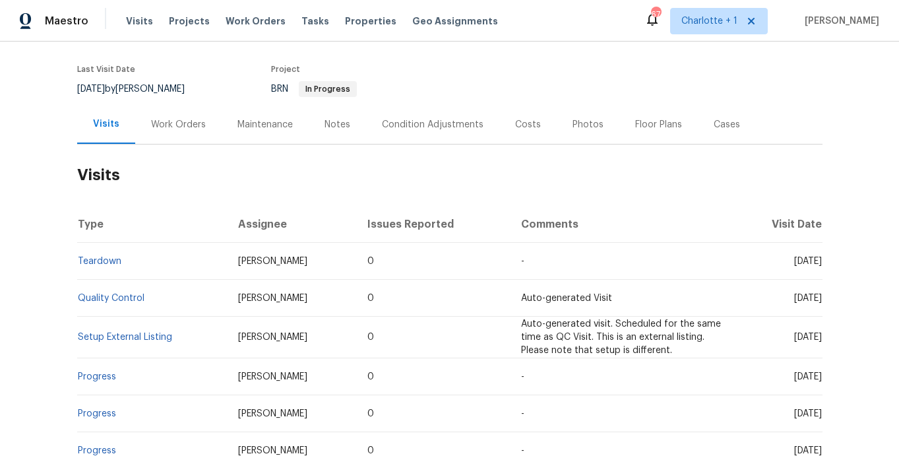
click at [515, 84] on div "BRN In Progress" at bounding box center [397, 89] width 253 height 16
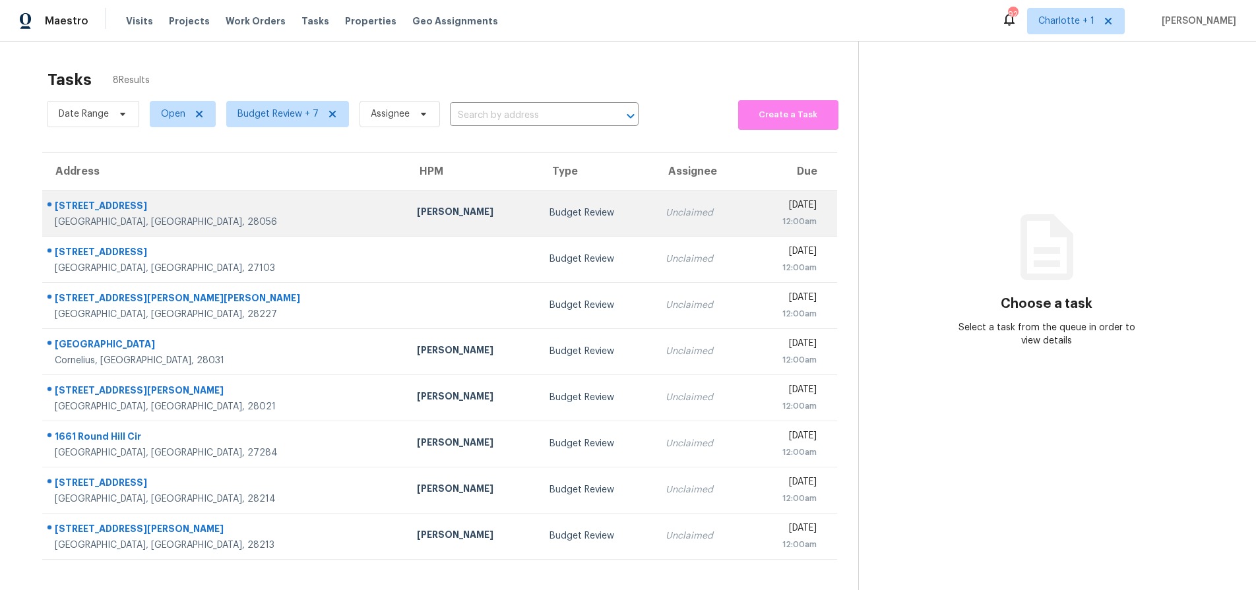
click at [253, 219] on div "[GEOGRAPHIC_DATA], [GEOGRAPHIC_DATA], 28056" at bounding box center [225, 222] width 341 height 13
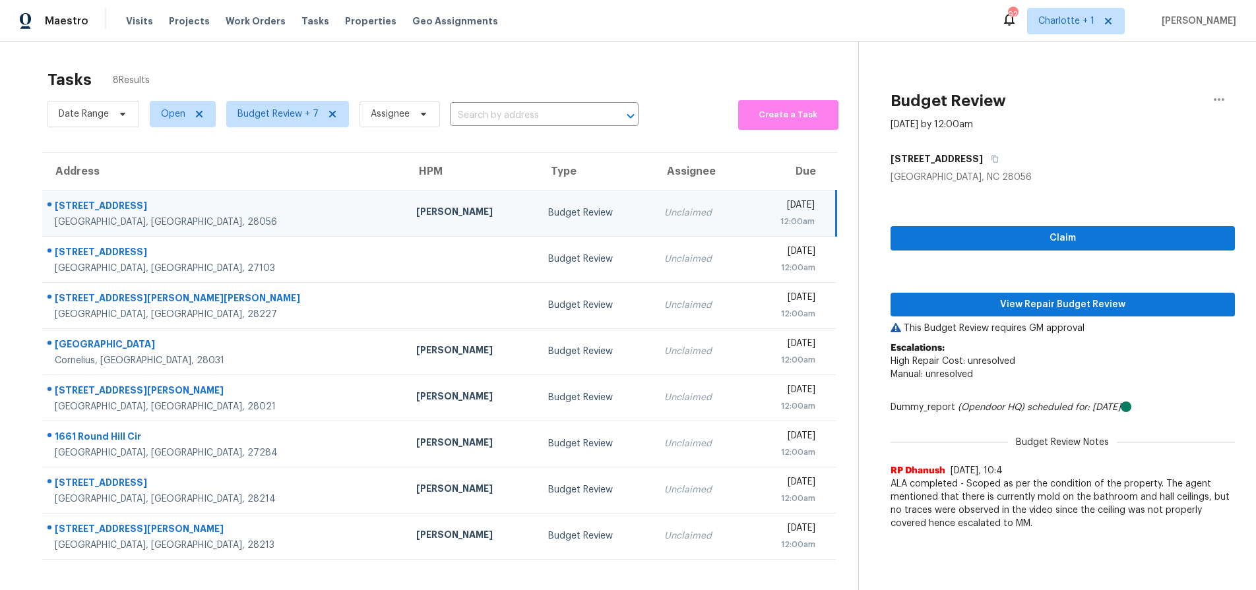
click at [416, 211] on div "[PERSON_NAME]" at bounding box center [471, 213] width 111 height 16
click at [245, 213] on div "[STREET_ADDRESS]" at bounding box center [225, 207] width 340 height 16
click at [949, 304] on span "View Repair Budget Review" at bounding box center [1062, 305] width 323 height 16
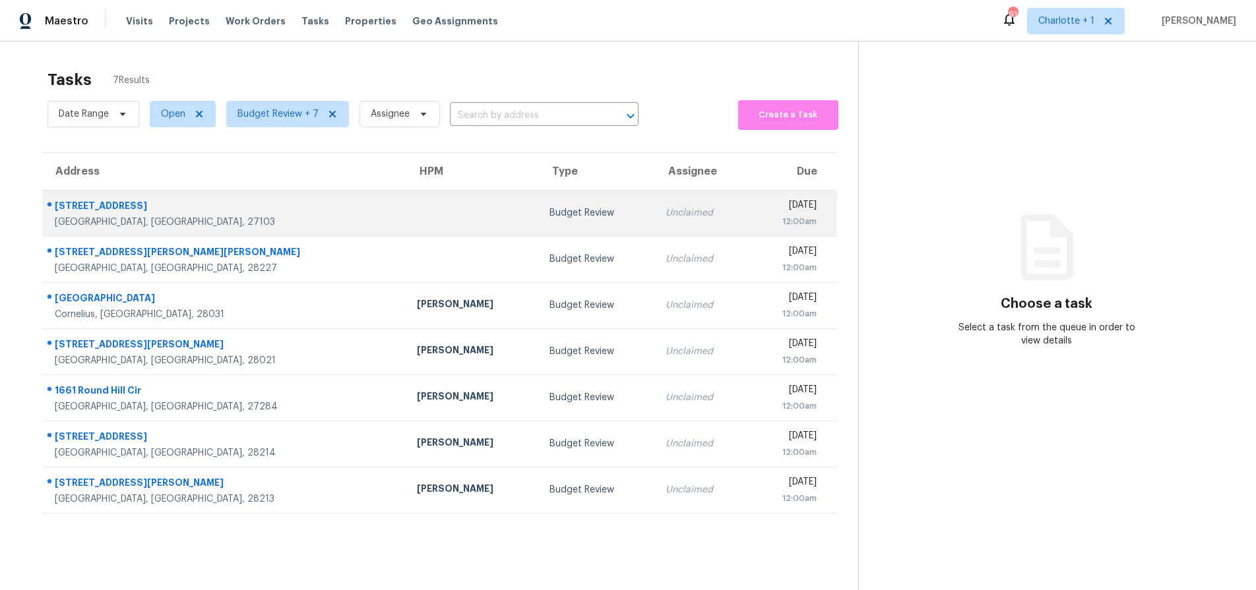
click at [406, 218] on td at bounding box center [472, 213] width 133 height 46
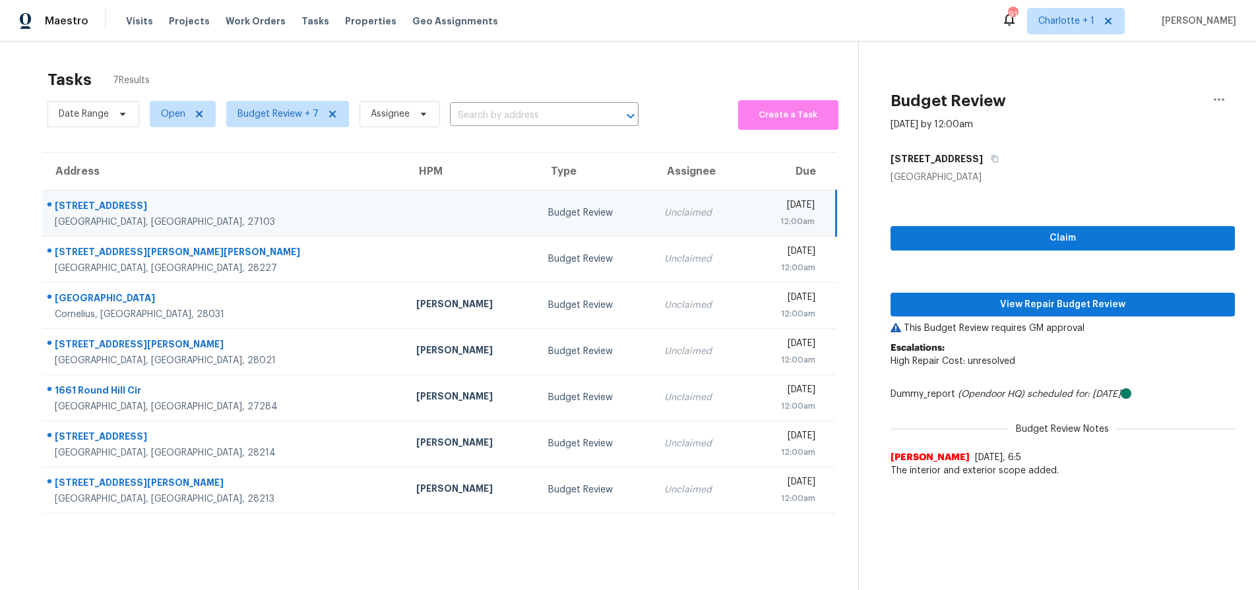
click at [249, 213] on div "[STREET_ADDRESS]" at bounding box center [225, 207] width 340 height 16
click at [1014, 305] on span "View Repair Budget Review" at bounding box center [1062, 305] width 323 height 16
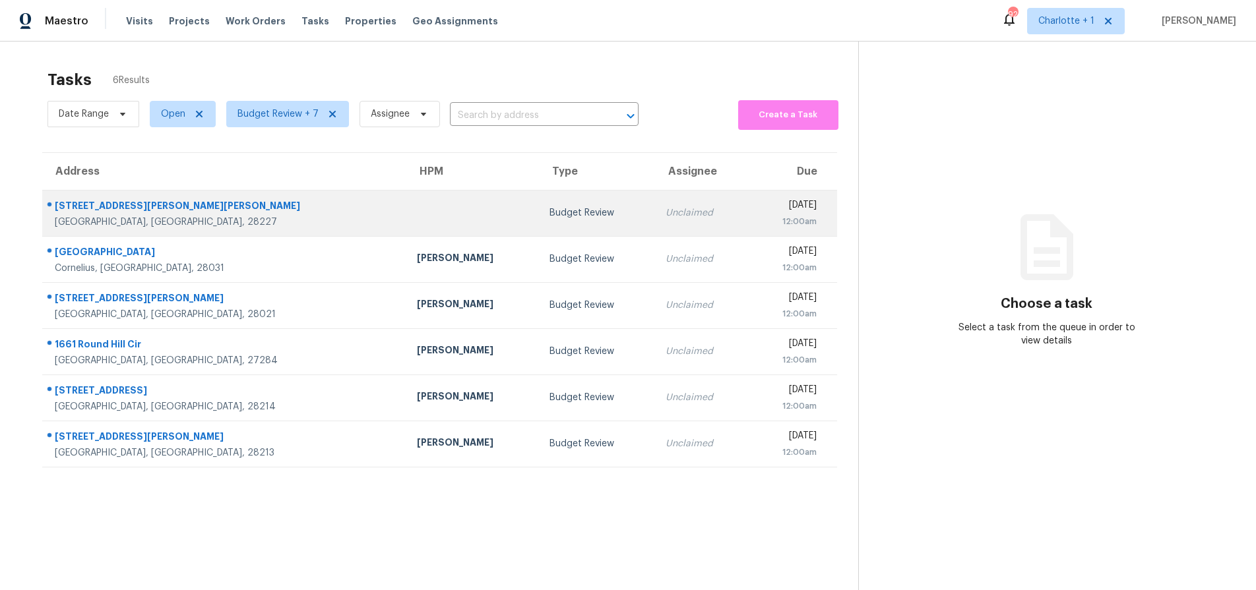
click at [406, 208] on td at bounding box center [472, 213] width 133 height 46
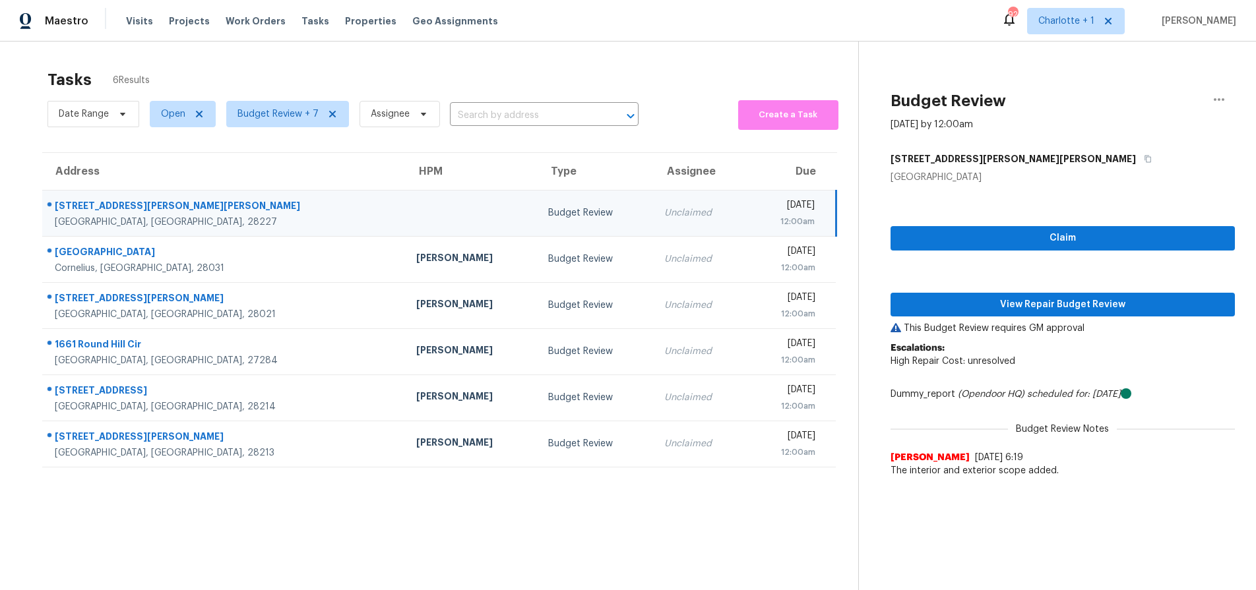
click at [406, 218] on td at bounding box center [472, 213] width 132 height 46
click at [954, 291] on div "Claim View Repair Budget Review This Budget Review requires GM approval Escalat…" at bounding box center [1062, 334] width 344 height 300
click at [956, 301] on span "View Repair Budget Review" at bounding box center [1062, 305] width 323 height 16
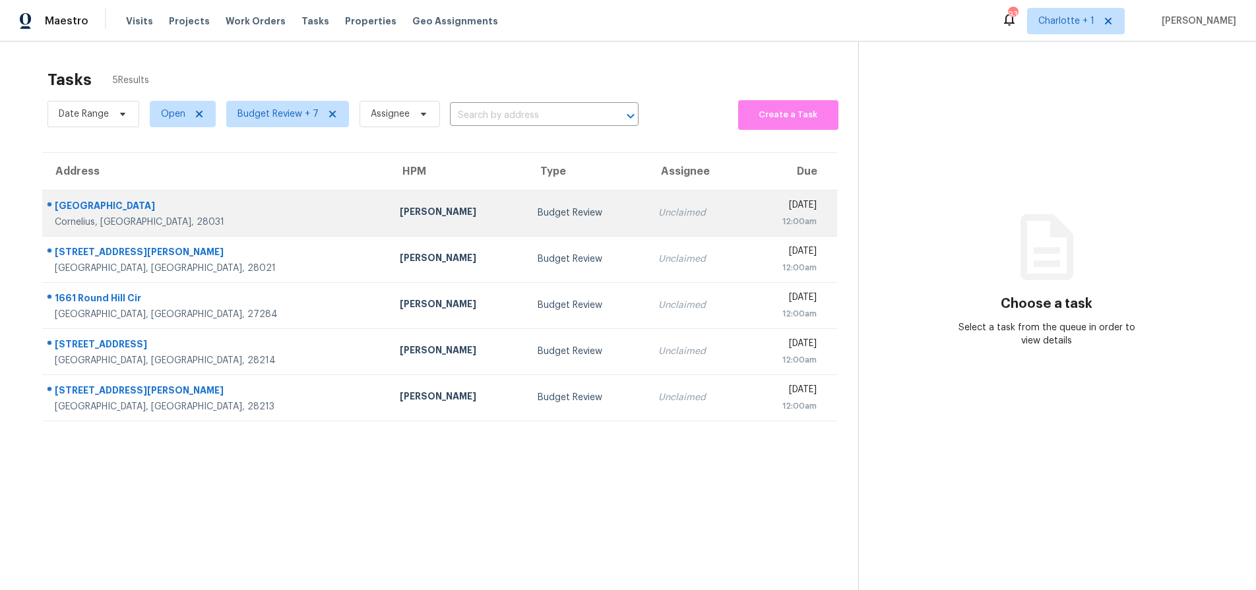
click at [389, 200] on td "[PERSON_NAME]" at bounding box center [458, 213] width 138 height 46
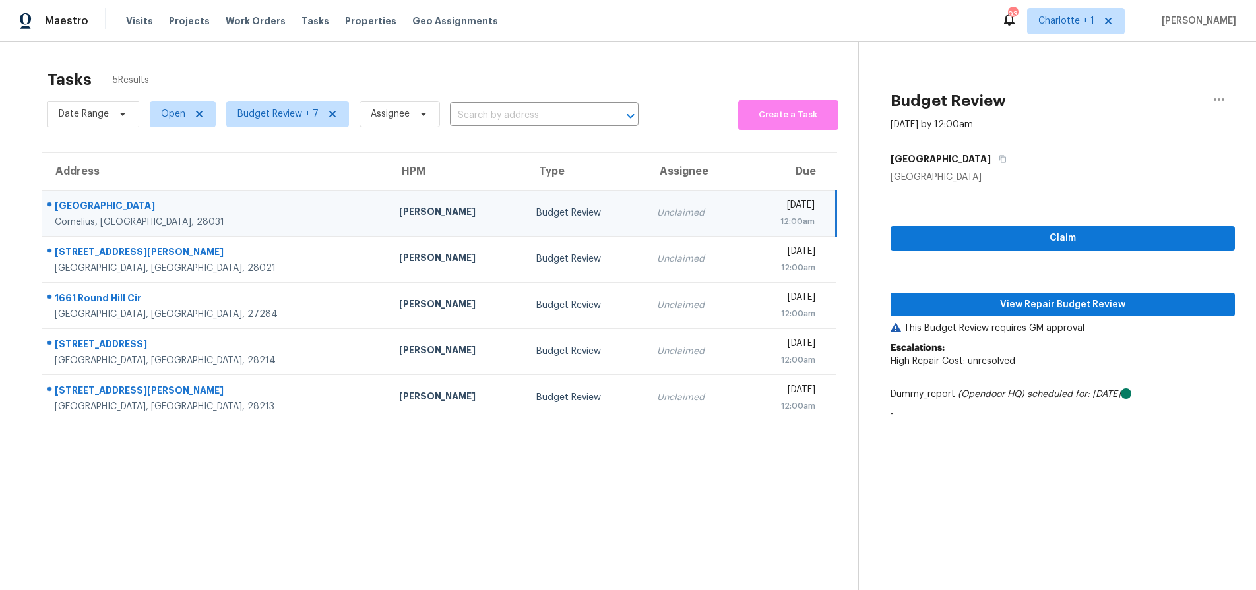
drag, startPoint x: 540, startPoint y: 214, endPoint x: 566, endPoint y: 219, distance: 26.3
click at [646, 214] on td "Unclaimed" at bounding box center [694, 213] width 96 height 46
click at [969, 309] on span "View Repair Budget Review" at bounding box center [1062, 305] width 323 height 16
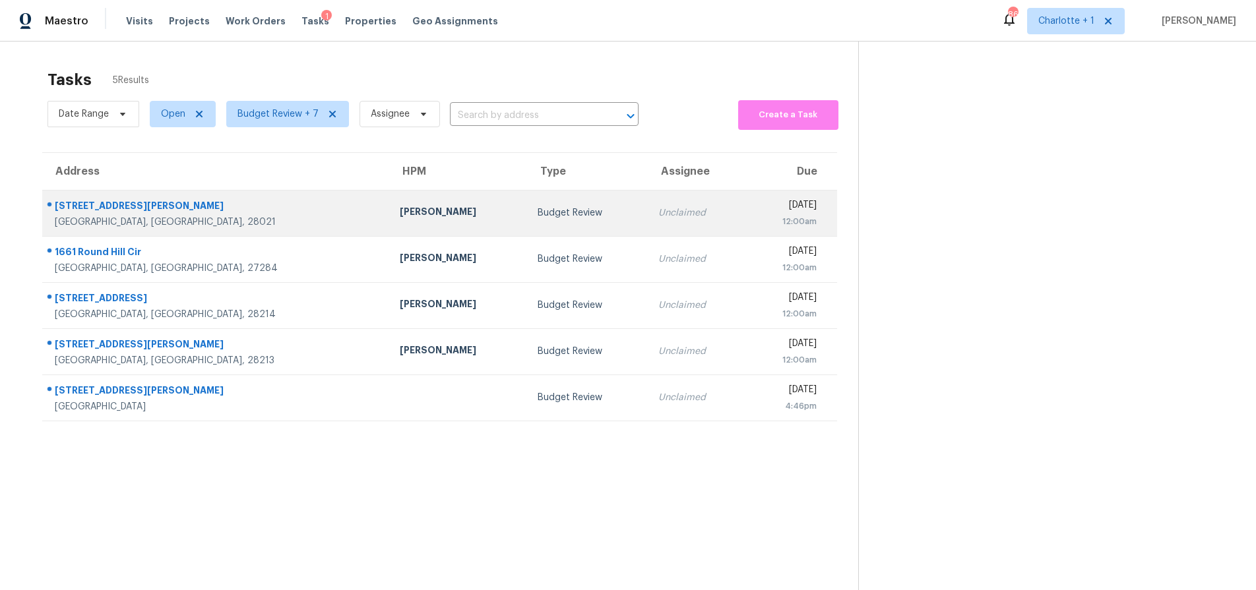
click at [400, 214] on div "[PERSON_NAME]" at bounding box center [458, 213] width 117 height 16
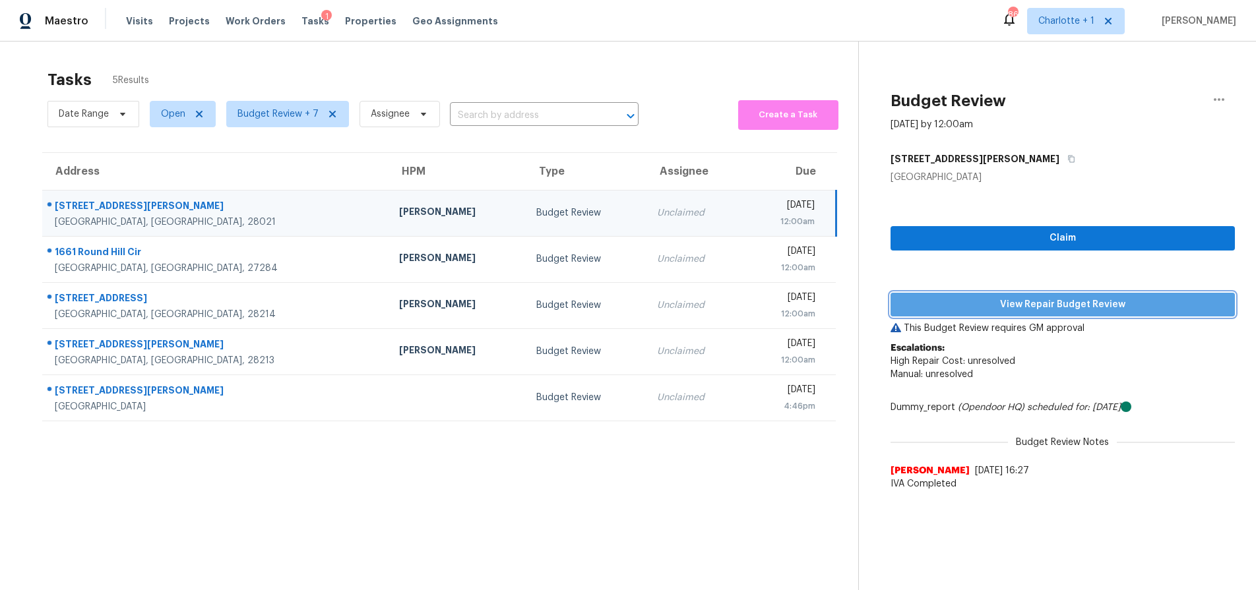
click at [950, 301] on span "View Repair Budget Review" at bounding box center [1062, 305] width 323 height 16
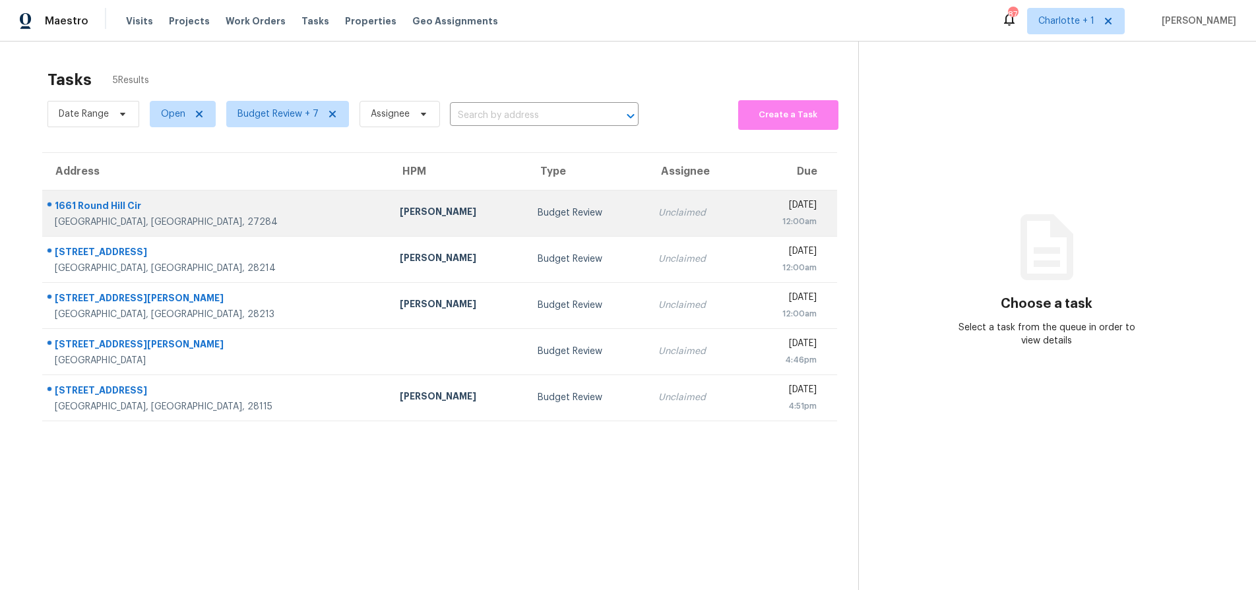
click at [184, 205] on div "1661 Round Hill Cir" at bounding box center [217, 207] width 324 height 16
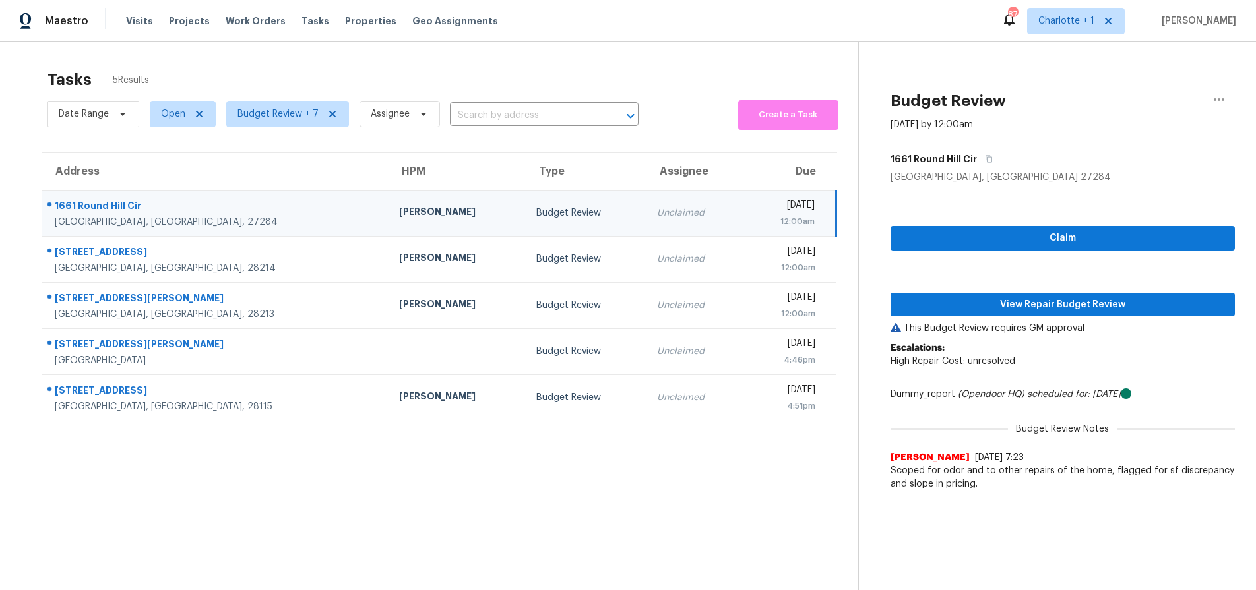
click at [369, 466] on section "Tasks 5 Results Date Range Open Budget Review + 7 Assignee ​ Create a Task Addr…" at bounding box center [439, 347] width 837 height 569
